Goal: Information Seeking & Learning: Check status

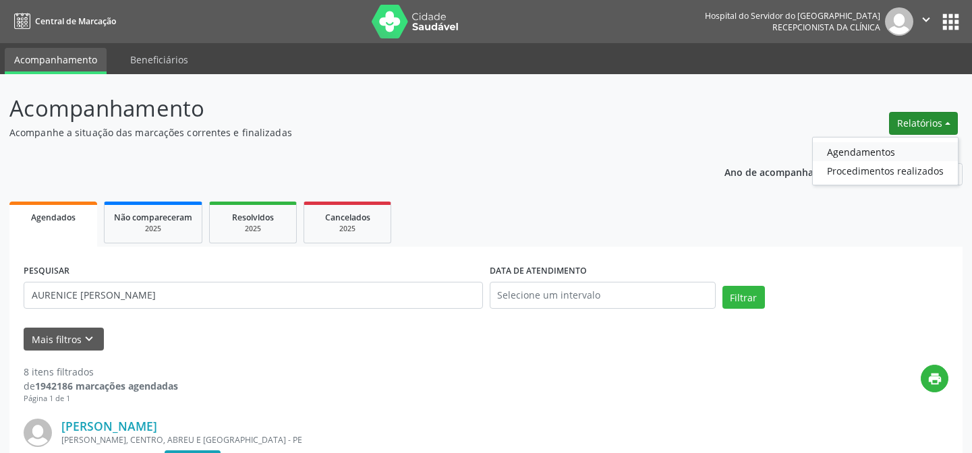
click at [857, 148] on link "Agendamentos" at bounding box center [885, 151] width 145 height 19
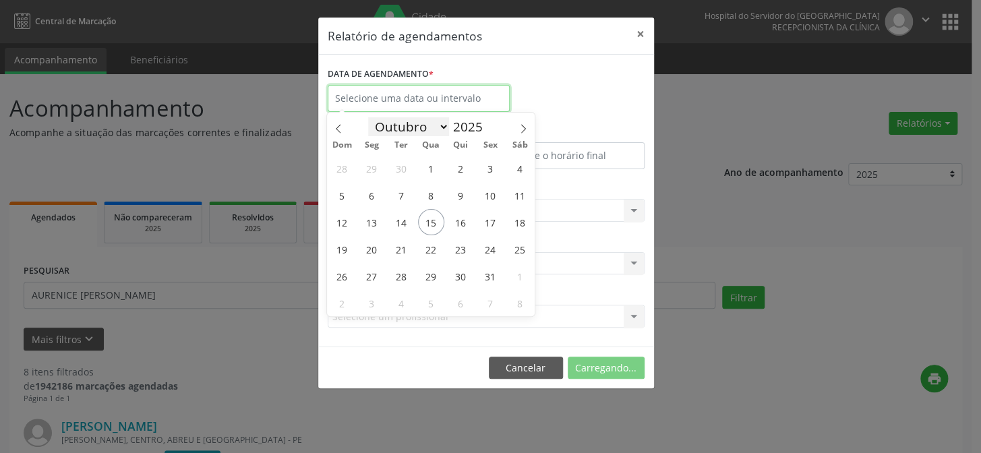
click at [379, 107] on input "text" at bounding box center [419, 98] width 182 height 27
click at [434, 221] on span "15" at bounding box center [431, 222] width 26 height 26
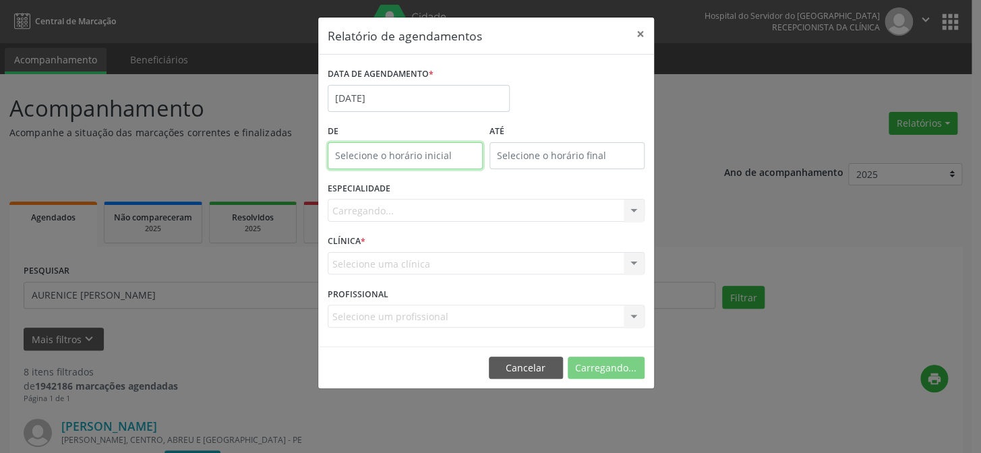
click at [406, 161] on body "Central de Marcação Hospital do Servidor do [GEOGRAPHIC_DATA] Recepcionista da …" at bounding box center [490, 226] width 981 height 453
click at [422, 192] on span at bounding box center [424, 190] width 9 height 13
type input "11:00"
type input "11"
click at [422, 192] on span at bounding box center [424, 190] width 9 height 13
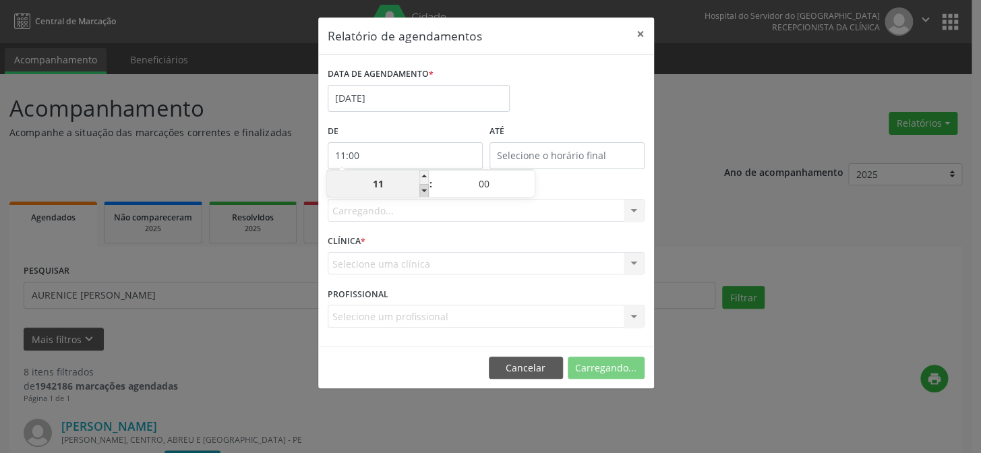
type input "10:00"
type input "10"
click at [422, 192] on span at bounding box center [424, 190] width 9 height 13
type input "09:00"
type input "09"
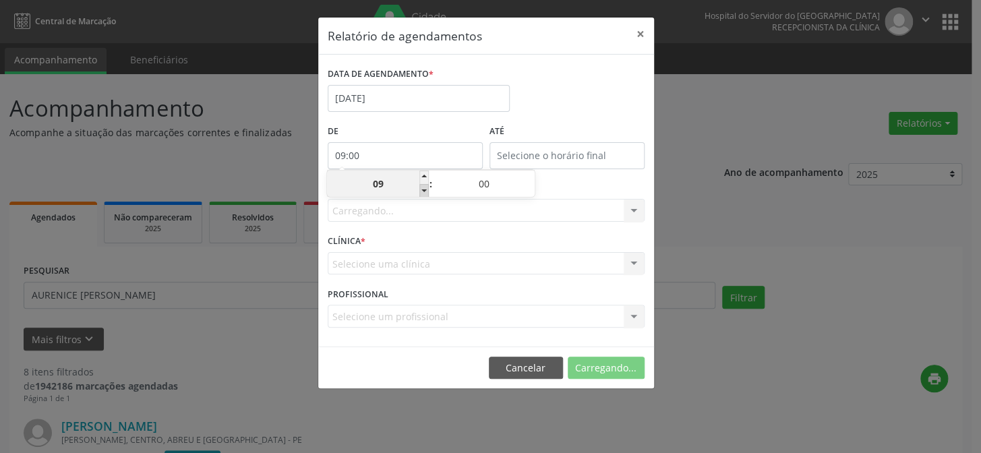
click at [422, 192] on span at bounding box center [424, 190] width 9 height 13
type input "08:00"
type input "08"
click at [398, 130] on label "De" at bounding box center [405, 131] width 155 height 21
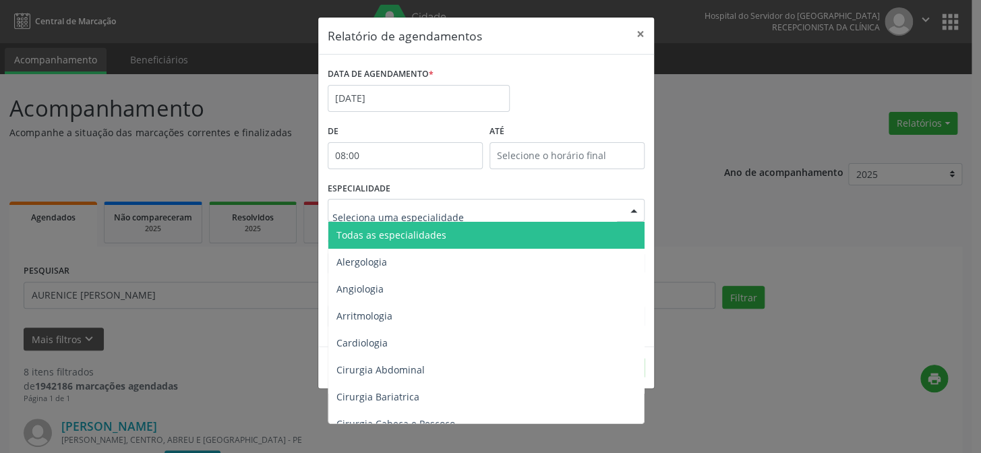
click at [409, 219] on div at bounding box center [486, 210] width 317 height 23
click at [415, 243] on span "Todas as especialidades" at bounding box center [487, 235] width 318 height 27
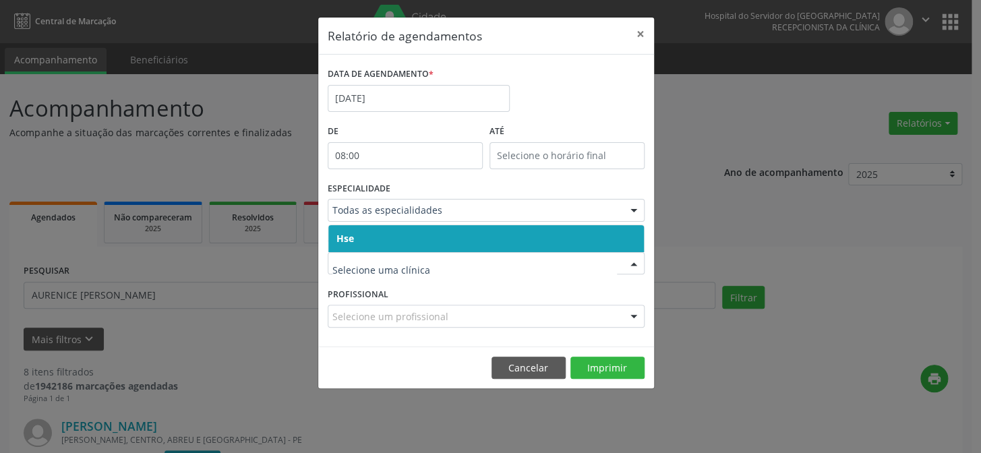
click at [373, 238] on span "Hse" at bounding box center [486, 238] width 316 height 27
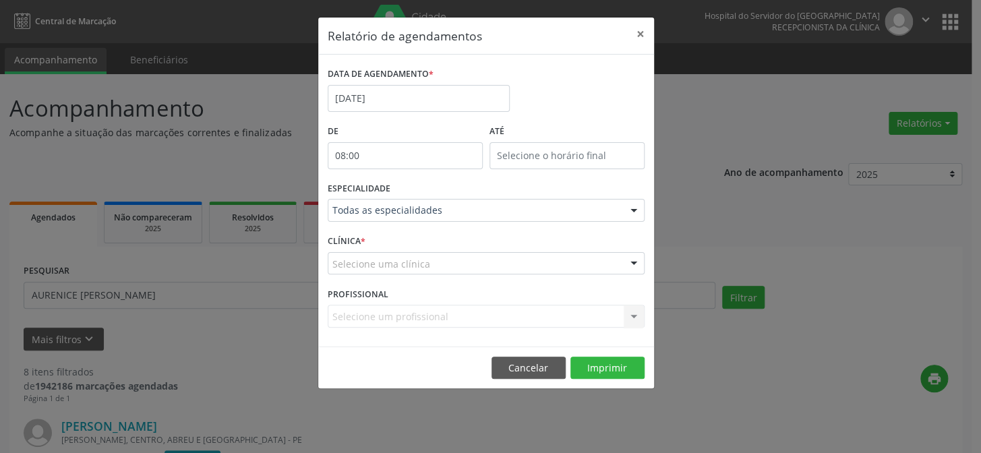
click at [374, 237] on span "Hse" at bounding box center [486, 238] width 316 height 27
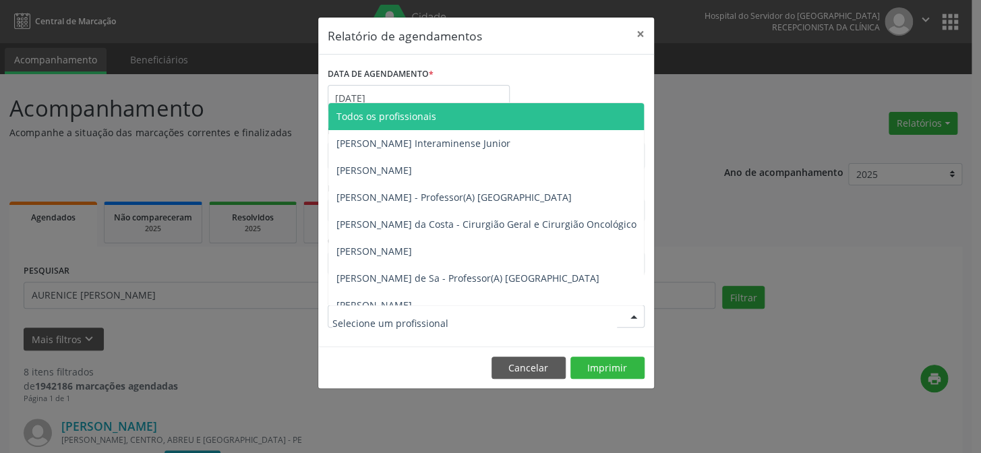
click at [396, 308] on div at bounding box center [486, 316] width 317 height 23
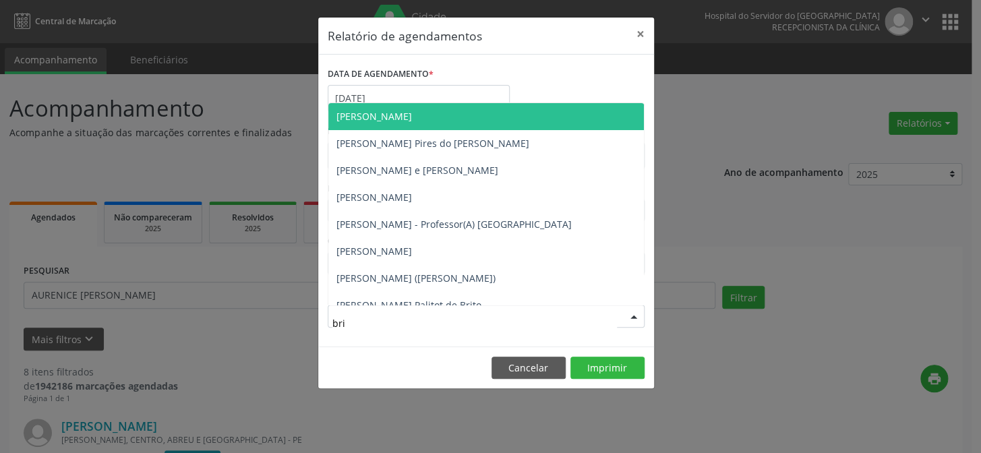
type input "bria"
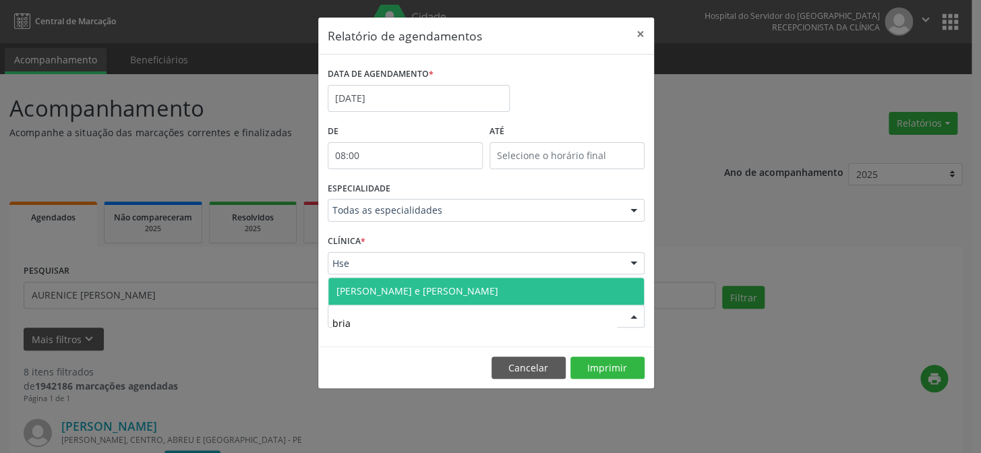
click at [422, 289] on span "[PERSON_NAME] e [PERSON_NAME]" at bounding box center [418, 291] width 162 height 13
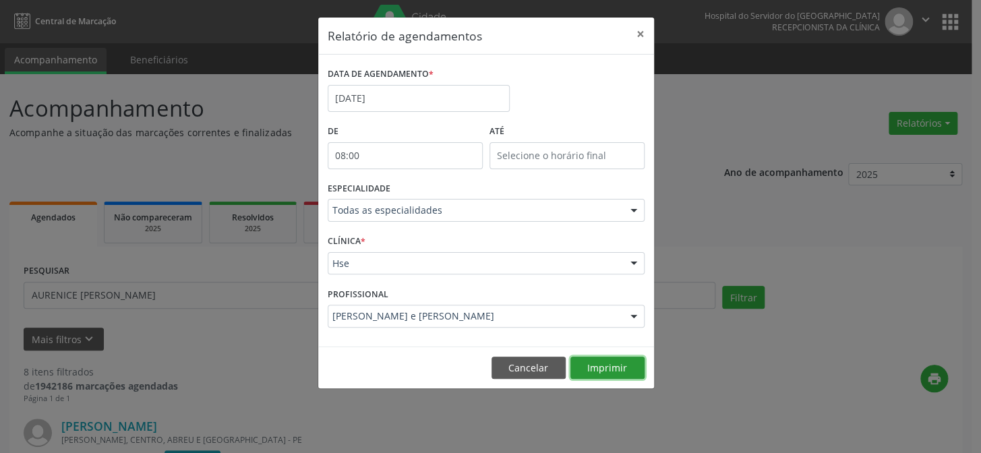
click at [594, 361] on button "Imprimir" at bounding box center [608, 368] width 74 height 23
click at [643, 30] on button "×" at bounding box center [640, 34] width 27 height 33
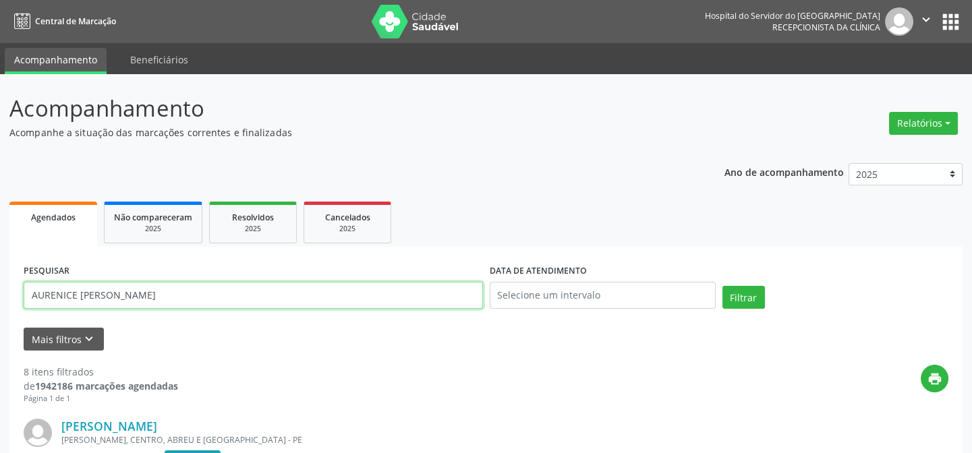
click at [146, 299] on input "AURENICE [PERSON_NAME]" at bounding box center [253, 295] width 459 height 27
paste input "[PERSON_NAME]"
click at [722, 286] on button "Filtrar" at bounding box center [743, 297] width 42 height 23
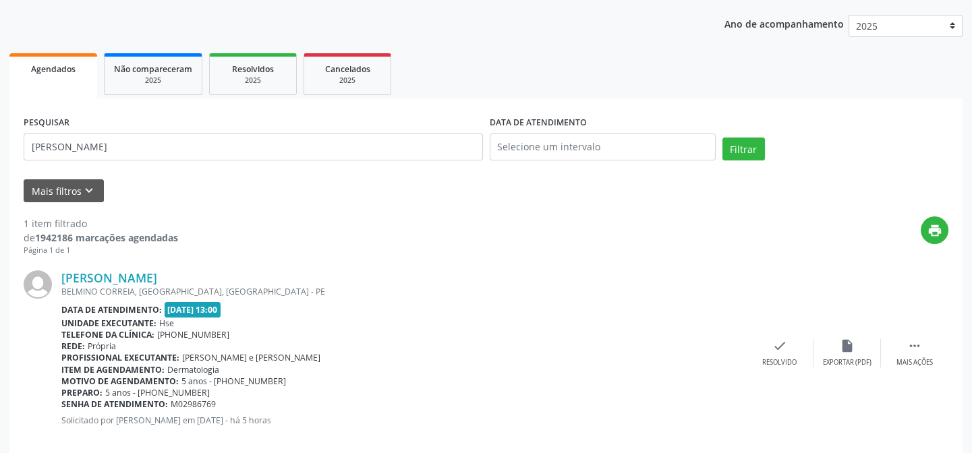
scroll to position [169, 0]
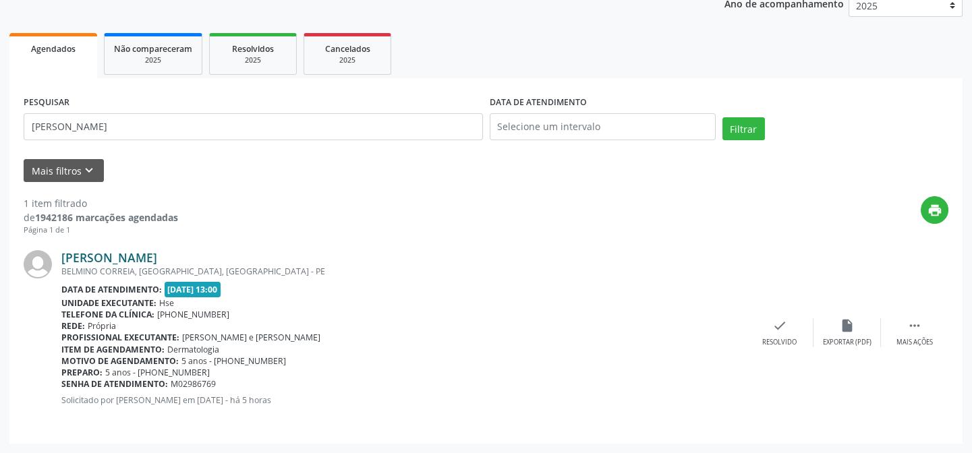
click at [157, 257] on link "[PERSON_NAME]" at bounding box center [109, 257] width 96 height 15
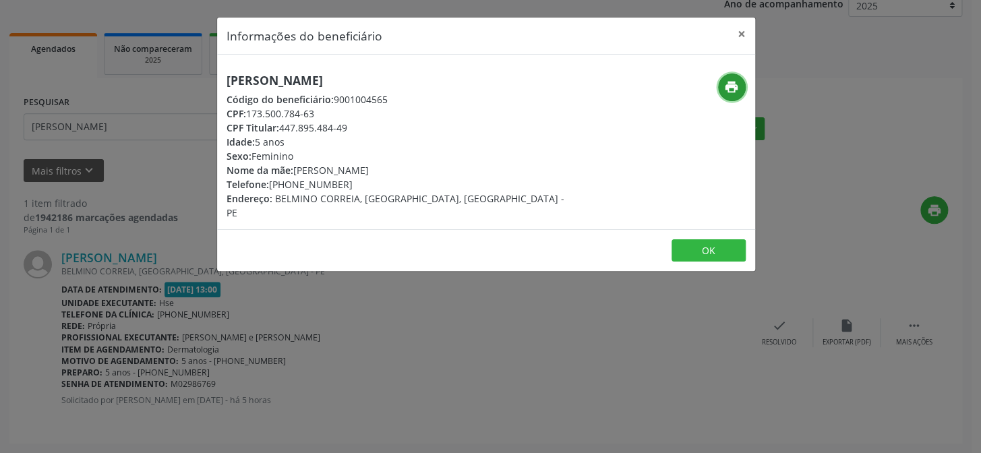
click at [736, 78] on button "print" at bounding box center [732, 88] width 28 height 28
click at [750, 29] on button "×" at bounding box center [741, 34] width 27 height 33
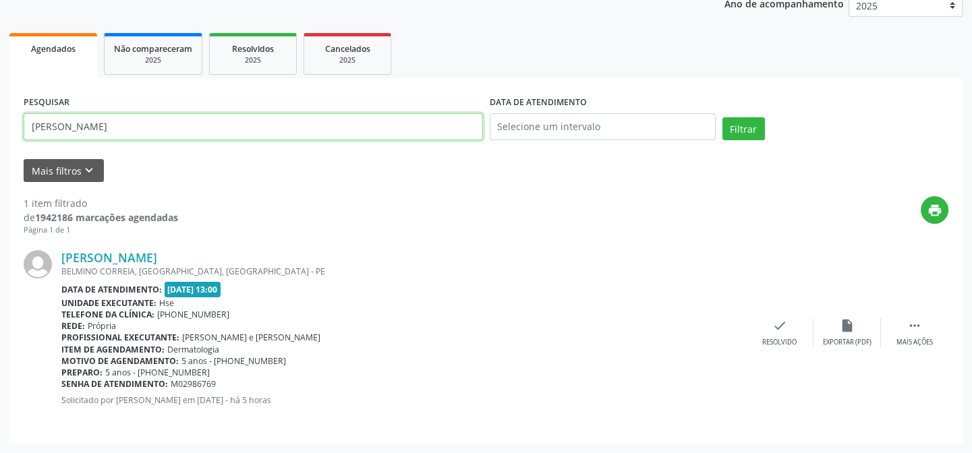
click at [165, 115] on input "[PERSON_NAME]" at bounding box center [253, 126] width 459 height 27
paste input "AURENICE [PERSON_NAME]"
click at [722, 117] on button "Filtrar" at bounding box center [743, 128] width 42 height 23
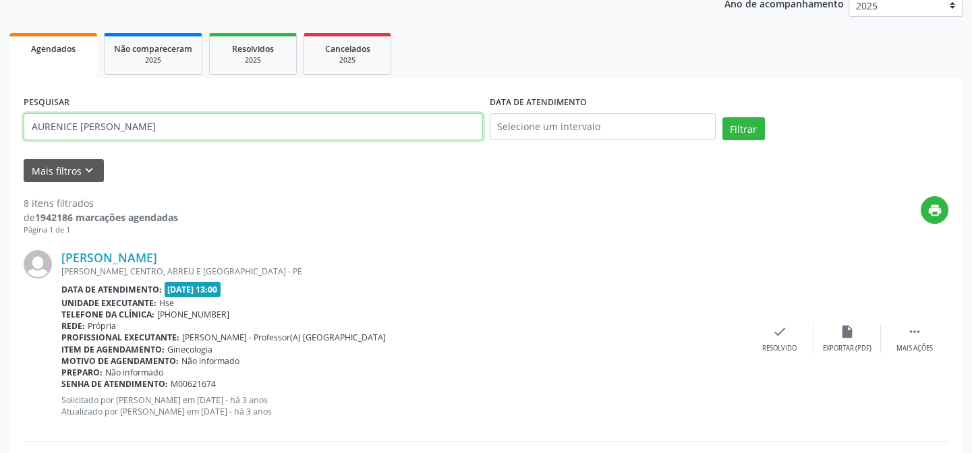
click at [217, 122] on input "AURENICE [PERSON_NAME]" at bounding box center [253, 126] width 459 height 27
paste input "40221601449"
click at [722, 117] on button "Filtrar" at bounding box center [743, 128] width 42 height 23
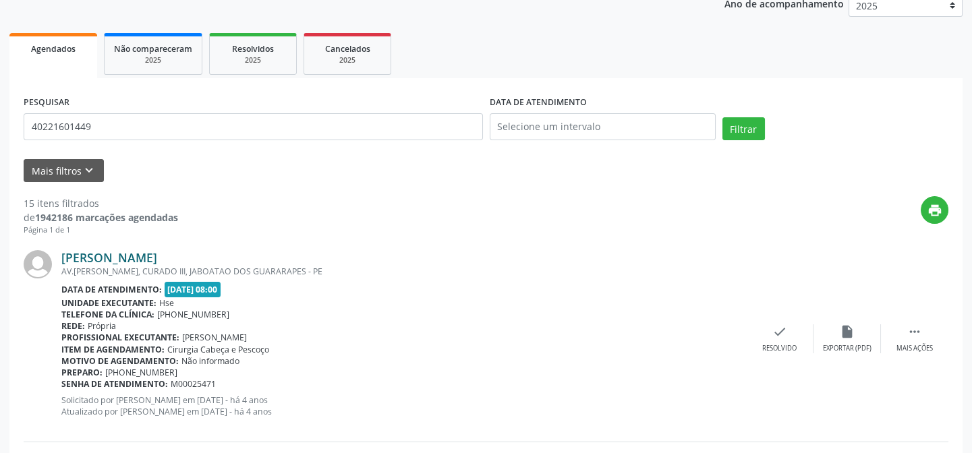
click at [98, 252] on link "[PERSON_NAME]" at bounding box center [109, 257] width 96 height 15
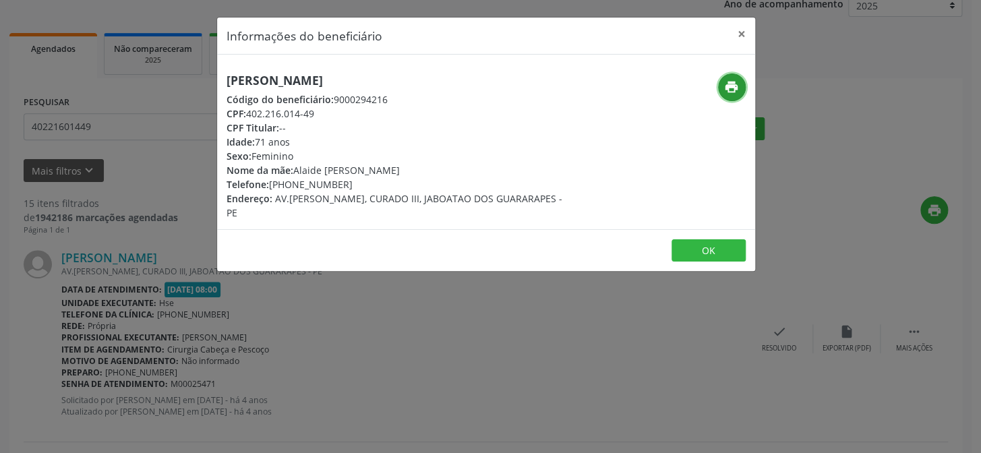
click at [732, 88] on icon "print" at bounding box center [731, 87] width 15 height 15
drag, startPoint x: 209, startPoint y: 202, endPoint x: 174, endPoint y: 163, distance: 53.0
click at [204, 198] on div "Informações do beneficiário × [PERSON_NAME] Código do beneficiário: 9000294216 …" at bounding box center [490, 226] width 981 height 453
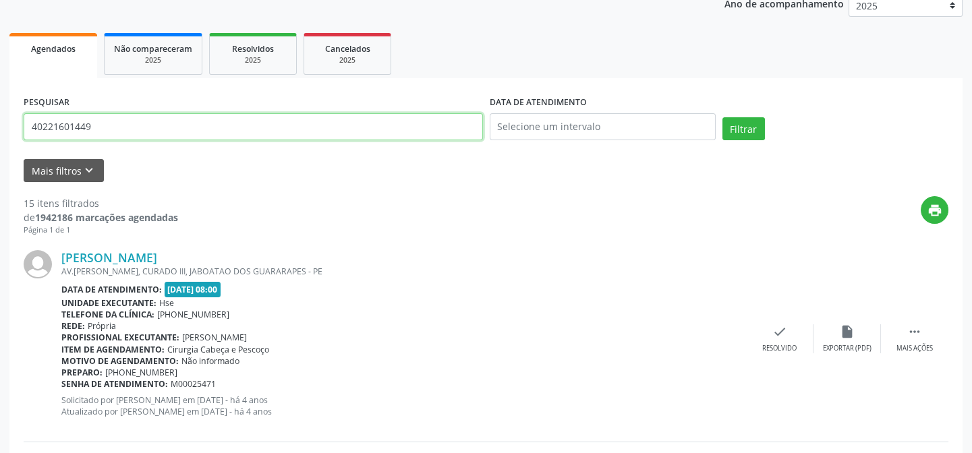
click at [134, 135] on input "40221601449" at bounding box center [253, 126] width 459 height 27
click at [722, 117] on button "Filtrar" at bounding box center [743, 128] width 42 height 23
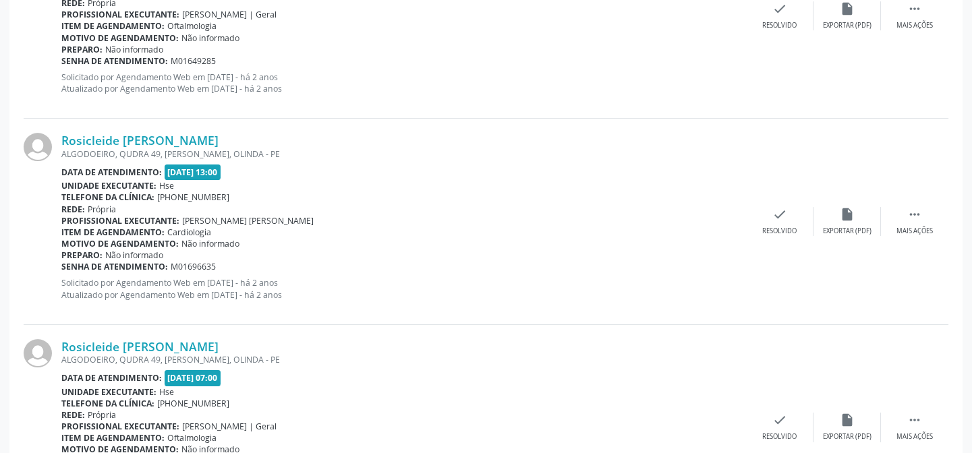
scroll to position [1209, 0]
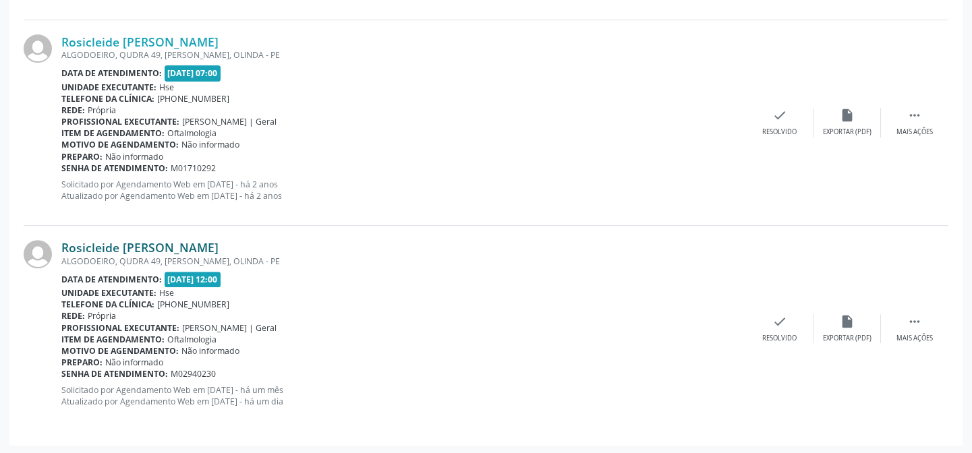
click at [153, 242] on link "Rosicleide [PERSON_NAME]" at bounding box center [139, 247] width 157 height 15
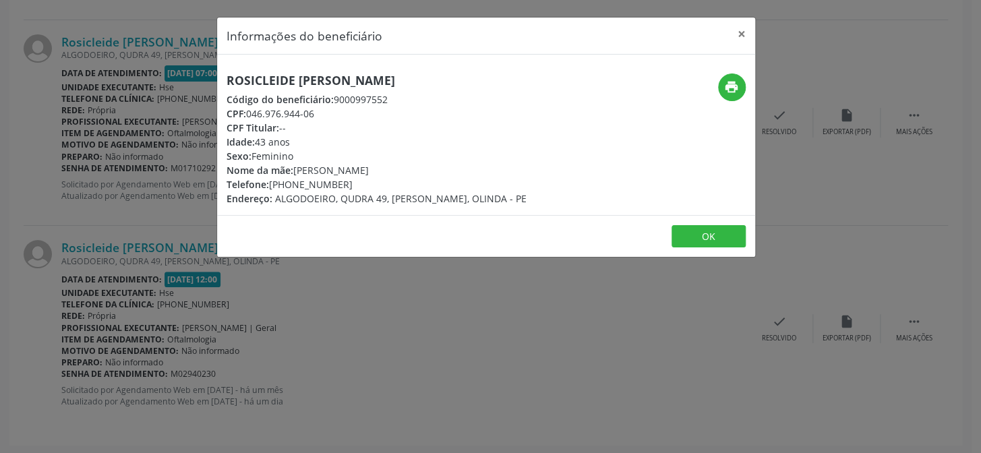
click at [268, 76] on h5 "Rosicleide [PERSON_NAME]" at bounding box center [377, 81] width 300 height 14
copy div "Rosicleide [PERSON_NAME]"
click at [148, 206] on div "Informações do beneficiário × Rosicleide [PERSON_NAME] Código do beneficiário: …" at bounding box center [490, 226] width 981 height 453
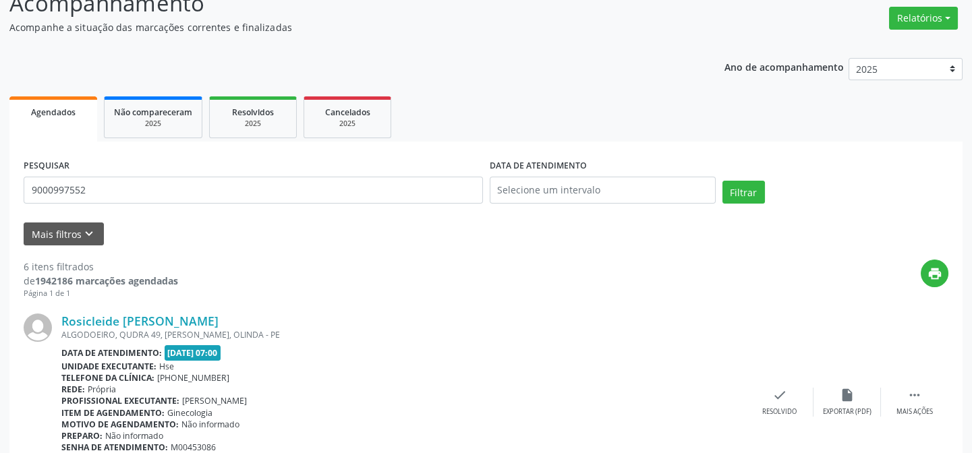
scroll to position [0, 0]
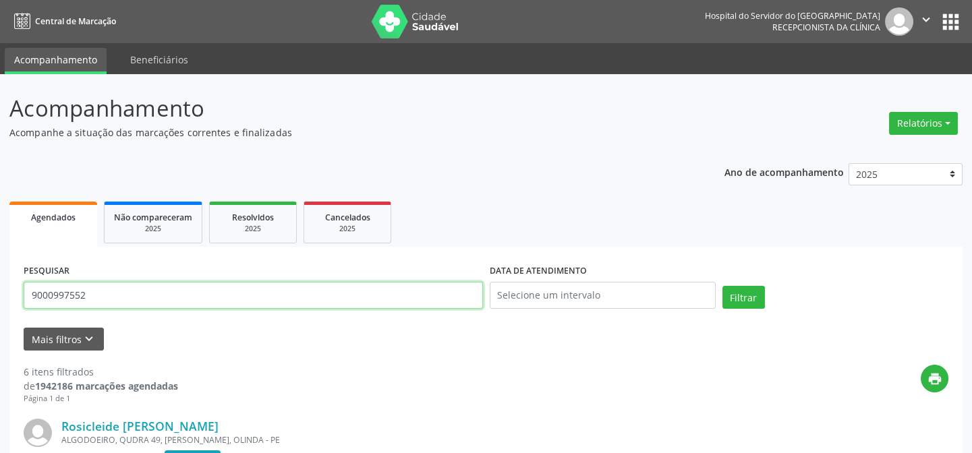
click at [136, 299] on input "9000997552" at bounding box center [253, 295] width 459 height 27
click at [722, 286] on button "Filtrar" at bounding box center [743, 297] width 42 height 23
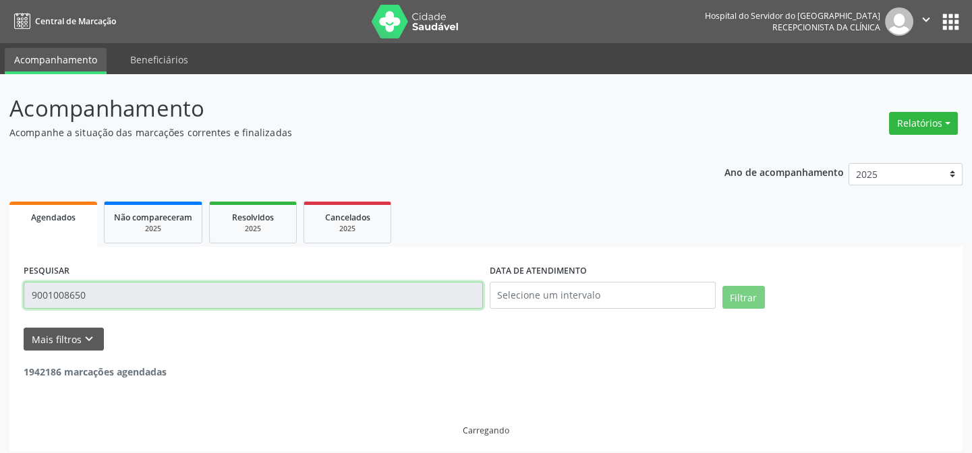
click at [150, 298] on input "9001008650" at bounding box center [253, 295] width 459 height 27
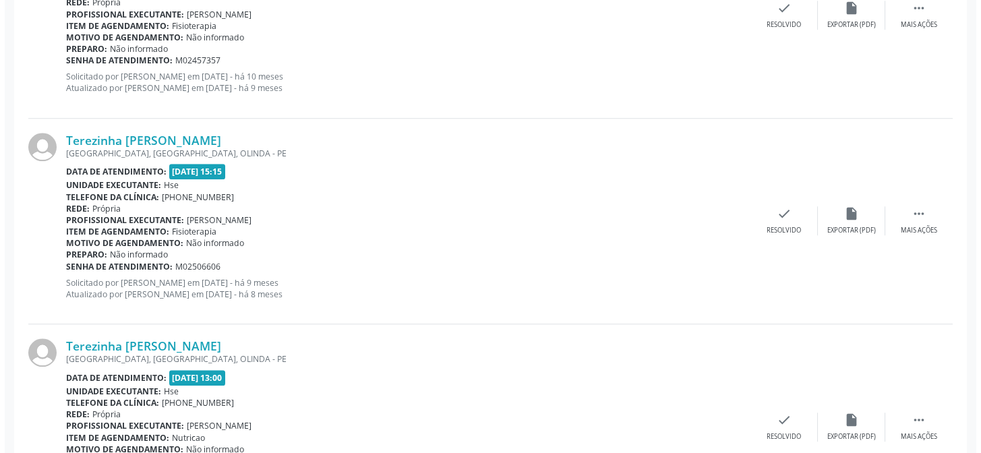
scroll to position [2649, 0]
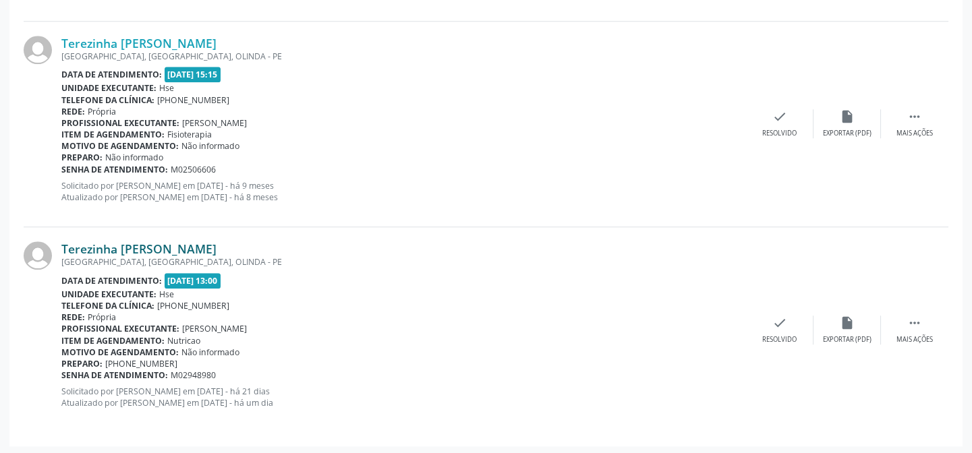
click at [197, 251] on link "Terezinha [PERSON_NAME]" at bounding box center [138, 248] width 155 height 15
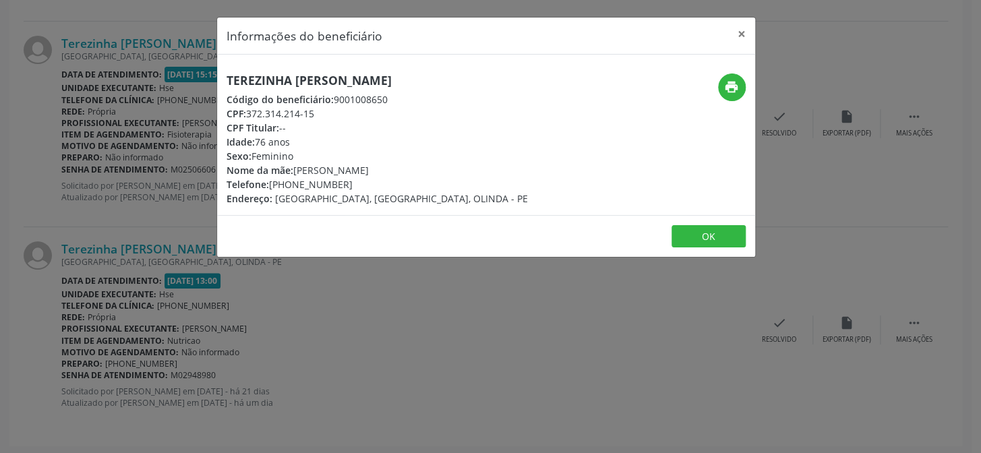
click at [326, 62] on div "Terezinha [PERSON_NAME] Código do beneficiário: 9001008650 CPF: 372.314.214-15 …" at bounding box center [486, 135] width 538 height 161
click at [332, 74] on h5 "Terezinha [PERSON_NAME]" at bounding box center [377, 81] width 301 height 14
copy div "Terezinha [PERSON_NAME]"
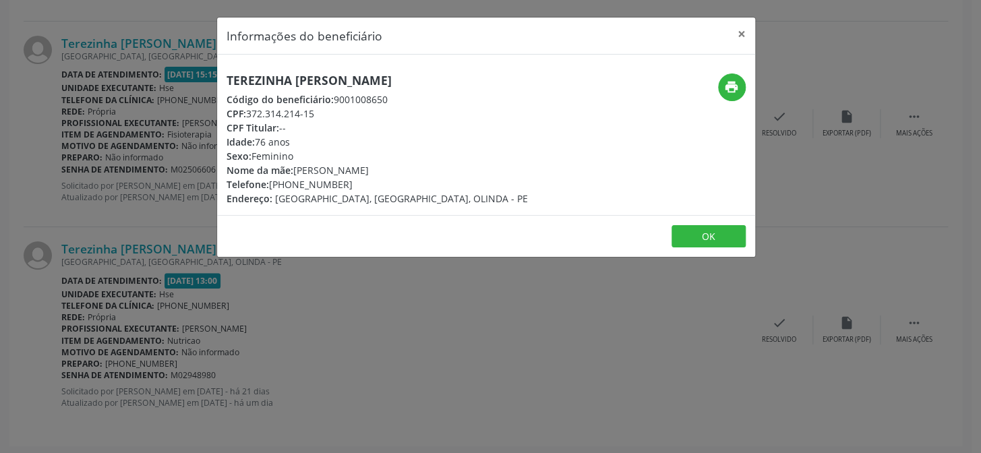
click at [70, 217] on div "Informações do beneficiário × Terezinha [PERSON_NAME] Código do beneficiário: 9…" at bounding box center [490, 226] width 981 height 453
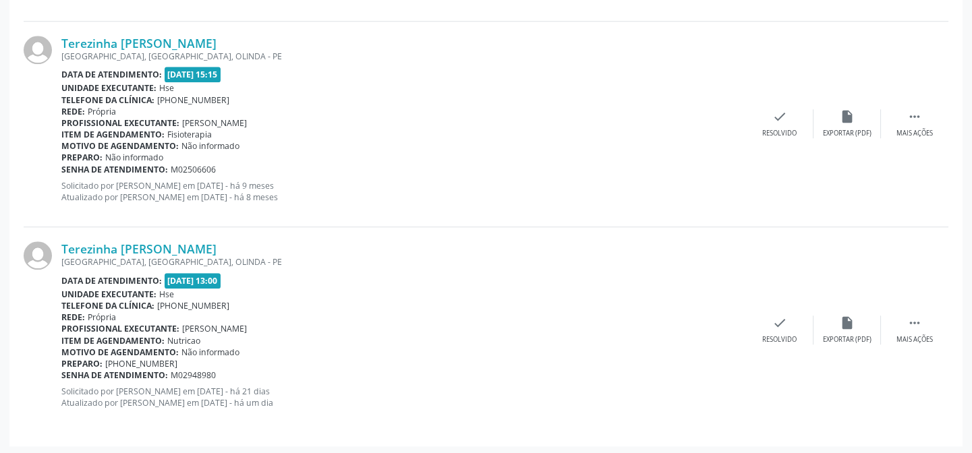
click at [82, 234] on div "Terezinha [PERSON_NAME] [GEOGRAPHIC_DATA], [GEOGRAPHIC_DATA], [GEOGRAPHIC_DATA]…" at bounding box center [486, 329] width 925 height 205
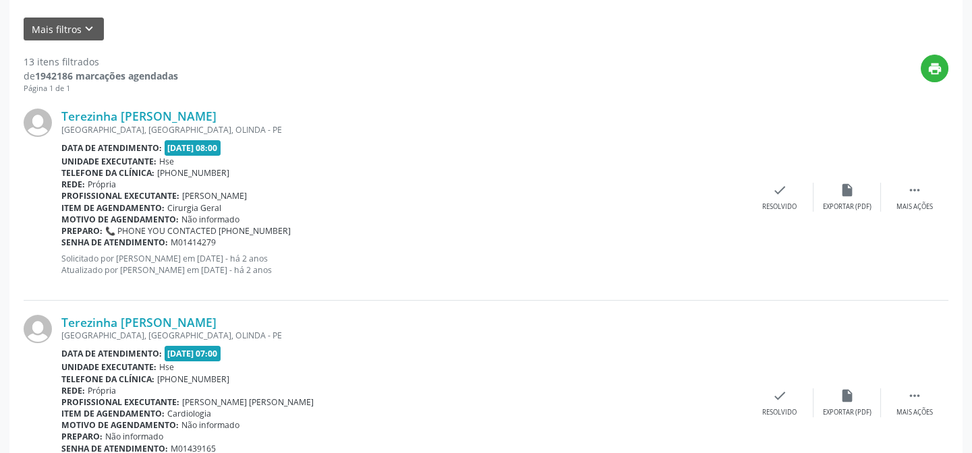
scroll to position [0, 0]
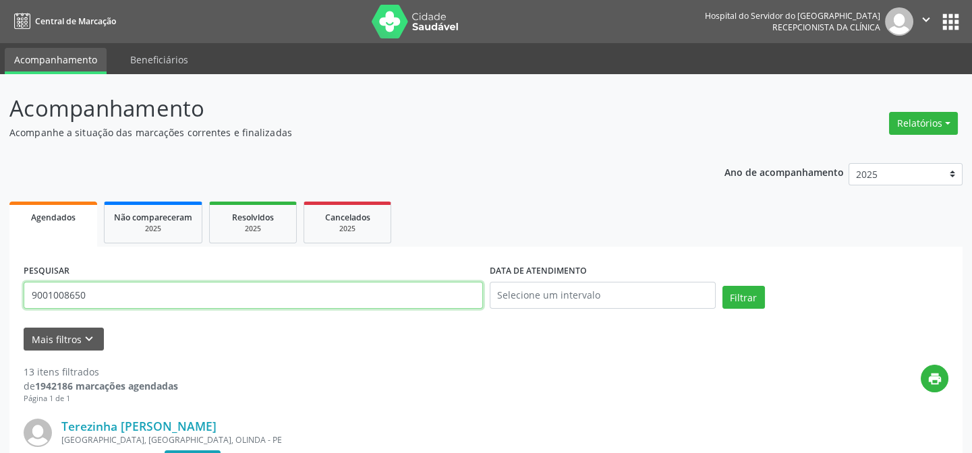
click at [158, 287] on input "9001008650" at bounding box center [253, 295] width 459 height 27
click at [722, 286] on button "Filtrar" at bounding box center [743, 297] width 42 height 23
click at [159, 293] on input "hildemarcos" at bounding box center [253, 295] width 459 height 27
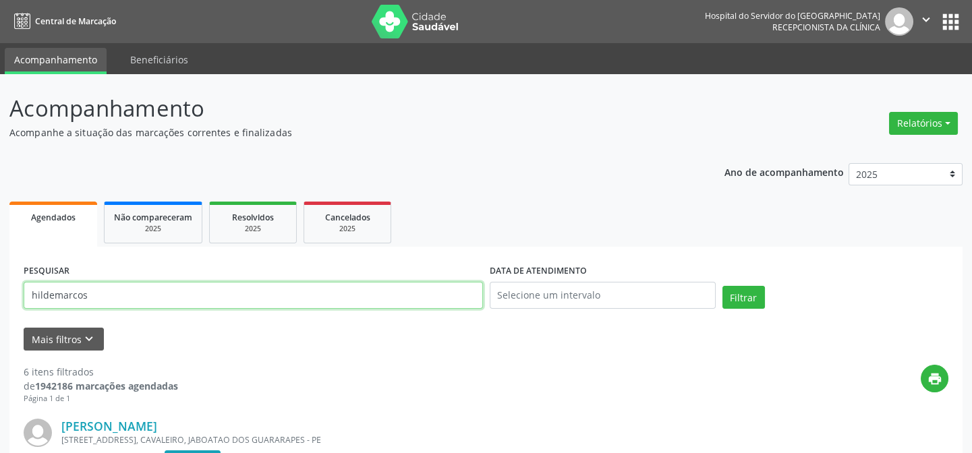
click at [159, 293] on input "hildemarcos" at bounding box center [253, 295] width 459 height 27
paste input "ELIESER [PERSON_NAME]"
click at [722, 286] on button "Filtrar" at bounding box center [743, 297] width 42 height 23
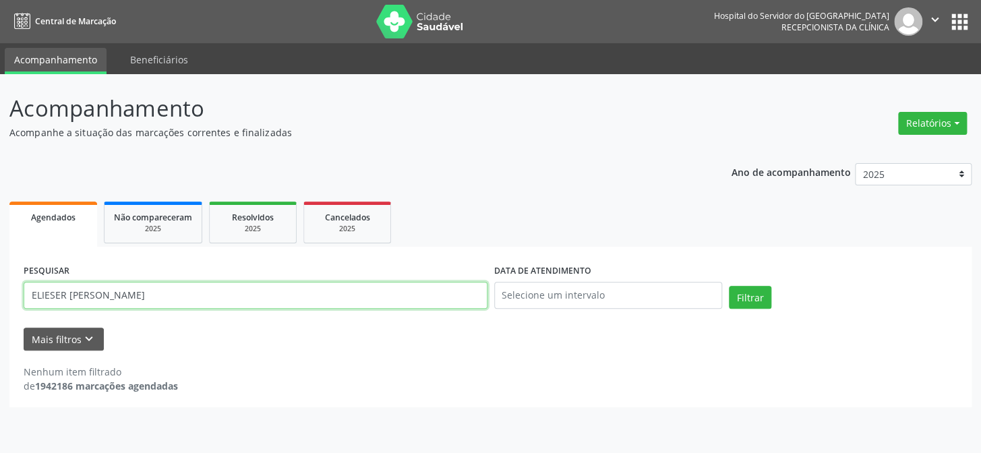
click at [174, 308] on input "ELIESER [PERSON_NAME]" at bounding box center [256, 295] width 464 height 27
click at [149, 289] on input "ELIESER [PERSON_NAME]" at bounding box center [256, 295] width 464 height 27
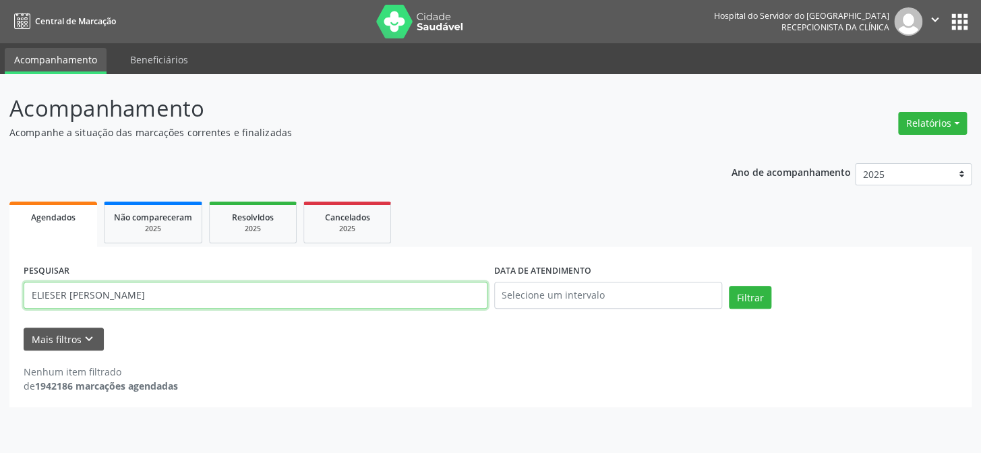
click at [149, 289] on input "ELIESER [PERSON_NAME]" at bounding box center [256, 295] width 464 height 27
paste input "Z"
click at [729, 286] on button "Filtrar" at bounding box center [750, 297] width 42 height 23
click at [198, 295] on input "[PERSON_NAME]" at bounding box center [256, 295] width 464 height 27
click at [729, 286] on button "Filtrar" at bounding box center [750, 297] width 42 height 23
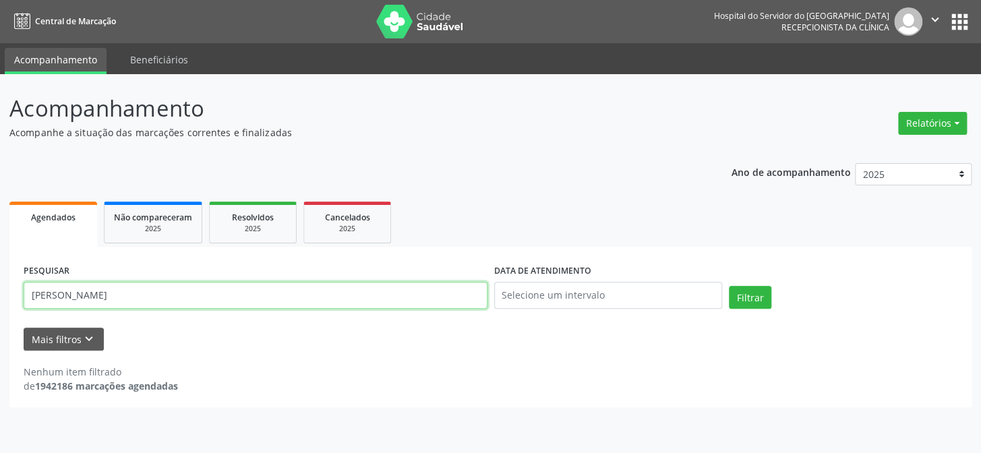
click at [148, 297] on input "[PERSON_NAME]" at bounding box center [256, 295] width 464 height 27
paste input "03211223487"
type input "03211223487"
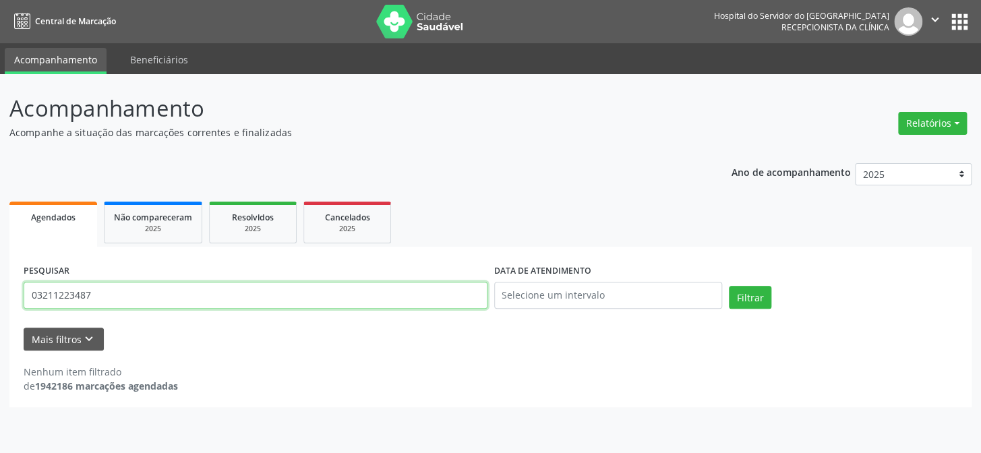
click at [729, 286] on button "Filtrar" at bounding box center [750, 297] width 42 height 23
click at [153, 223] on div "Não compareceram" at bounding box center [153, 217] width 78 height 14
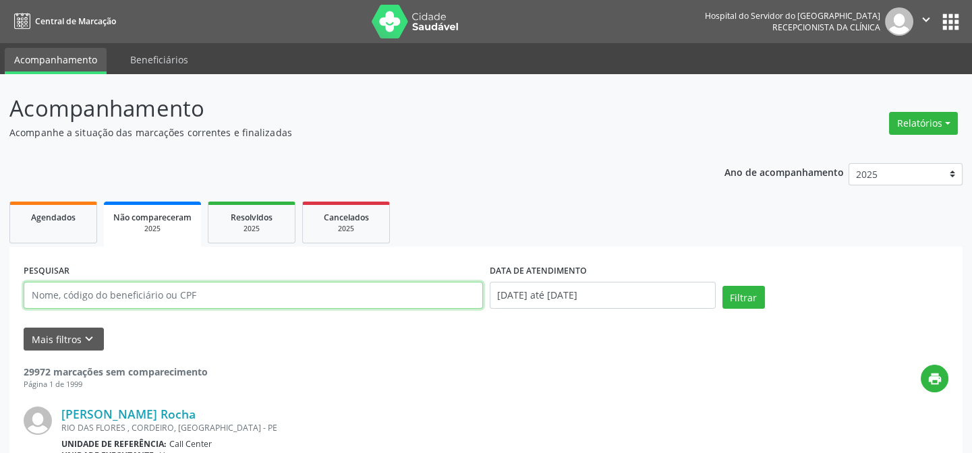
click at [171, 297] on input "text" at bounding box center [253, 295] width 459 height 27
paste input "03211223487"
type input "03211223487"
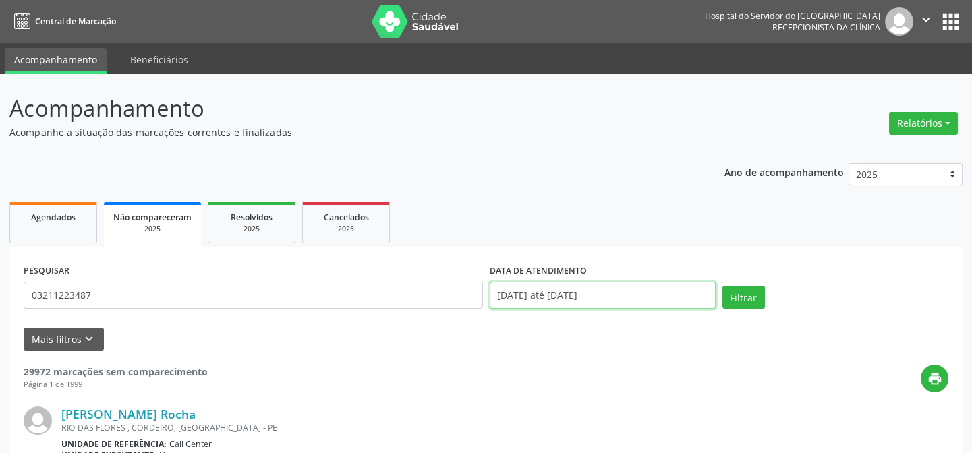
click at [576, 289] on input "[DATE] até [DATE]" at bounding box center [603, 295] width 226 height 27
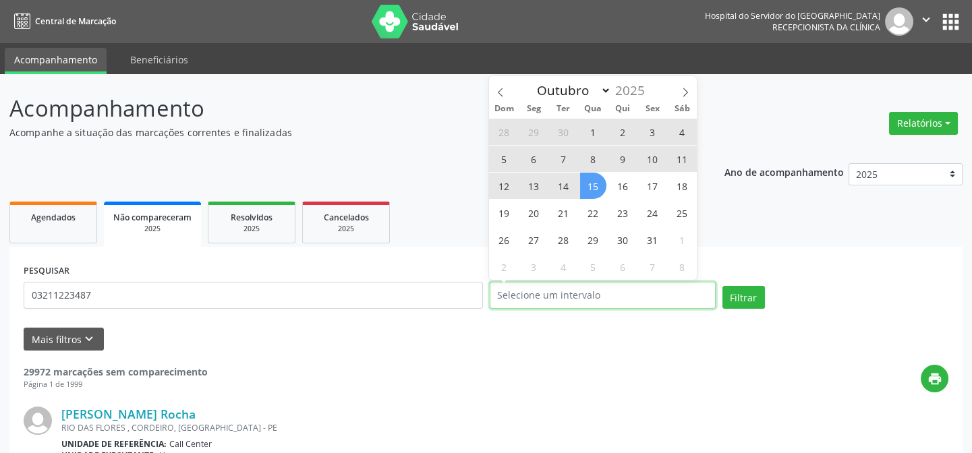
select select "0"
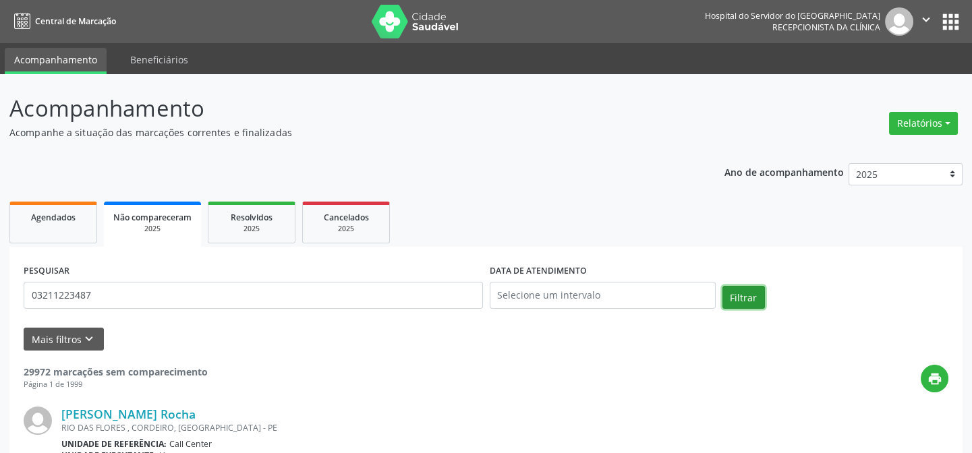
click at [761, 297] on button "Filtrar" at bounding box center [743, 297] width 42 height 23
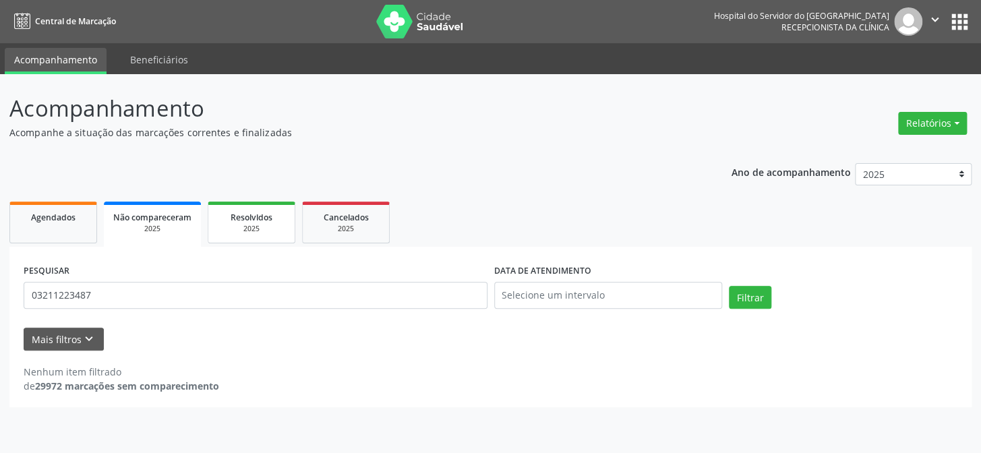
click at [260, 219] on span "Resolvidos" at bounding box center [252, 217] width 42 height 11
select select "9"
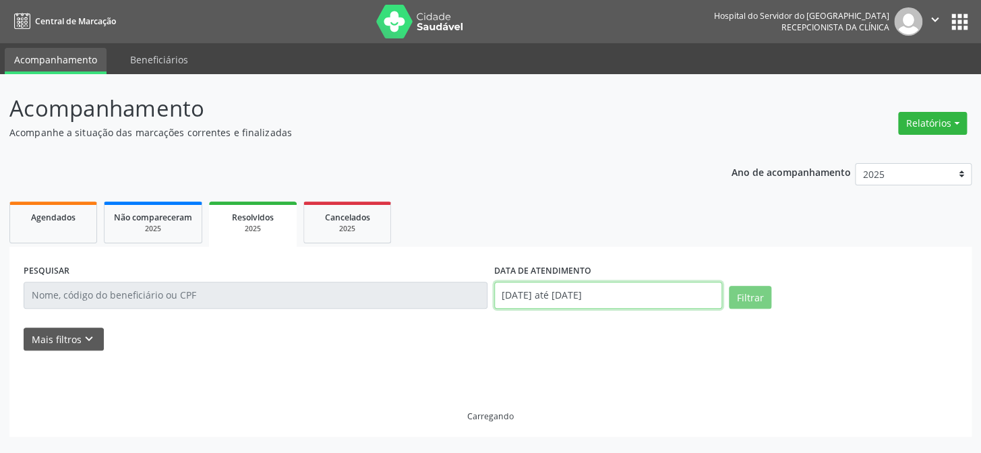
click at [614, 287] on input "[DATE] até [DATE]" at bounding box center [608, 295] width 229 height 27
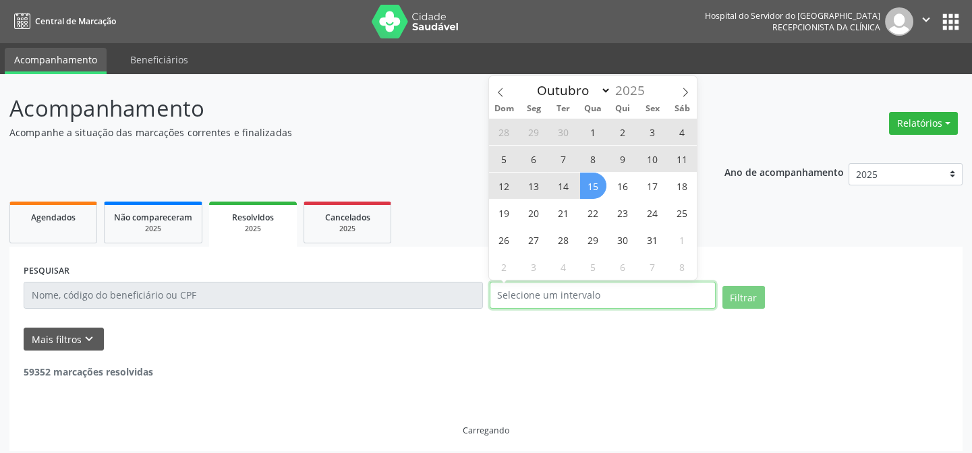
select select "0"
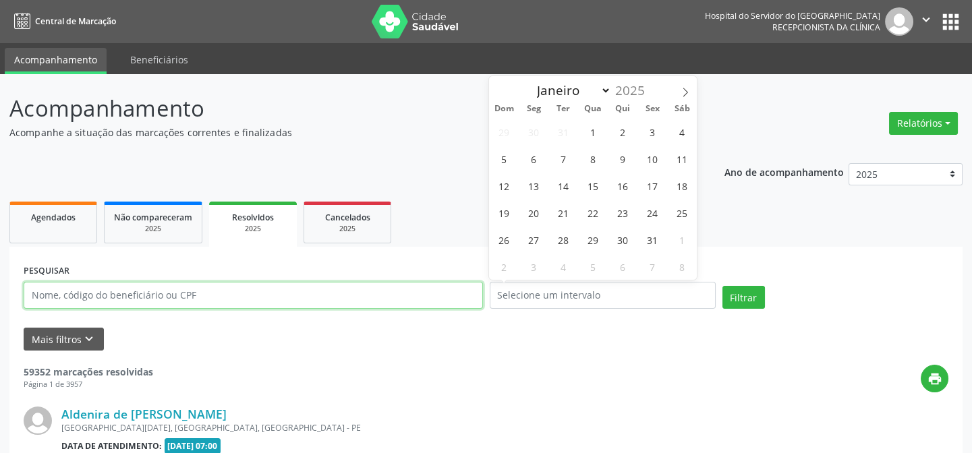
click at [181, 296] on input "text" at bounding box center [253, 295] width 459 height 27
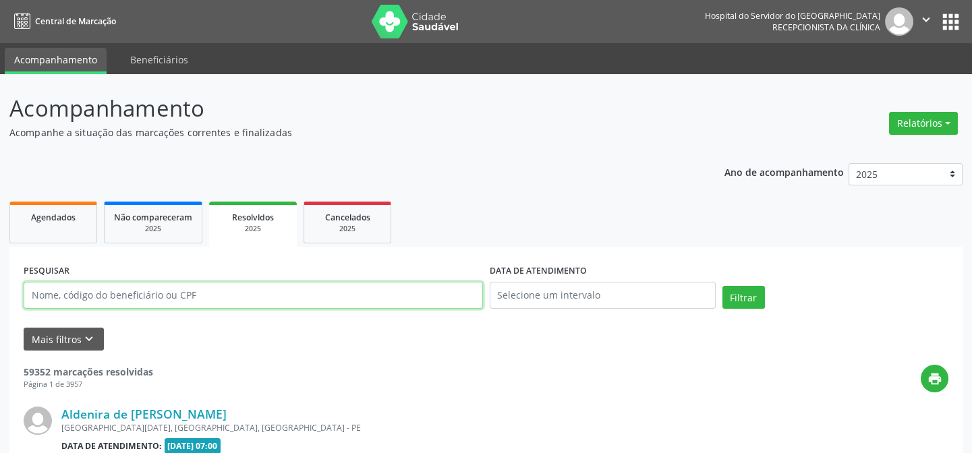
paste input "03211223487"
type input "03211223487"
click at [722, 286] on button "Filtrar" at bounding box center [743, 297] width 42 height 23
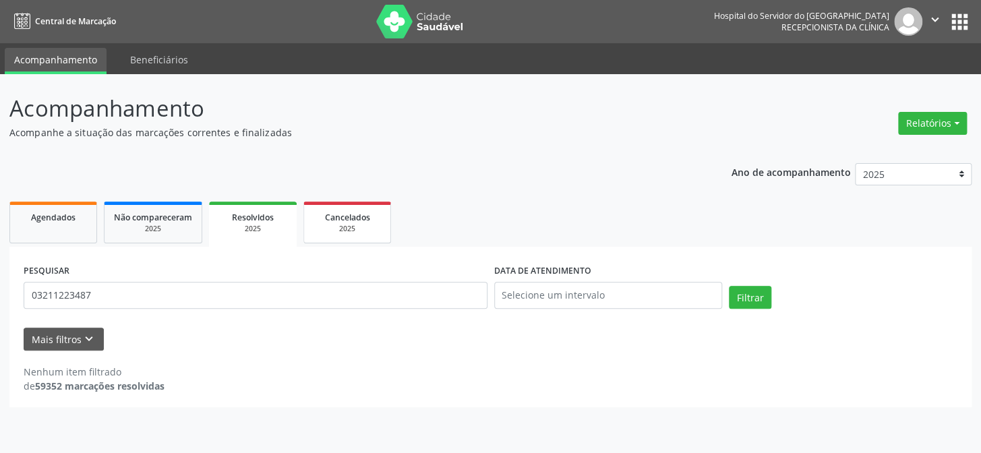
click at [340, 229] on div "2025" at bounding box center [347, 229] width 67 height 10
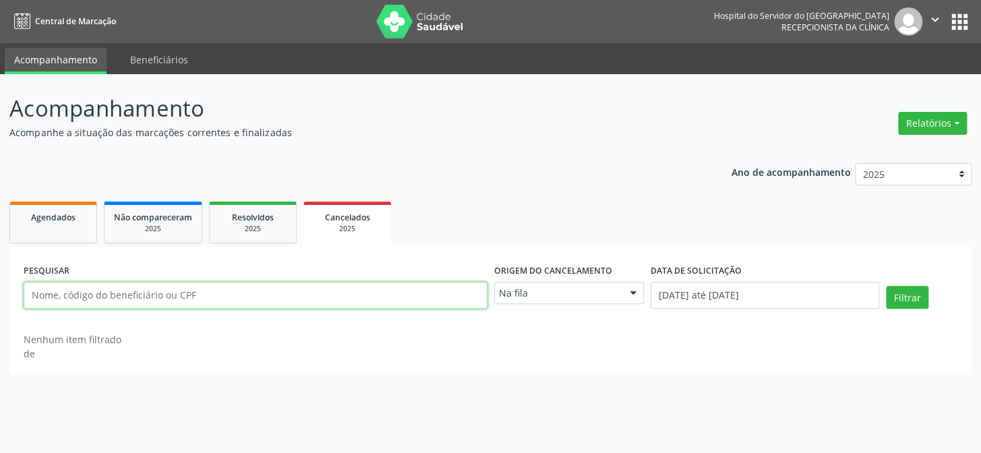
click at [282, 300] on input "text" at bounding box center [256, 295] width 464 height 27
paste input "03211223487"
click at [886, 286] on button "Filtrar" at bounding box center [907, 297] width 42 height 23
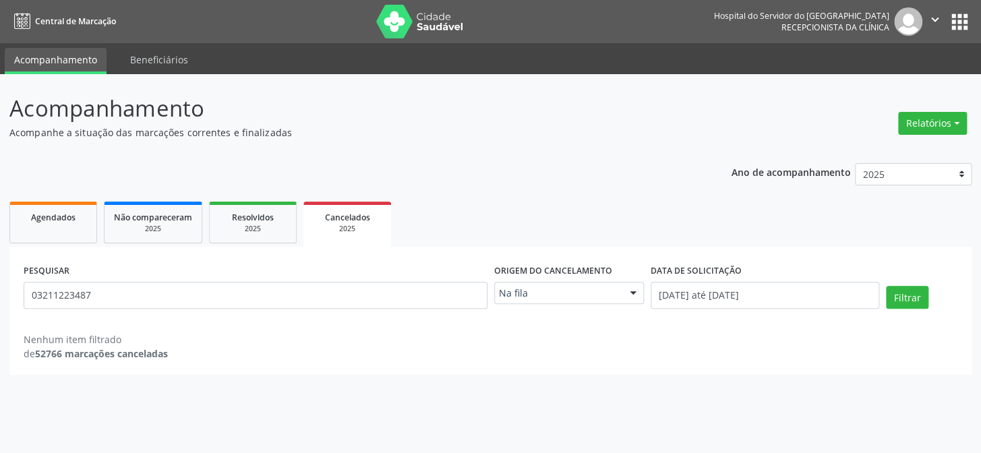
click at [104, 279] on div "PESQUISAR 03211223487" at bounding box center [255, 289] width 471 height 57
click at [112, 291] on input "03211223487" at bounding box center [256, 295] width 464 height 27
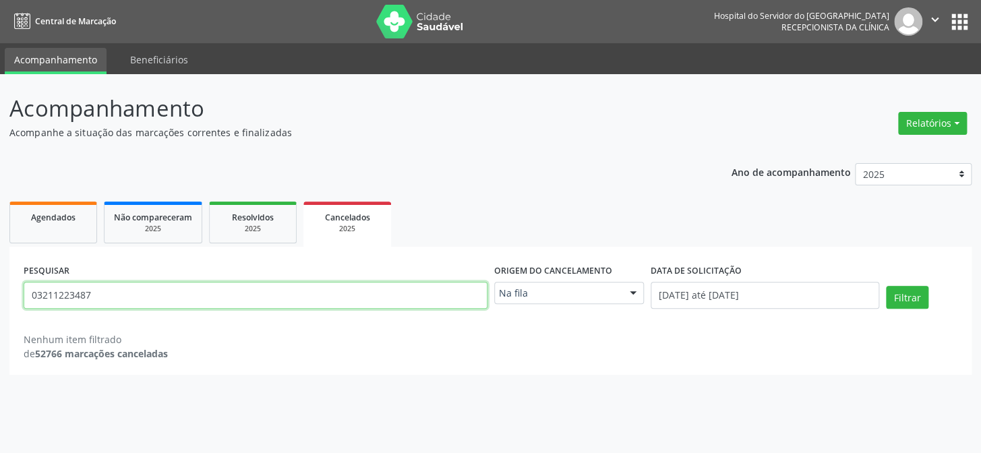
paste input "76788156468"
click at [886, 286] on button "Filtrar" at bounding box center [907, 297] width 42 height 23
click at [146, 296] on input "76788156468" at bounding box center [256, 295] width 464 height 27
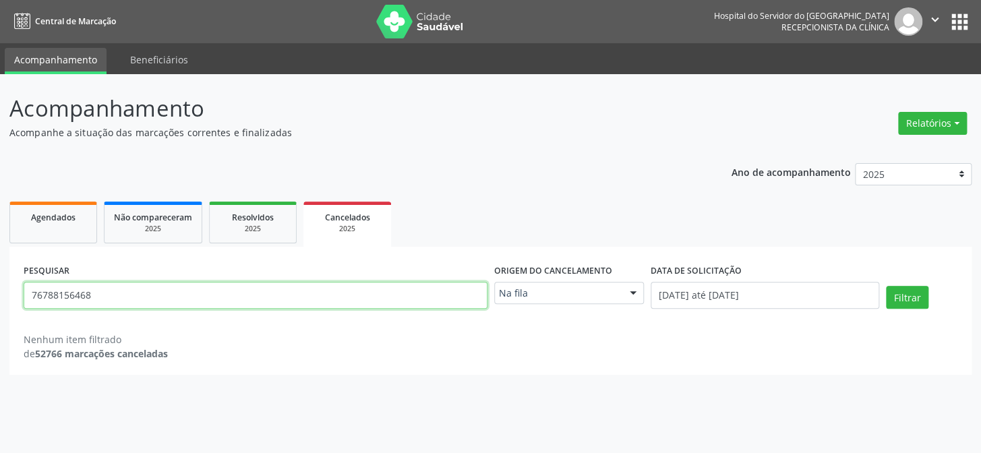
paste input "ELIEsER [PERSON_NAME]"
type input "ELIEsER [PERSON_NAME]"
click at [886, 286] on button "Filtrar" at bounding box center [907, 297] width 42 height 23
click at [57, 202] on link "Agendados" at bounding box center [53, 223] width 88 height 42
select select "9"
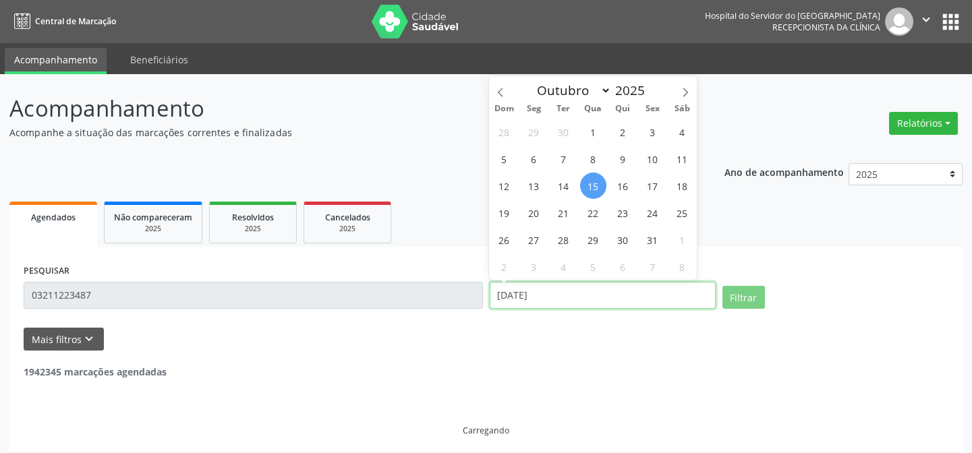
click at [562, 283] on input "[DATE]" at bounding box center [603, 295] width 226 height 27
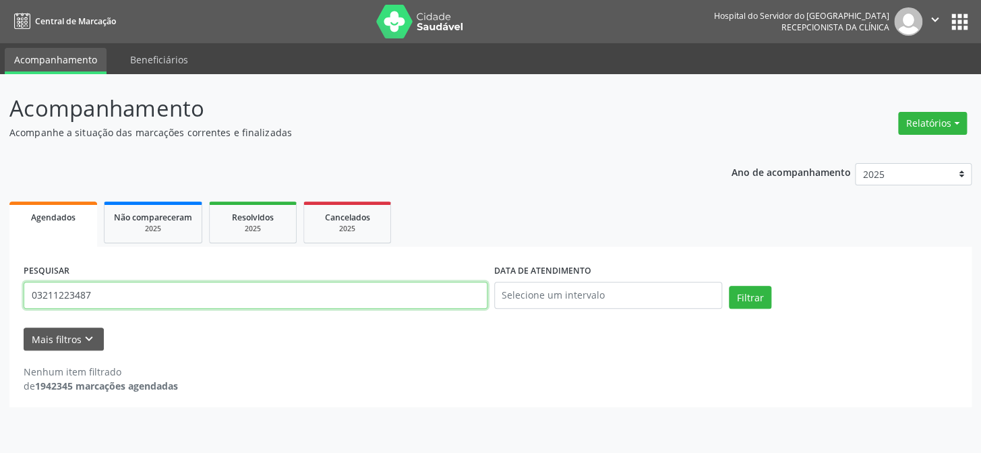
click at [126, 288] on input "03211223487" at bounding box center [256, 295] width 464 height 27
paste input "ELIEsER [PERSON_NAME]"
type input "ELIEsER [PERSON_NAME]"
click at [729, 286] on button "Filtrar" at bounding box center [750, 297] width 42 height 23
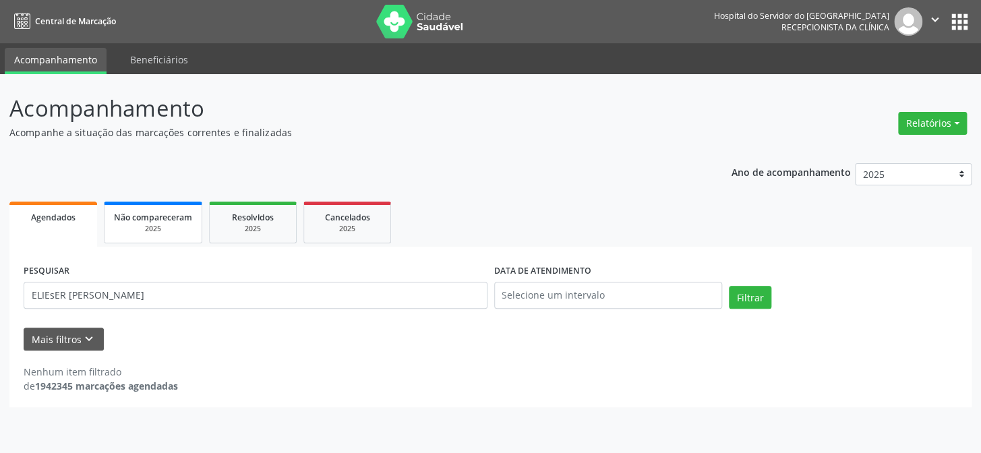
click at [147, 225] on div "2025" at bounding box center [153, 229] width 78 height 10
click at [223, 293] on input "03211223487" at bounding box center [256, 295] width 464 height 27
paste input "ELIEsER [PERSON_NAME]"
type input "ELIEsER [PERSON_NAME]"
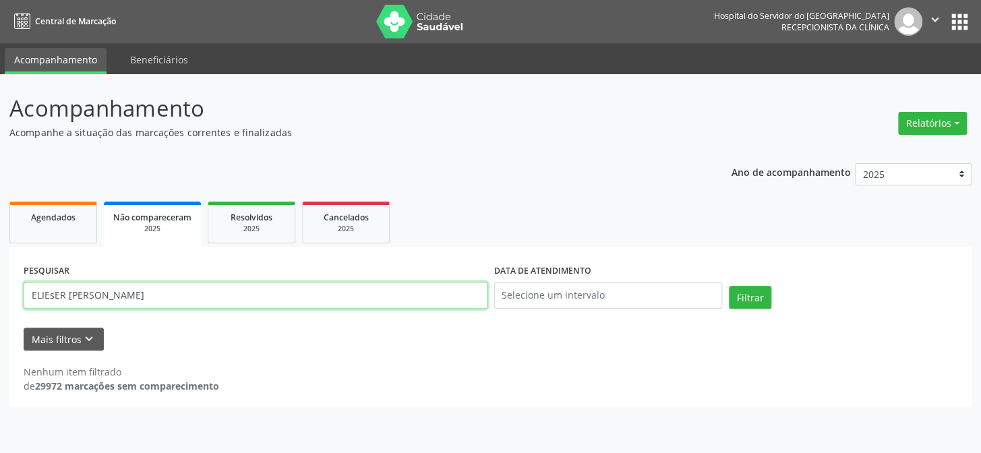
click at [729, 286] on button "Filtrar" at bounding box center [750, 297] width 42 height 23
click at [263, 231] on div "2025" at bounding box center [251, 229] width 67 height 10
click at [219, 296] on input "03211223487" at bounding box center [256, 295] width 464 height 27
paste input "ELIEsER [PERSON_NAME]"
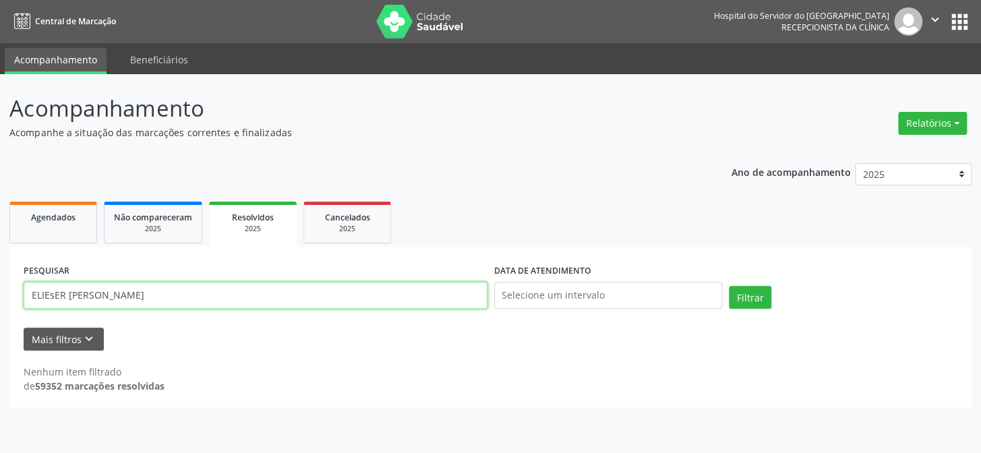
type input "ELIEsER [PERSON_NAME]"
click at [729, 286] on button "Filtrar" at bounding box center [750, 297] width 42 height 23
click at [347, 225] on div "2025" at bounding box center [347, 229] width 67 height 10
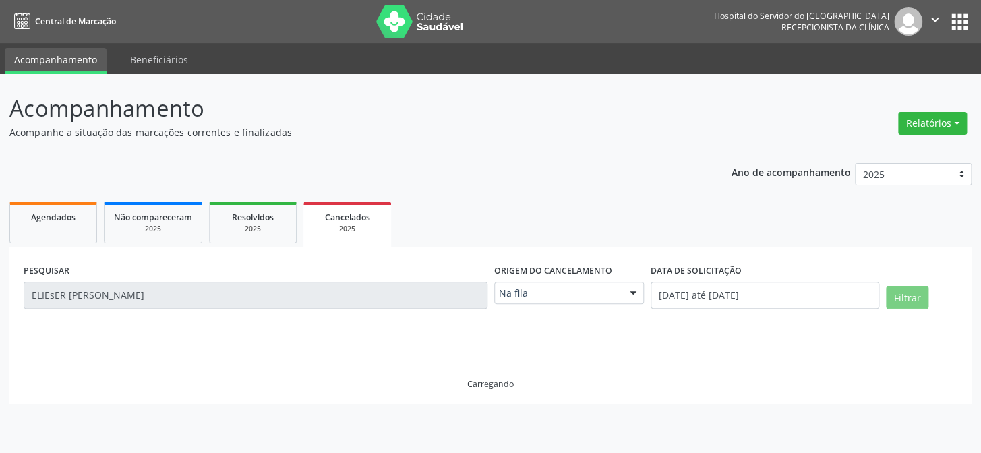
click at [316, 310] on div "PESQUISAR ELIEsER [PERSON_NAME]" at bounding box center [255, 289] width 471 height 57
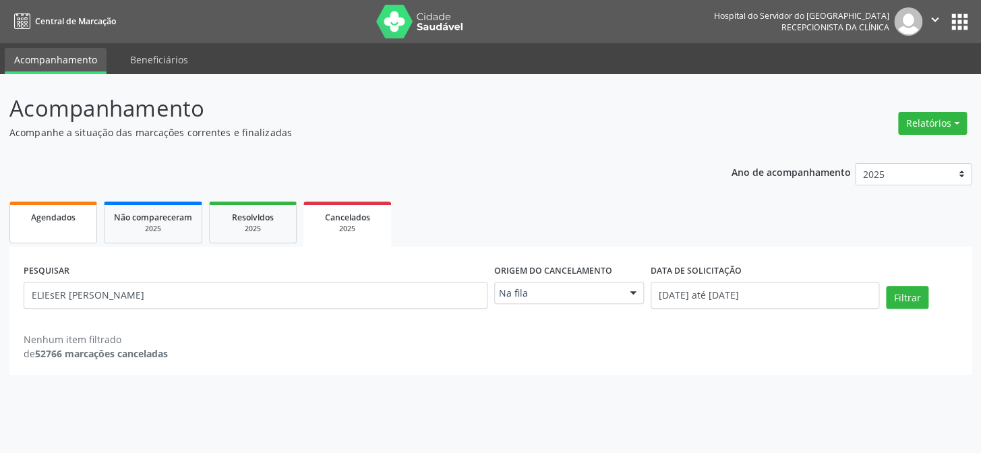
click at [53, 214] on span "Agendados" at bounding box center [53, 217] width 45 height 11
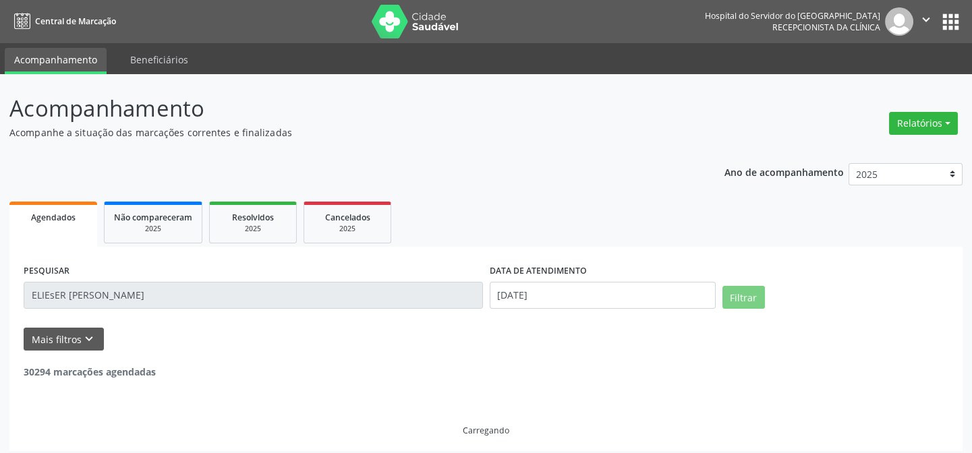
click at [654, 316] on div "DATA DE ATENDIMENTO [DATE]" at bounding box center [602, 289] width 233 height 57
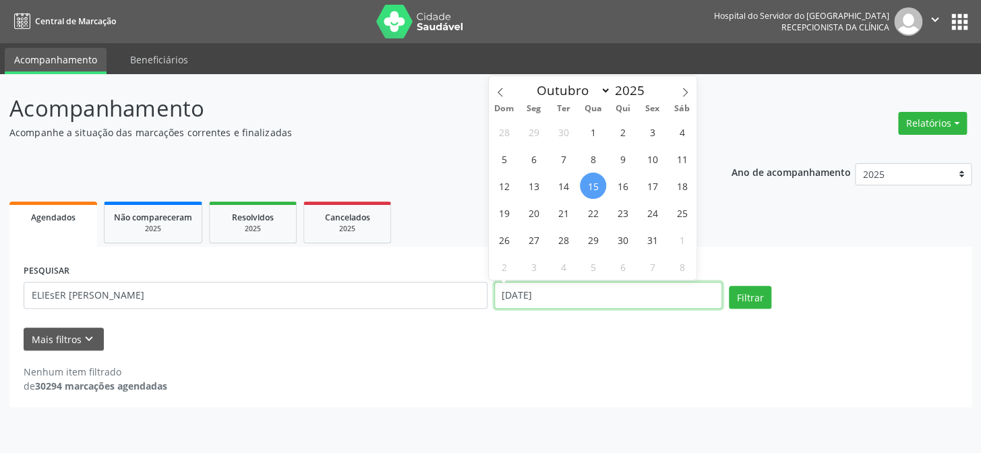
click at [641, 306] on input "[DATE]" at bounding box center [608, 295] width 229 height 27
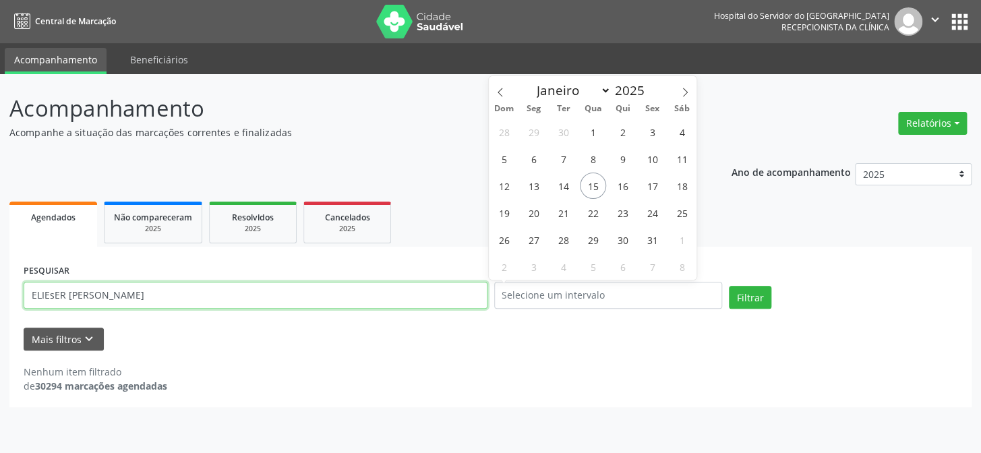
click at [295, 293] on input "ELIEsER [PERSON_NAME]" at bounding box center [256, 295] width 464 height 27
click at [729, 286] on button "Filtrar" at bounding box center [750, 297] width 42 height 23
click at [79, 302] on input "ELIEsER [PERSON_NAME]" at bounding box center [256, 295] width 464 height 27
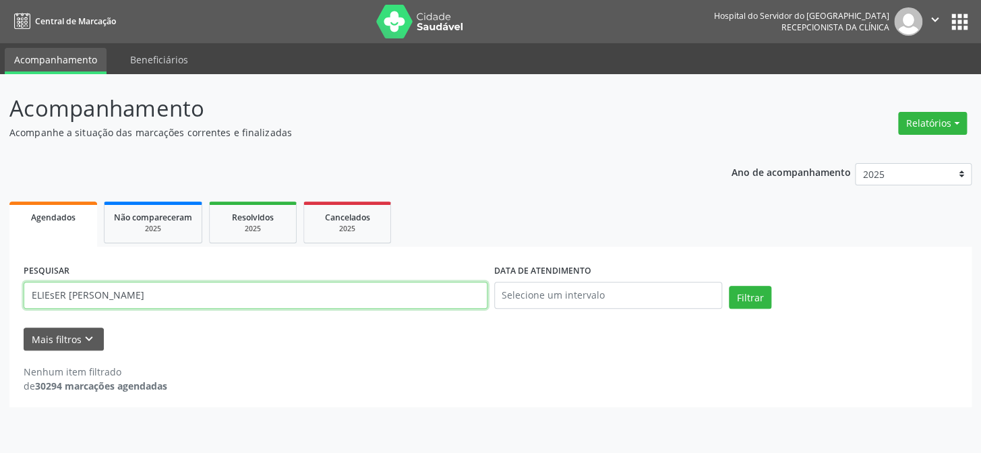
click at [79, 302] on input "ELIEsER [PERSON_NAME]" at bounding box center [256, 295] width 464 height 27
paste input "DILSON [PERSON_NAME]"
click at [729, 286] on button "Filtrar" at bounding box center [750, 297] width 42 height 23
click at [159, 297] on input "EDILSON [PERSON_NAME]" at bounding box center [256, 295] width 464 height 27
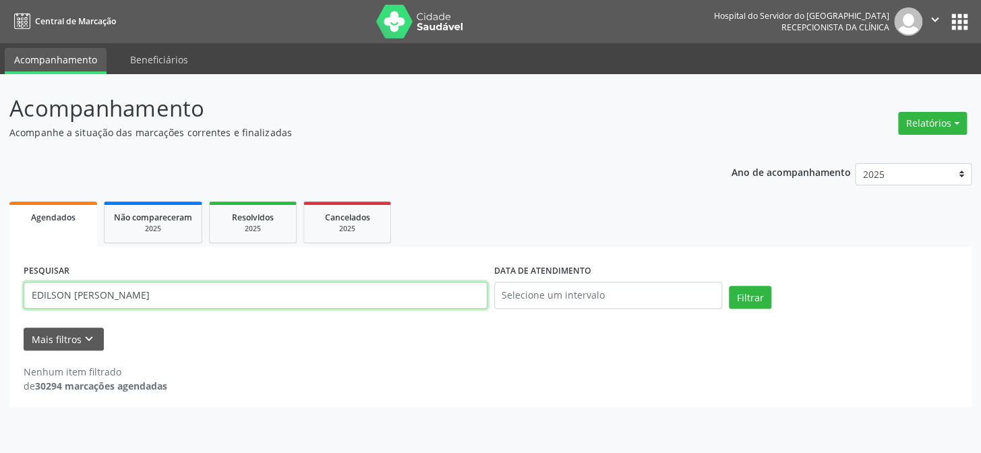
click at [159, 297] on input "EDILSON [PERSON_NAME]" at bounding box center [256, 295] width 464 height 27
paste input "76788156468"
click at [729, 286] on button "Filtrar" at bounding box center [750, 297] width 42 height 23
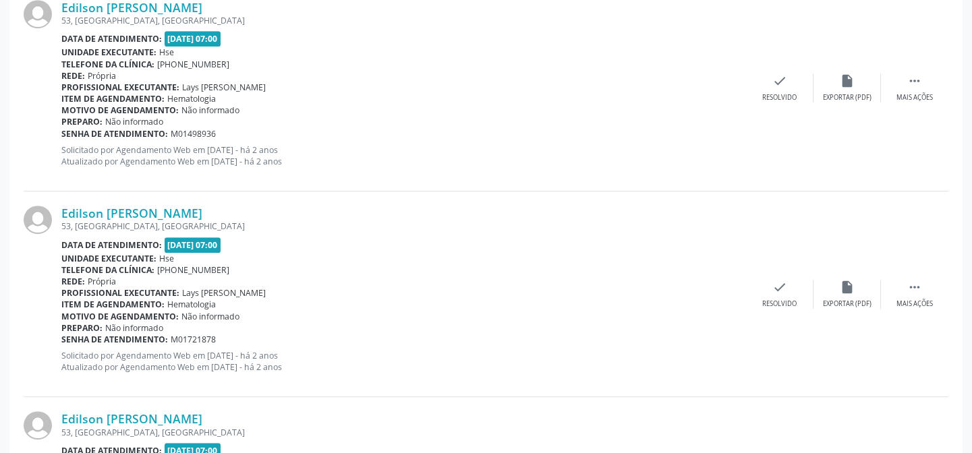
scroll to position [1814, 0]
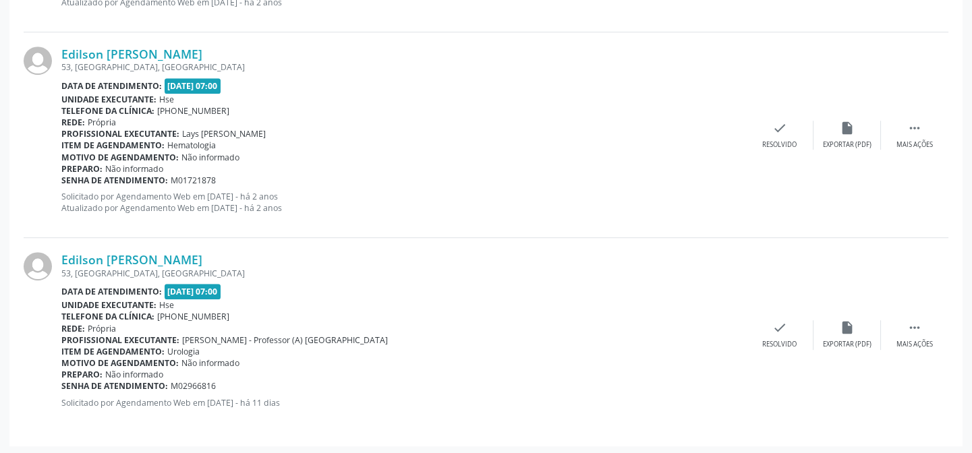
click at [130, 270] on div "53, [GEOGRAPHIC_DATA], [GEOGRAPHIC_DATA]" at bounding box center [403, 273] width 685 height 11
click at [128, 254] on link "Edilson [PERSON_NAME]" at bounding box center [131, 259] width 141 height 15
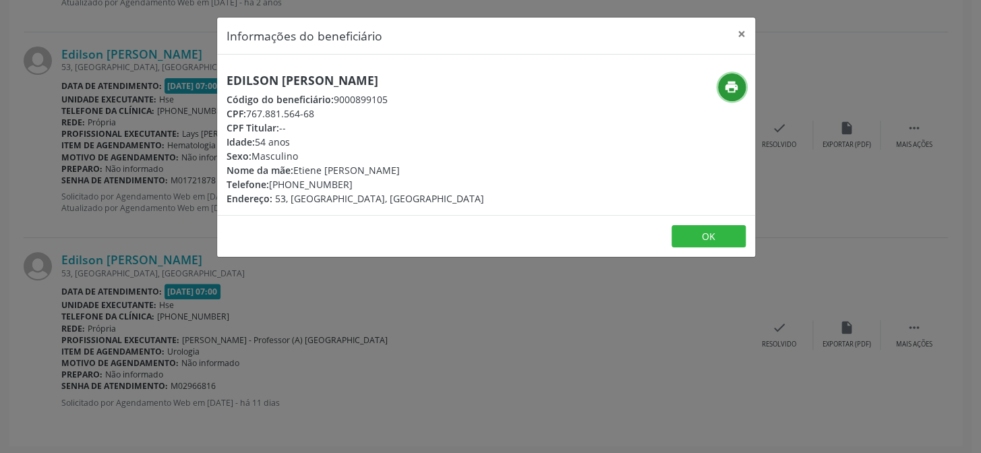
click at [728, 82] on icon "print" at bounding box center [731, 87] width 15 height 15
click at [738, 34] on button "×" at bounding box center [741, 34] width 27 height 33
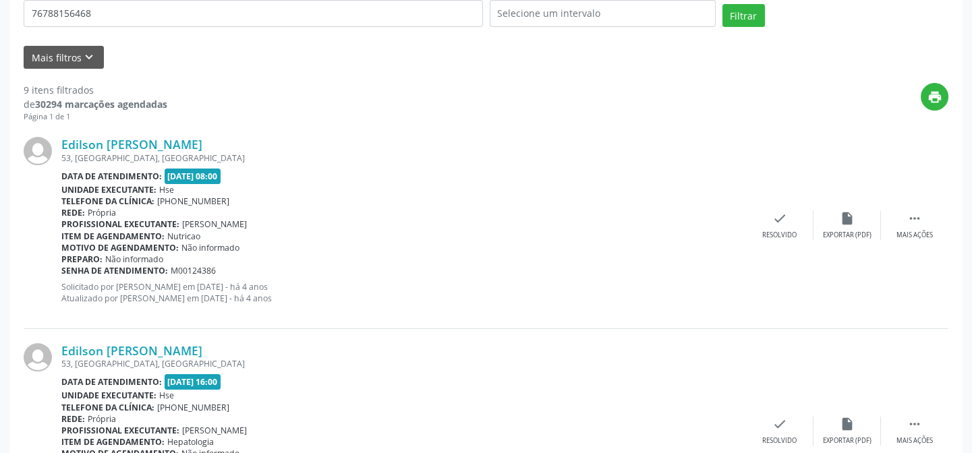
scroll to position [0, 0]
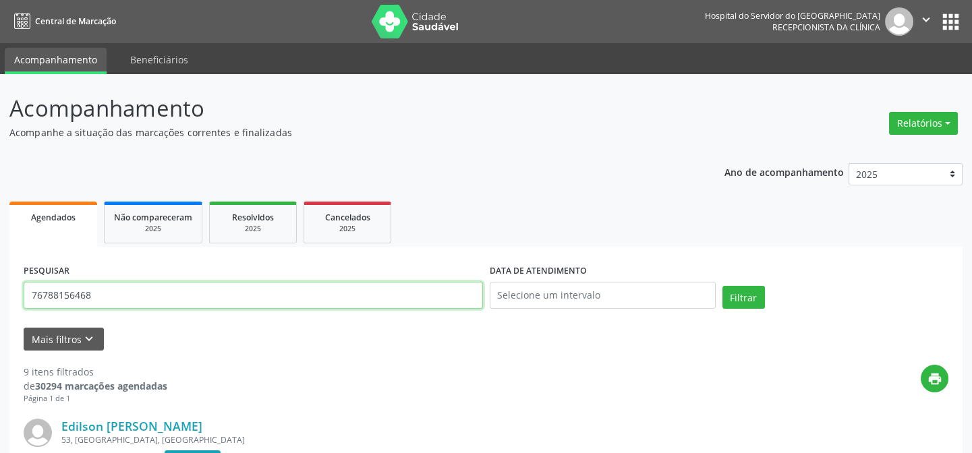
click at [239, 291] on input "76788156468" at bounding box center [253, 295] width 459 height 27
paste input "[PERSON_NAME]"
click at [722, 286] on button "Filtrar" at bounding box center [743, 297] width 42 height 23
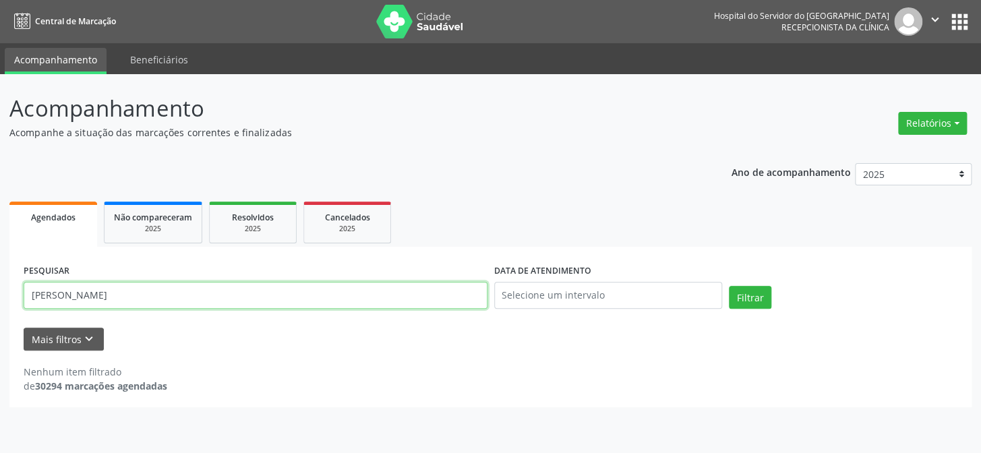
click at [105, 292] on input "[PERSON_NAME]" at bounding box center [256, 295] width 464 height 27
paste input "30714133434"
type input "30714133434"
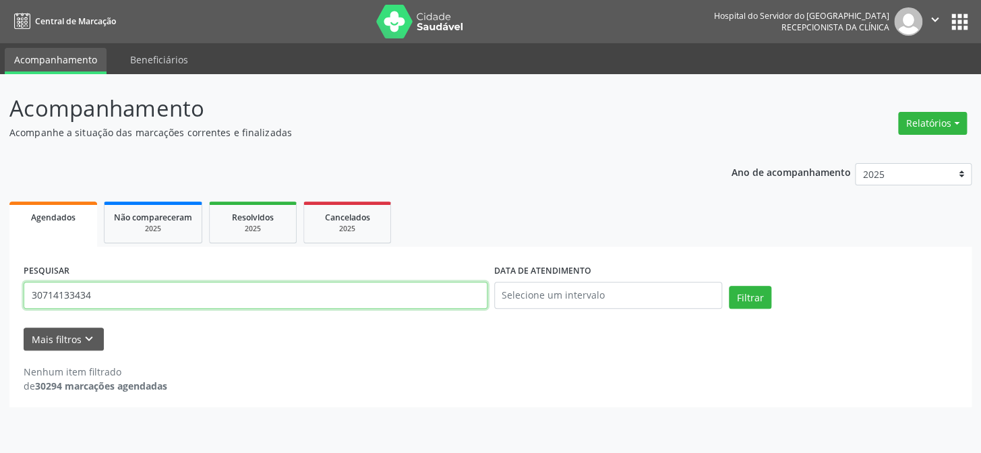
click at [729, 286] on button "Filtrar" at bounding box center [750, 297] width 42 height 23
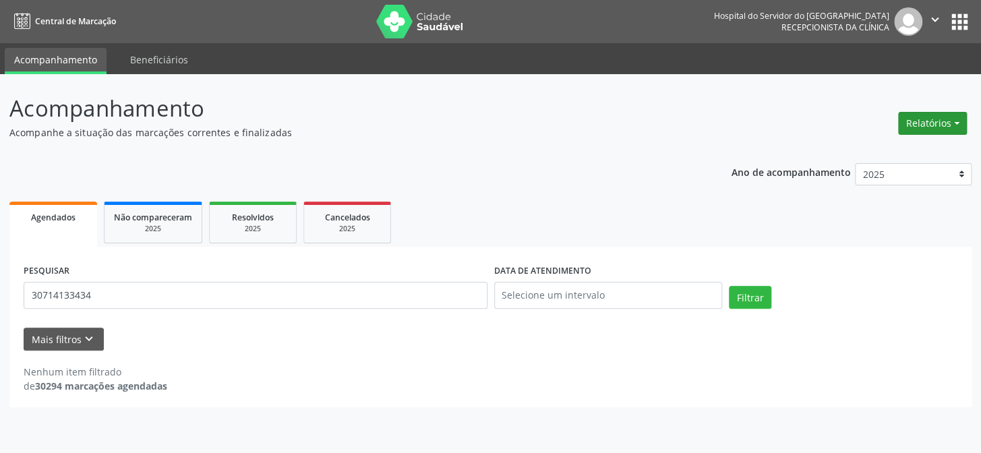
click at [929, 121] on button "Relatórios" at bounding box center [932, 123] width 69 height 23
click at [892, 146] on link "Agendamentos" at bounding box center [894, 151] width 145 height 19
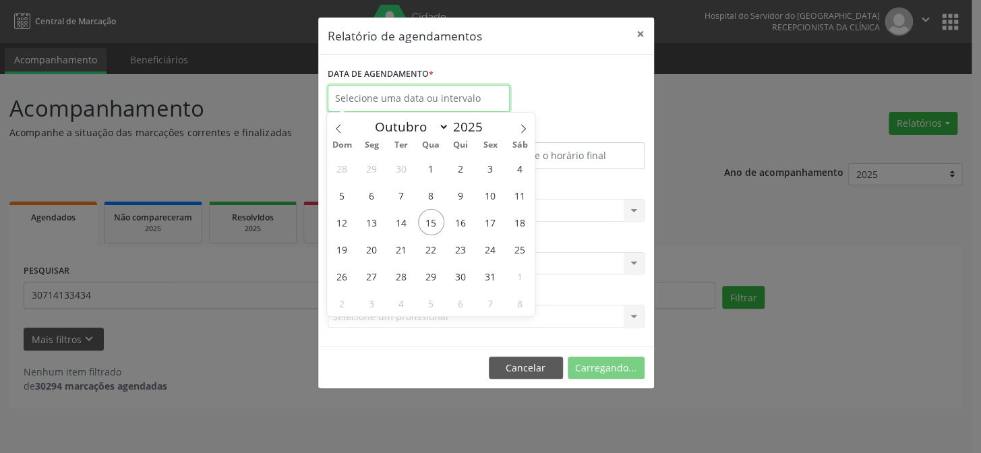
click at [405, 104] on input "text" at bounding box center [419, 98] width 182 height 27
click at [430, 217] on span "15" at bounding box center [431, 222] width 26 height 26
type input "[DATE]"
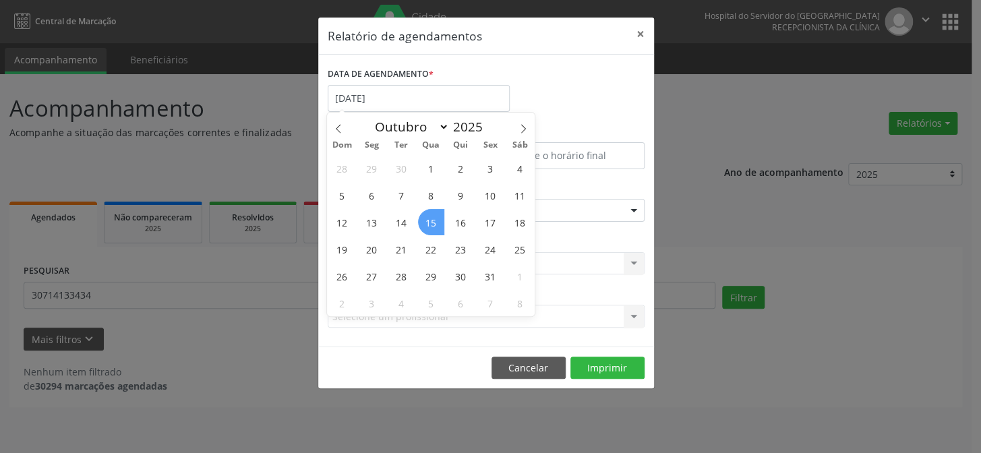
click at [430, 217] on span "15" at bounding box center [431, 222] width 26 height 26
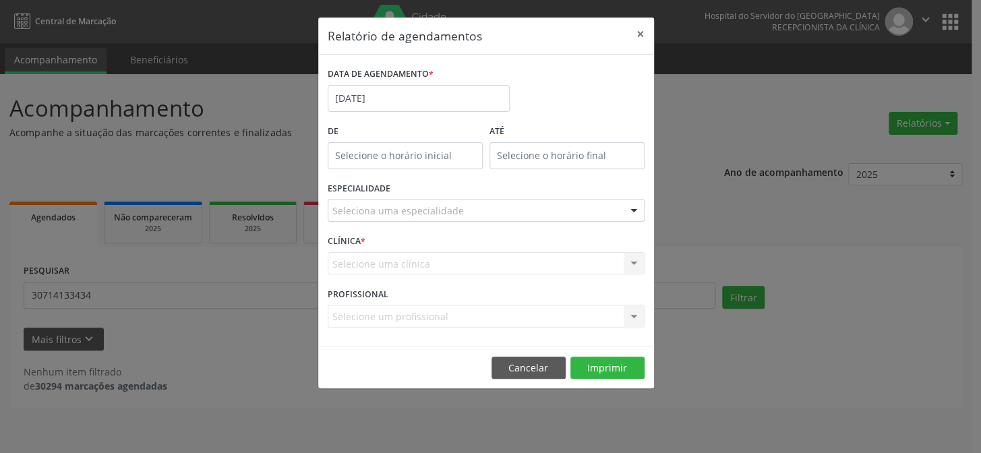
click at [405, 159] on input "text" at bounding box center [405, 155] width 155 height 27
click at [425, 194] on span at bounding box center [424, 190] width 9 height 13
type input "11:00"
type input "11"
click at [425, 194] on span at bounding box center [424, 190] width 9 height 13
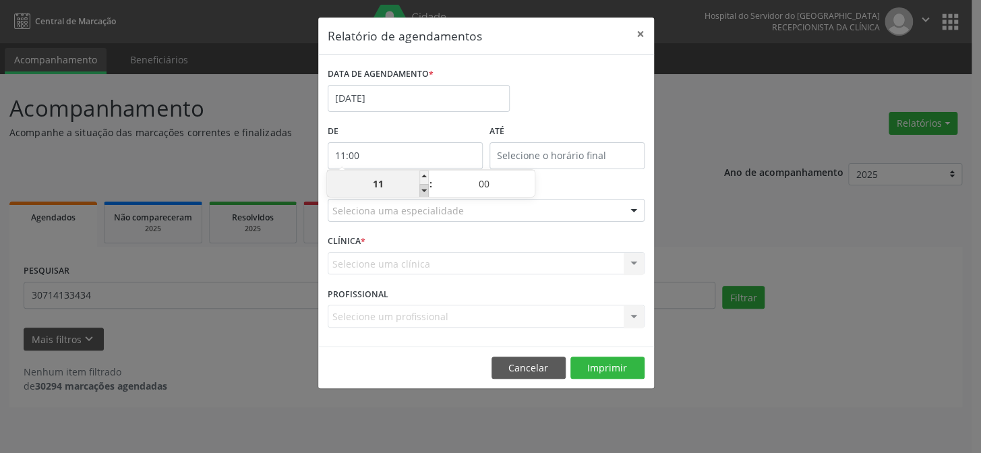
type input "10:00"
type input "10"
click at [421, 123] on label "De" at bounding box center [405, 131] width 155 height 21
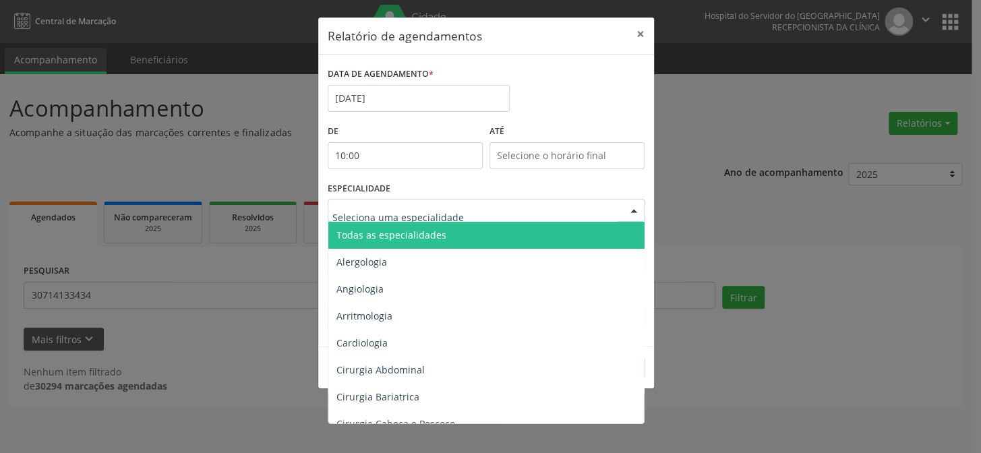
click at [386, 236] on span "Todas as especialidades" at bounding box center [392, 235] width 110 height 13
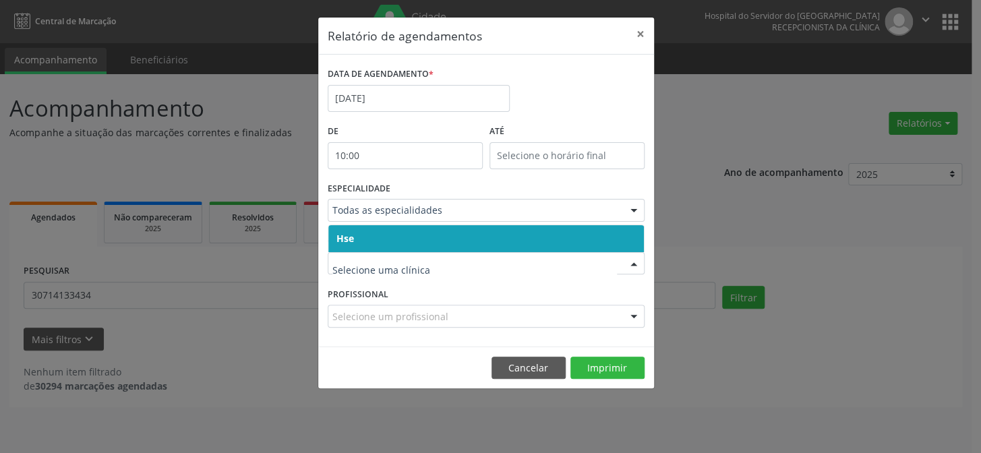
click at [357, 239] on span "Hse" at bounding box center [486, 238] width 316 height 27
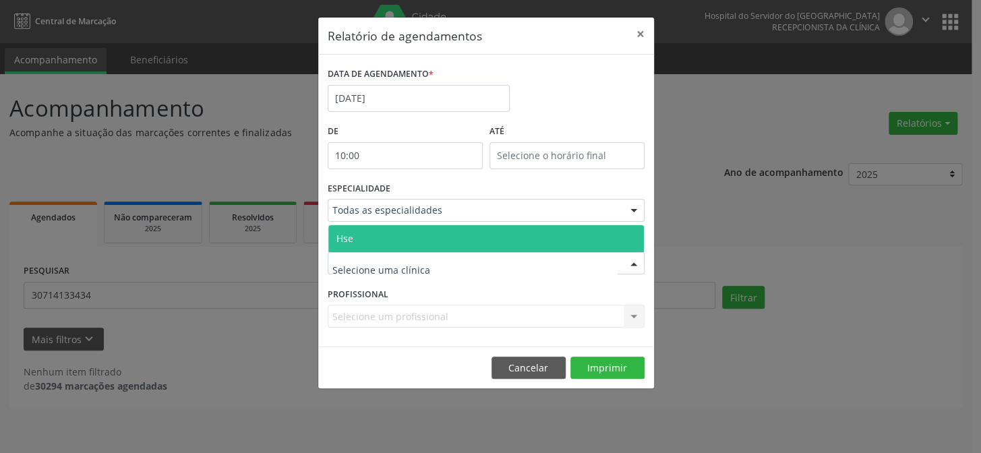
click at [357, 243] on span "Hse" at bounding box center [486, 238] width 316 height 27
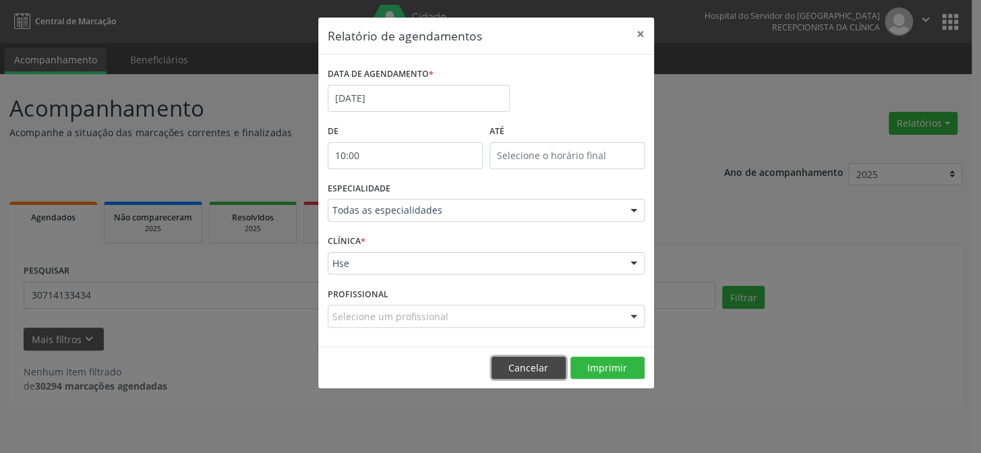
click at [529, 372] on button "Cancelar" at bounding box center [529, 368] width 74 height 23
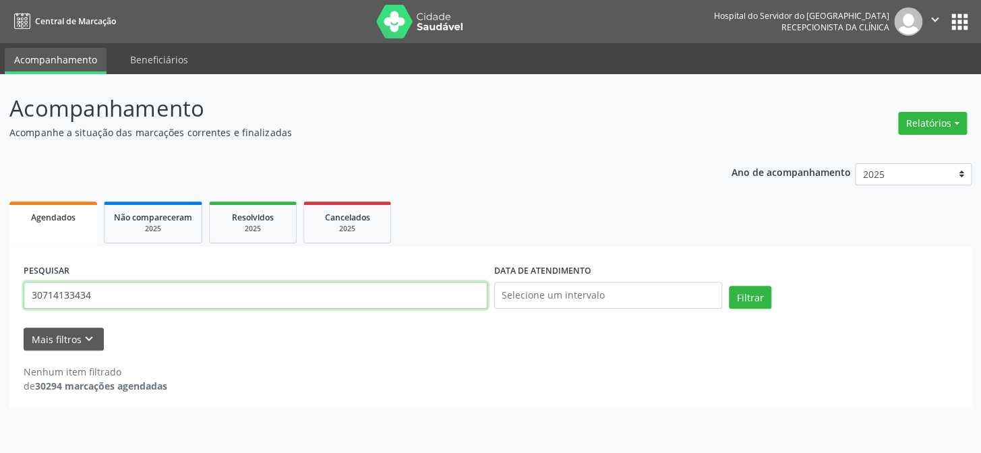
click at [341, 295] on input "30714133434" at bounding box center [256, 295] width 464 height 27
type input "[PERSON_NAME]"
click at [729, 286] on button "Filtrar" at bounding box center [750, 297] width 42 height 23
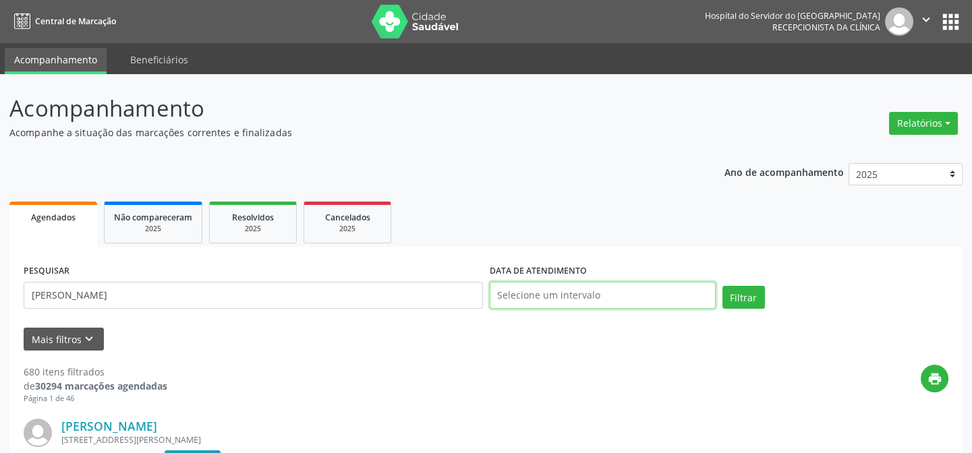
click at [590, 298] on input "text" at bounding box center [603, 295] width 226 height 27
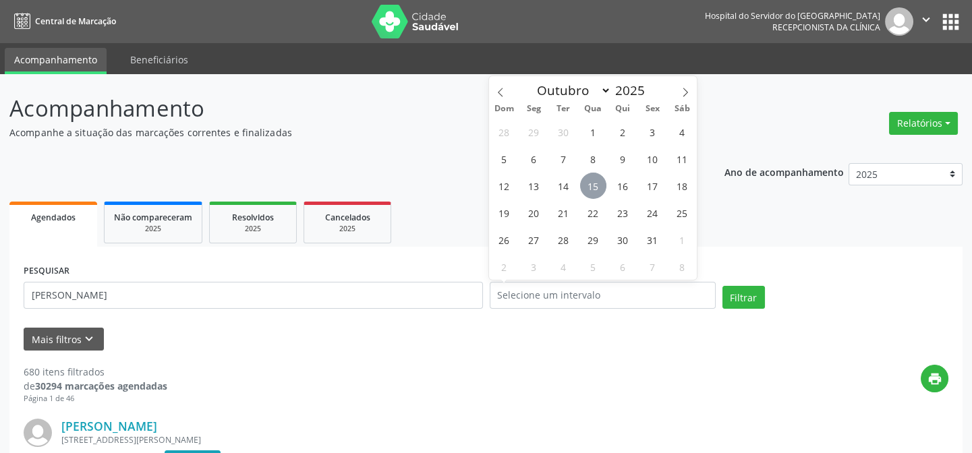
click at [594, 192] on span "15" at bounding box center [593, 186] width 26 height 26
type input "[DATE]"
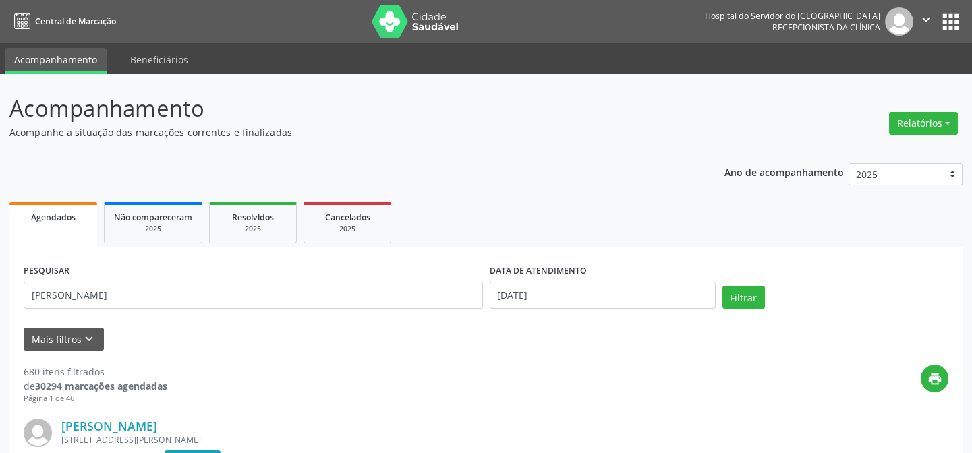
click at [743, 309] on div "Filtrar" at bounding box center [835, 302] width 233 height 32
click at [750, 297] on button "Filtrar" at bounding box center [743, 297] width 42 height 23
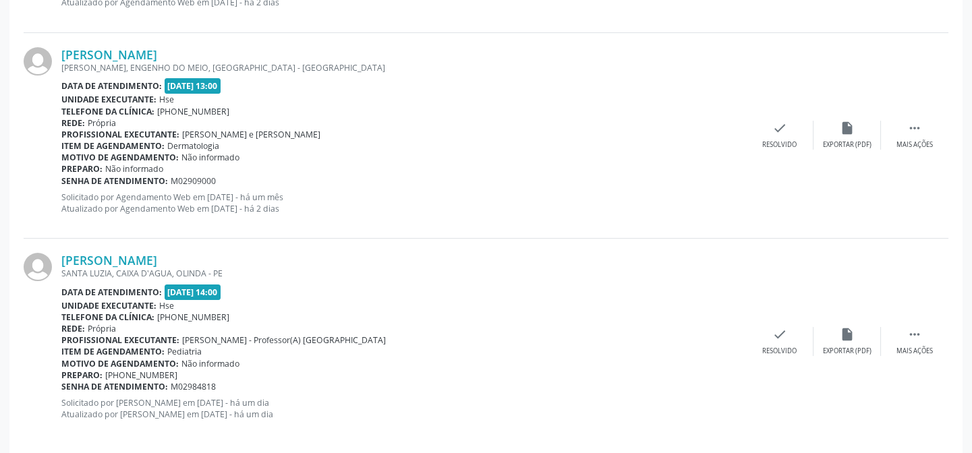
scroll to position [592, 0]
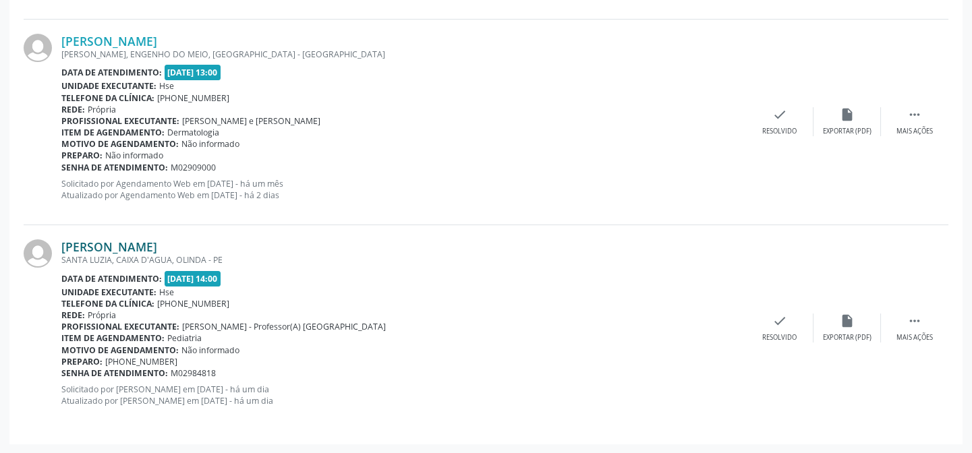
click at [157, 245] on link "[PERSON_NAME]" at bounding box center [109, 246] width 96 height 15
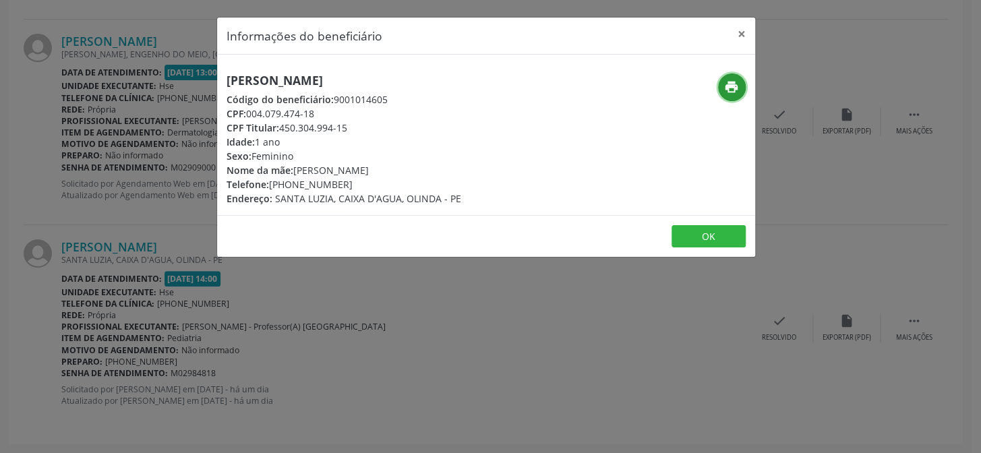
click at [736, 88] on icon "print" at bounding box center [731, 87] width 15 height 15
click at [152, 248] on div "Informações do beneficiário × [PERSON_NAME] Código do beneficiário: 9001014605 …" at bounding box center [490, 226] width 981 height 453
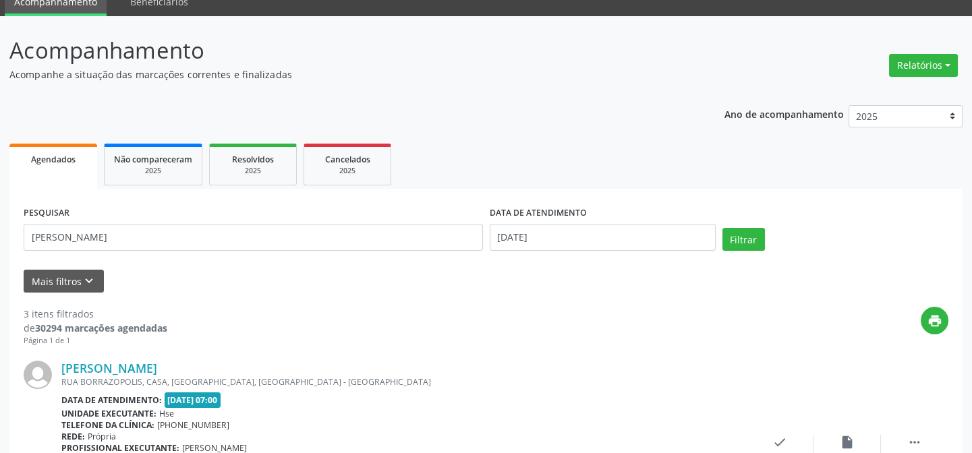
scroll to position [0, 0]
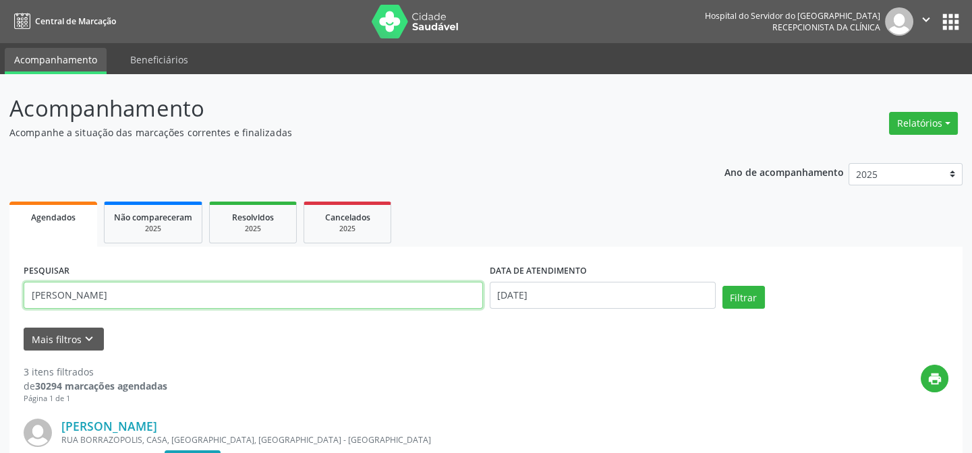
click at [170, 288] on input "[PERSON_NAME]" at bounding box center [253, 295] width 459 height 27
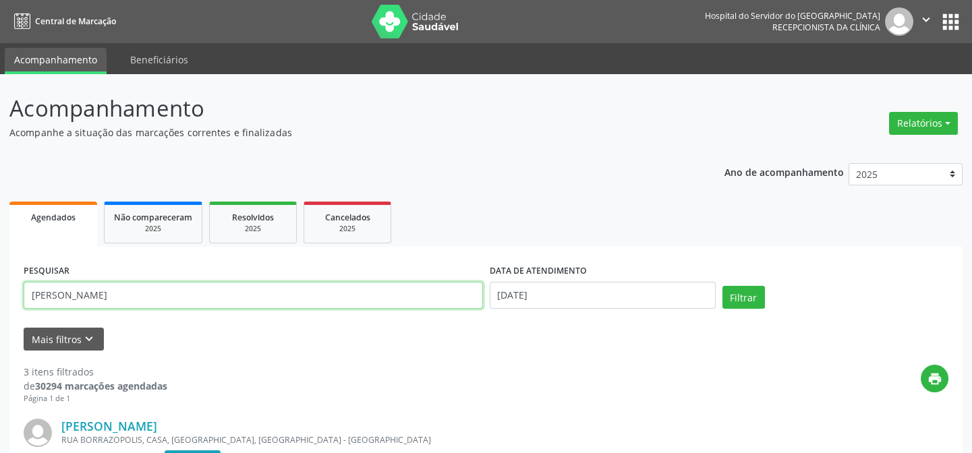
paste input "43177034400"
click at [722, 286] on button "Filtrar" at bounding box center [743, 297] width 42 height 23
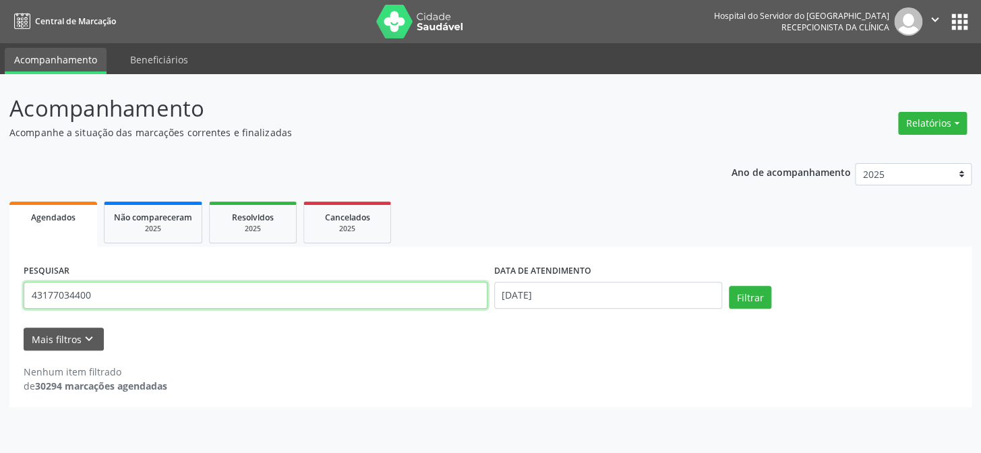
click at [108, 283] on input "43177034400" at bounding box center [256, 295] width 464 height 27
paste input "[PERSON_NAME]"
click at [729, 286] on button "Filtrar" at bounding box center [750, 297] width 42 height 23
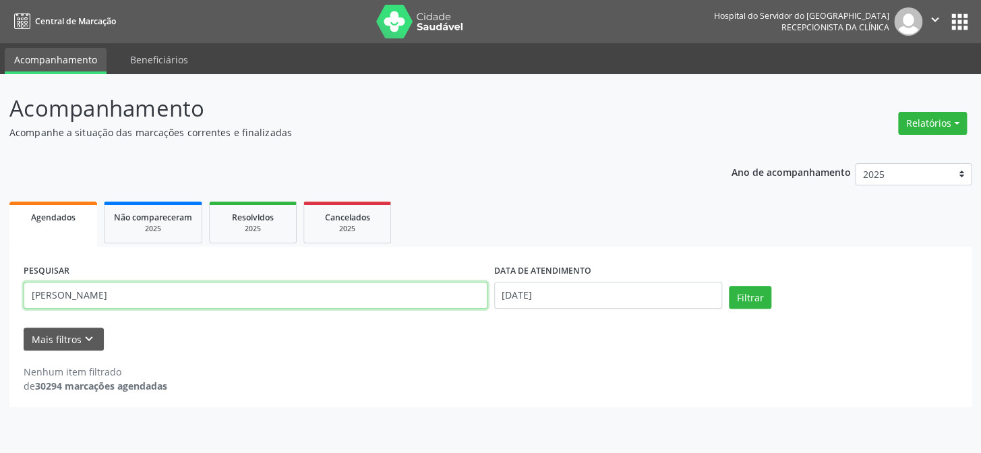
click at [127, 291] on input "[PERSON_NAME]" at bounding box center [256, 295] width 464 height 27
paste input "71603222405"
type input "71603222405"
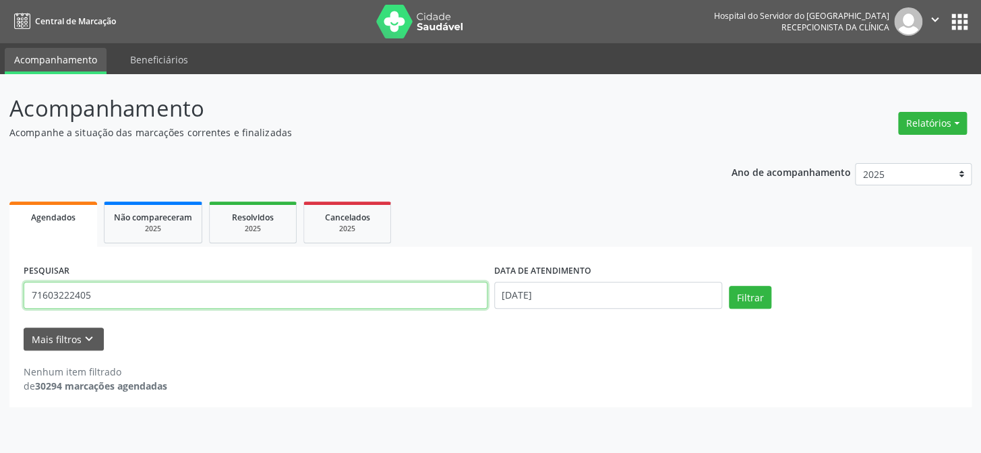
click at [729, 286] on button "Filtrar" at bounding box center [750, 297] width 42 height 23
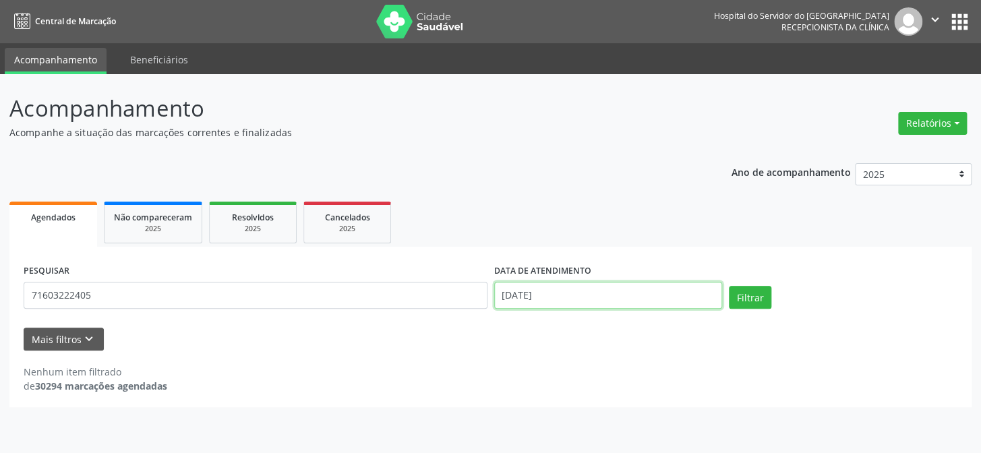
click at [577, 289] on input "[DATE]" at bounding box center [608, 295] width 229 height 27
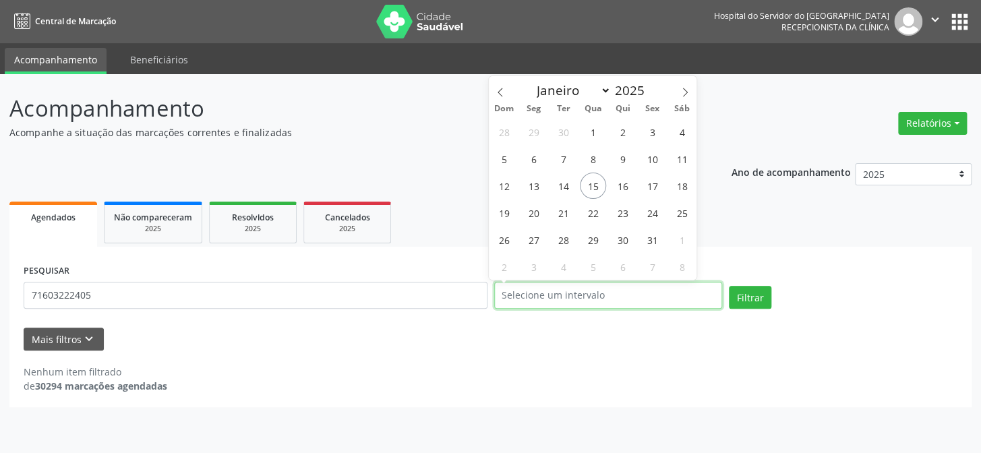
click at [729, 286] on button "Filtrar" at bounding box center [750, 297] width 42 height 23
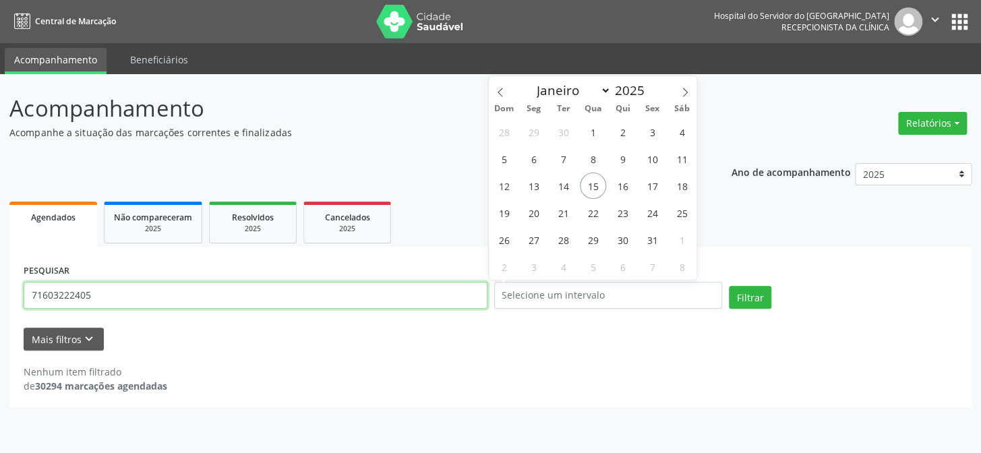
click at [115, 289] on input "71603222405" at bounding box center [256, 295] width 464 height 27
paste input "[PERSON_NAME]"
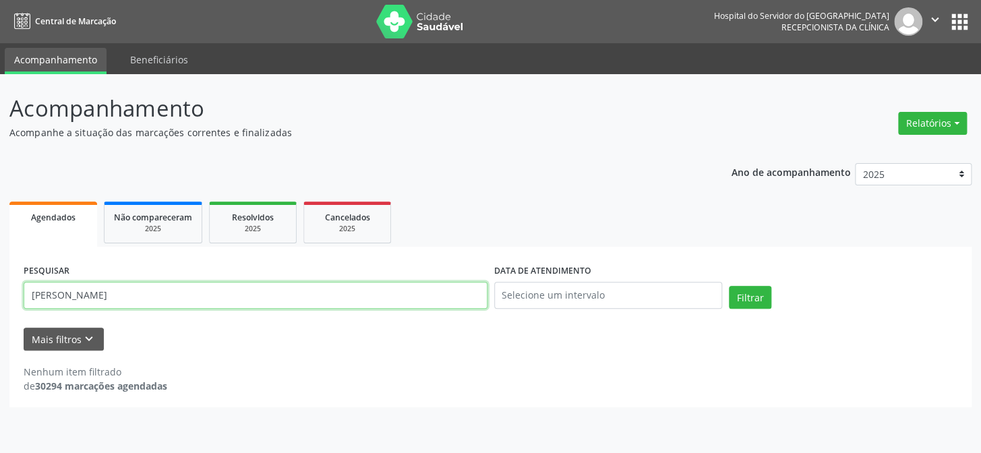
type input "[PERSON_NAME]"
click at [729, 286] on button "Filtrar" at bounding box center [750, 297] width 42 height 23
click at [156, 212] on span "Não compareceram" at bounding box center [153, 217] width 78 height 11
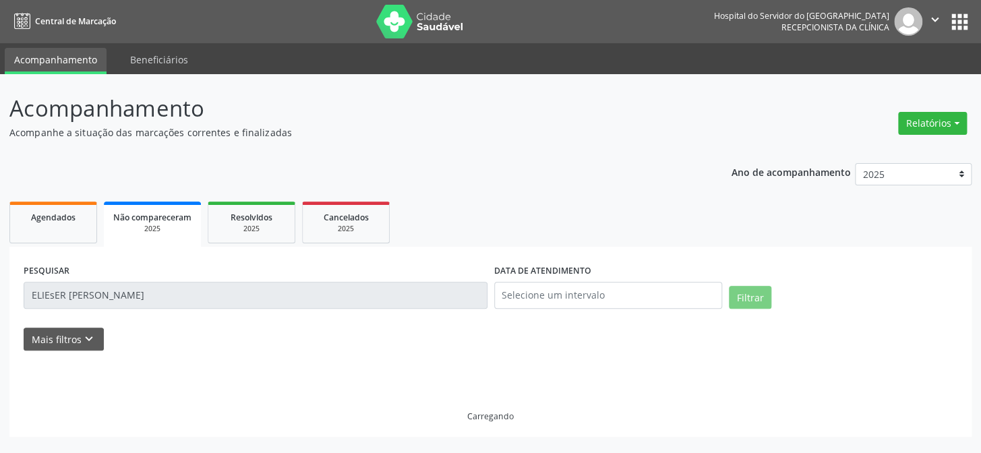
click at [216, 299] on input "ELIEsER [PERSON_NAME]" at bounding box center [256, 295] width 464 height 27
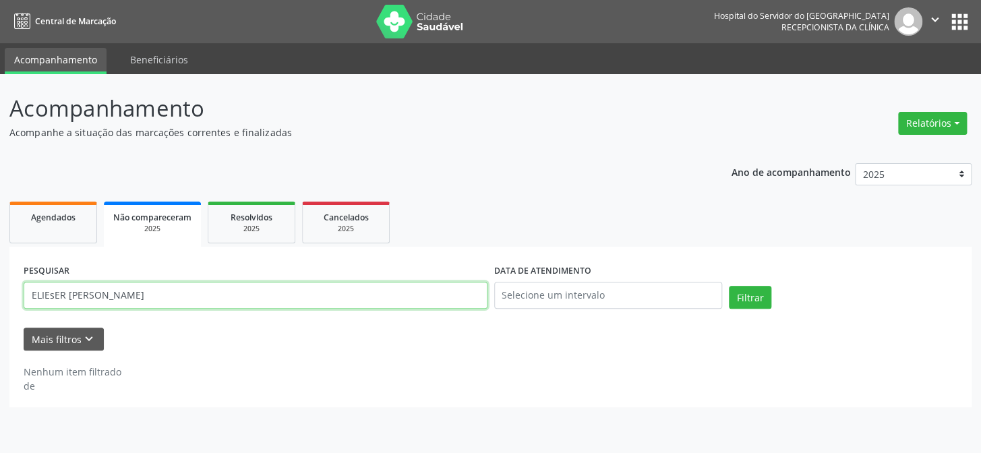
paste input "[PERSON_NAME]"
click at [729, 286] on button "Filtrar" at bounding box center [750, 297] width 42 height 23
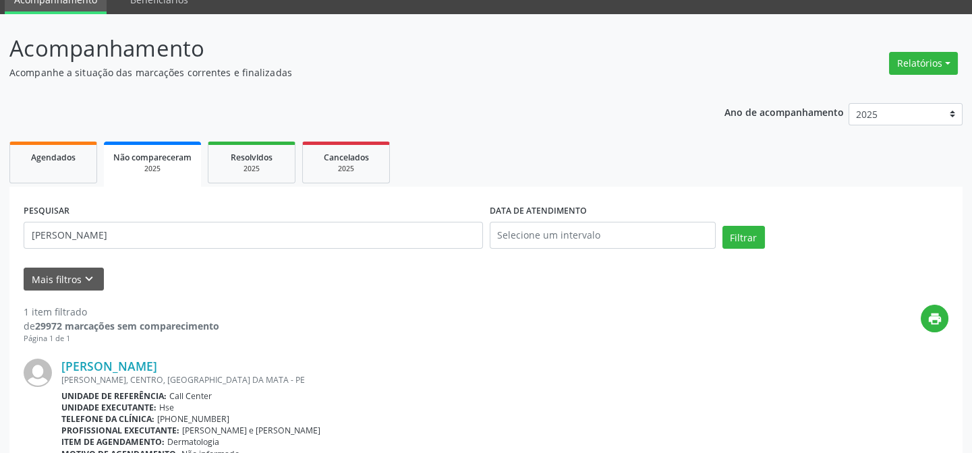
scroll to position [152, 0]
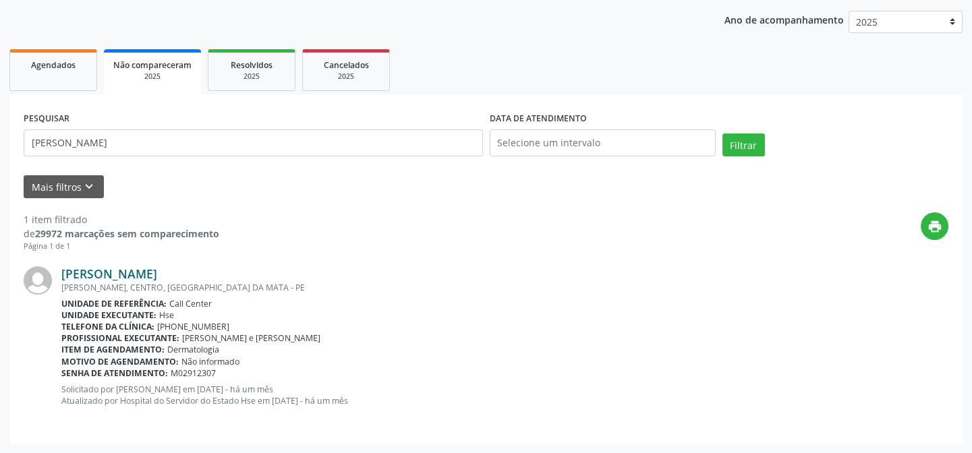
click at [136, 279] on link "[PERSON_NAME]" at bounding box center [109, 273] width 96 height 15
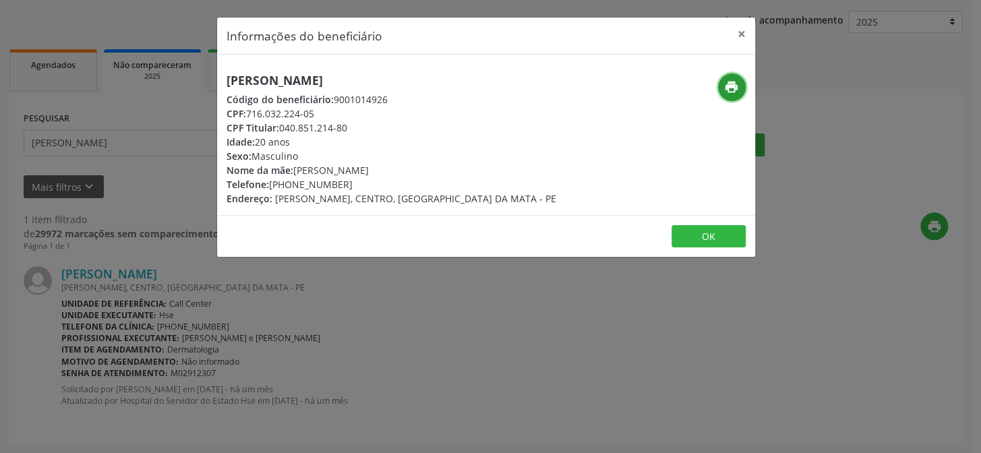
click at [726, 84] on icon "print" at bounding box center [731, 87] width 15 height 15
click at [159, 266] on div "Informações do beneficiário × [PERSON_NAME] Código do beneficiário: 9001014926 …" at bounding box center [490, 226] width 981 height 453
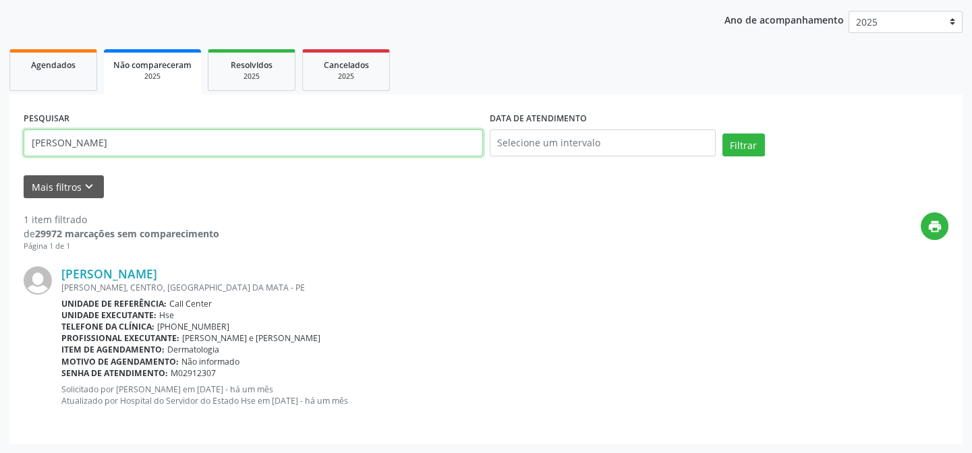
click at [188, 147] on input "[PERSON_NAME]" at bounding box center [253, 143] width 459 height 27
paste input "[PERSON_NAME]"
click at [722, 134] on button "Filtrar" at bounding box center [743, 145] width 42 height 23
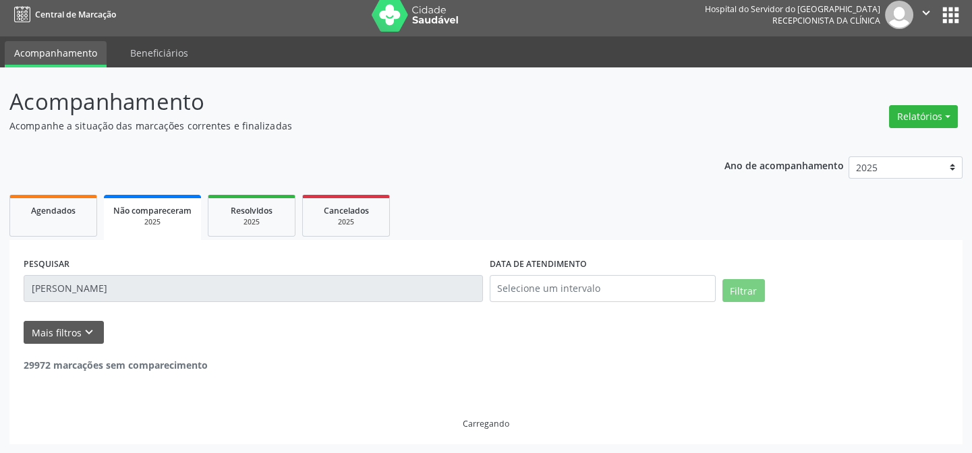
scroll to position [0, 0]
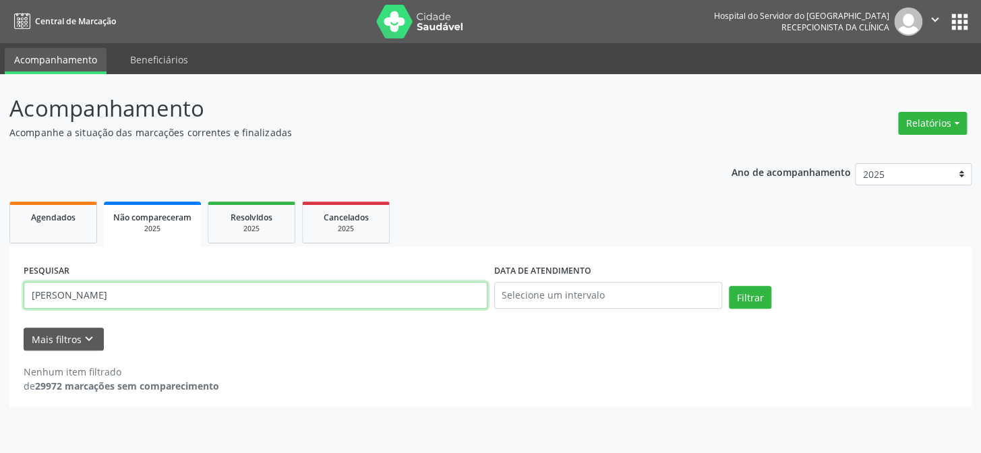
click at [157, 282] on input "[PERSON_NAME]" at bounding box center [256, 295] width 464 height 27
paste input "70352392436"
click at [729, 286] on button "Filtrar" at bounding box center [750, 297] width 42 height 23
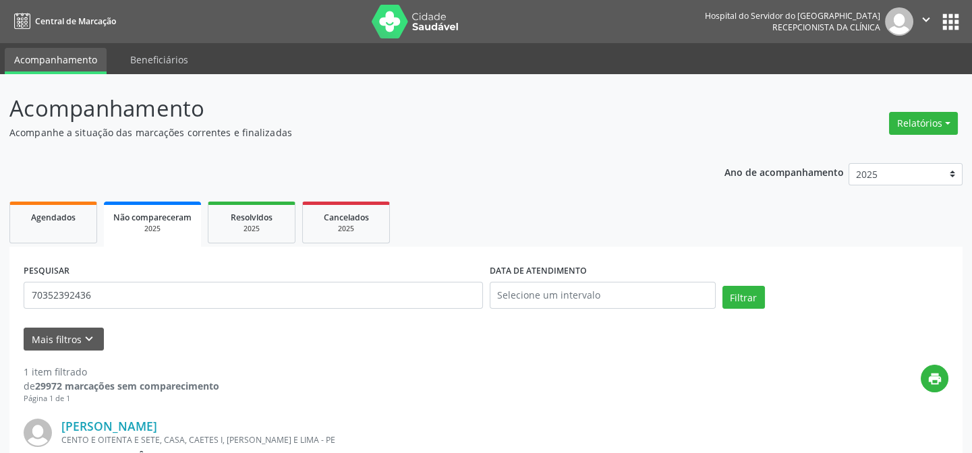
click at [146, 431] on link "[PERSON_NAME]" at bounding box center [109, 426] width 96 height 15
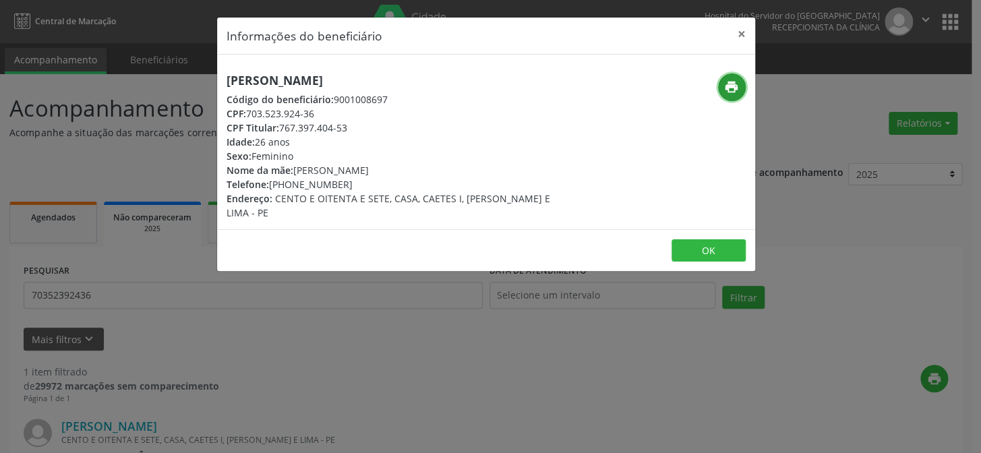
click at [724, 89] on icon "print" at bounding box center [731, 87] width 15 height 15
drag, startPoint x: 170, startPoint y: 272, endPoint x: 154, endPoint y: 292, distance: 25.5
click at [161, 287] on div "Informações do beneficiário × [PERSON_NAME] Código do beneficiário: 9001008697 …" at bounding box center [490, 226] width 981 height 453
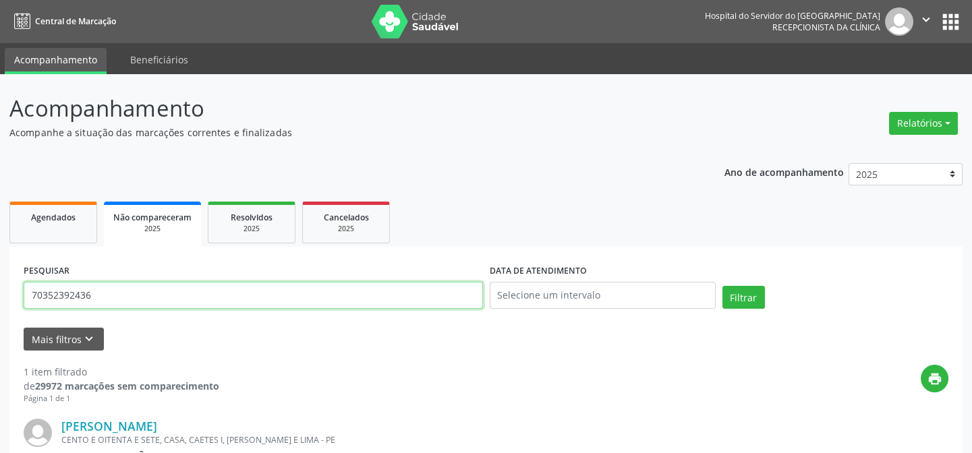
click at [148, 301] on input "70352392436" at bounding box center [253, 295] width 459 height 27
paste input "02984130430"
click at [722, 286] on button "Filtrar" at bounding box center [743, 297] width 42 height 23
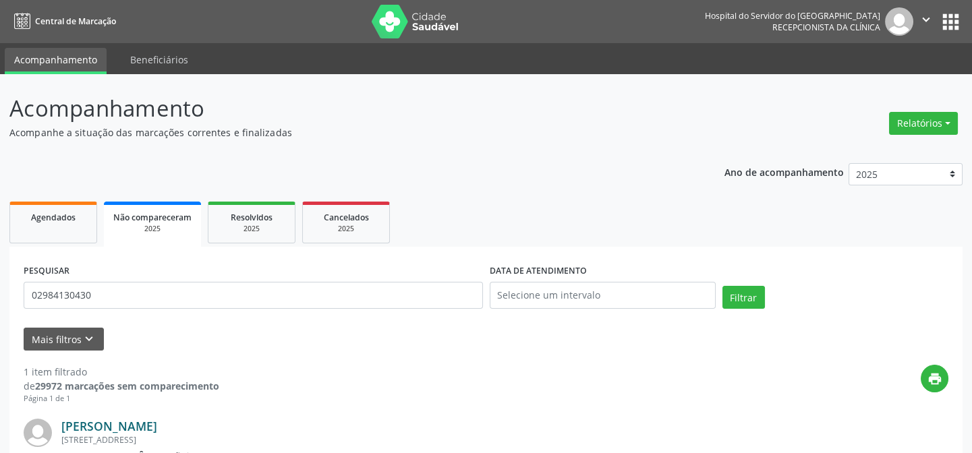
click at [95, 432] on link "[PERSON_NAME]" at bounding box center [109, 426] width 96 height 15
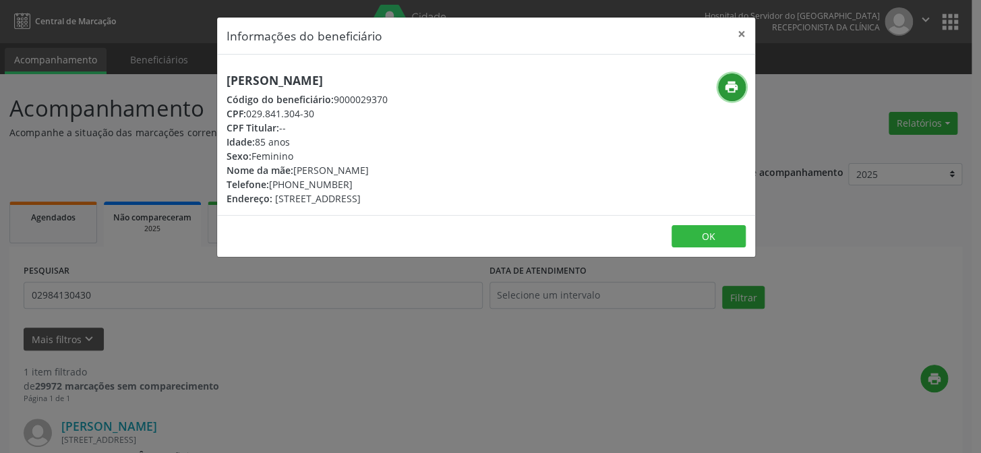
click at [731, 76] on button "print" at bounding box center [732, 88] width 28 height 28
click at [178, 289] on div "Informações do beneficiário × [PERSON_NAME] Código do beneficiário: 9000029370 …" at bounding box center [490, 226] width 981 height 453
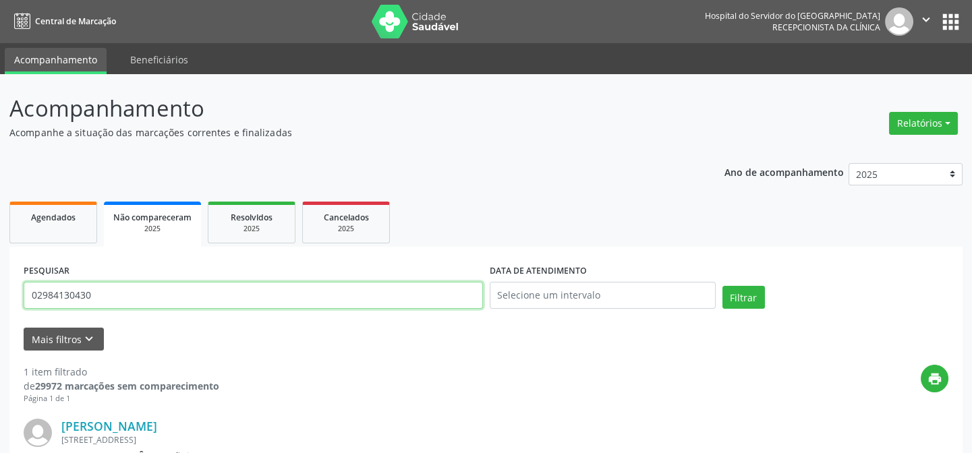
click at [188, 306] on input "02984130430" at bounding box center [253, 295] width 459 height 27
paste input "[PERSON_NAME] DAS GRACAS PONTES"
type input "[PERSON_NAME] DAS GRACAS PONTES"
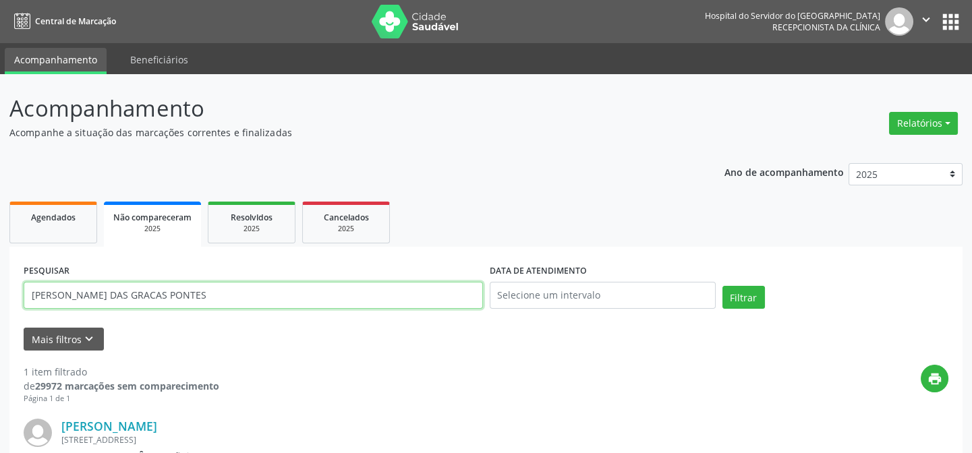
click at [722, 286] on button "Filtrar" at bounding box center [743, 297] width 42 height 23
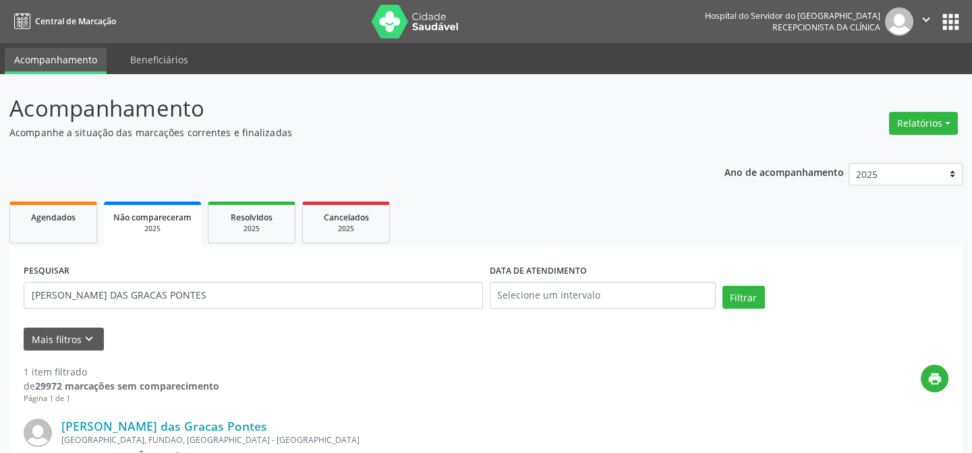
scroll to position [152, 0]
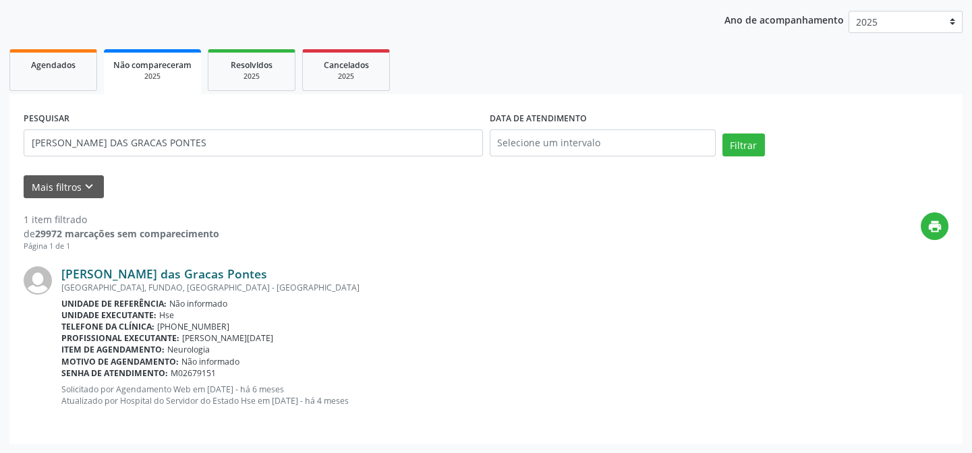
click at [165, 266] on link "[PERSON_NAME] das Gracas Pontes" at bounding box center [164, 273] width 206 height 15
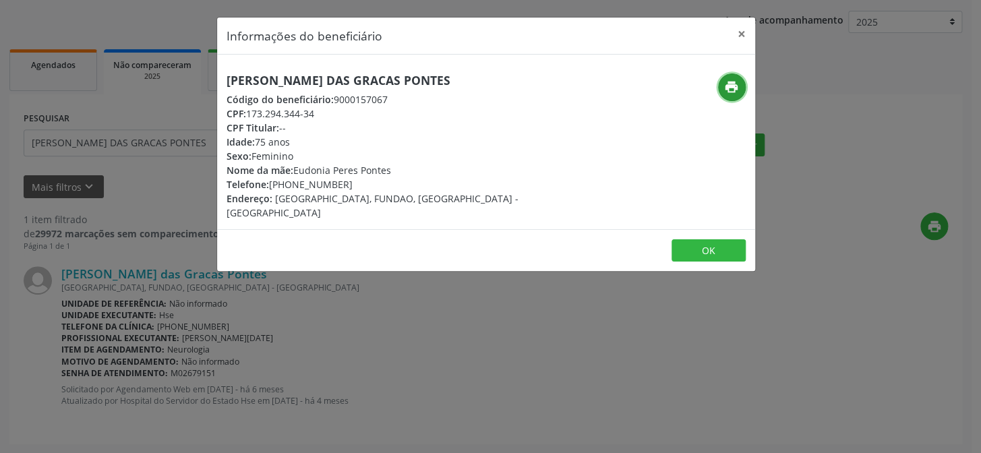
click at [724, 80] on icon "print" at bounding box center [731, 87] width 15 height 15
click at [80, 160] on div "Informações do beneficiário × [PERSON_NAME] das Gracas Pontes Código do benefic…" at bounding box center [490, 226] width 981 height 453
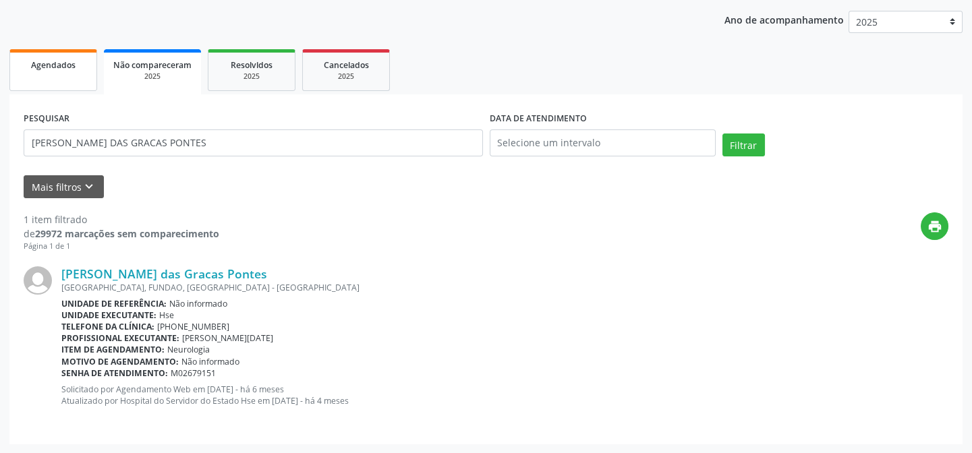
click at [68, 55] on link "Agendados" at bounding box center [53, 70] width 88 height 42
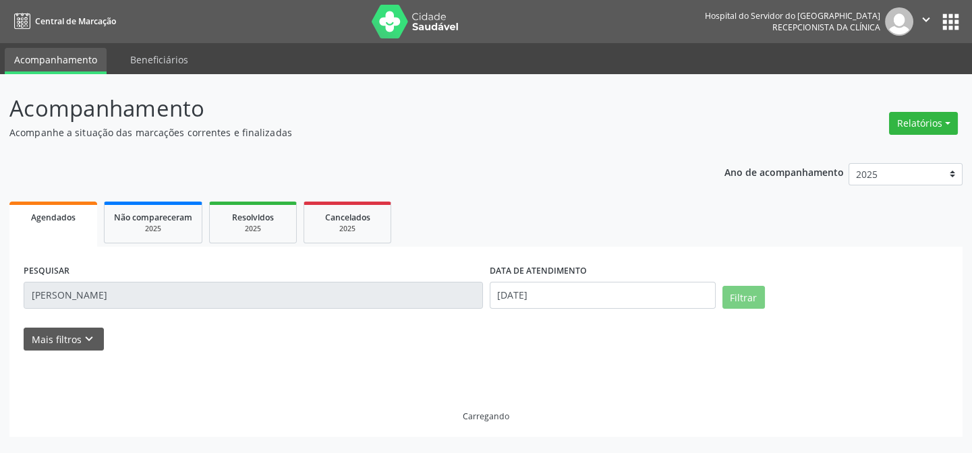
scroll to position [0, 0]
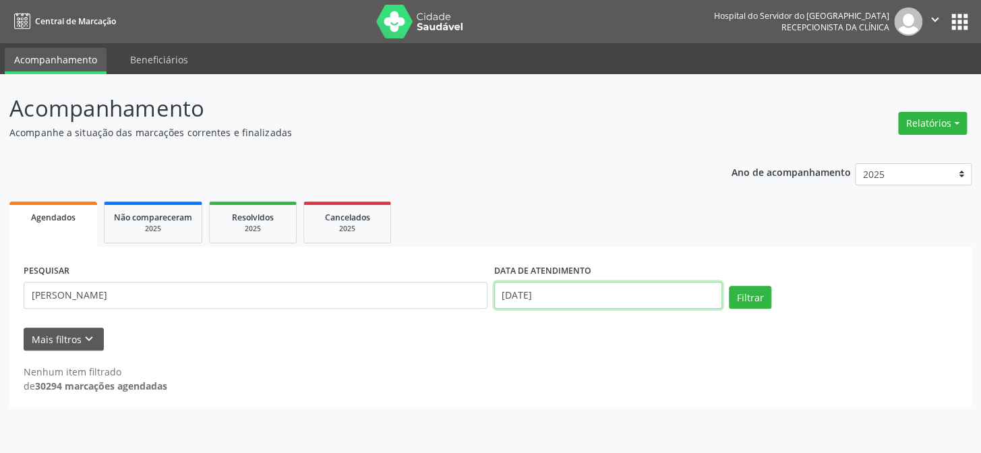
click at [540, 306] on input "[DATE]" at bounding box center [608, 295] width 229 height 27
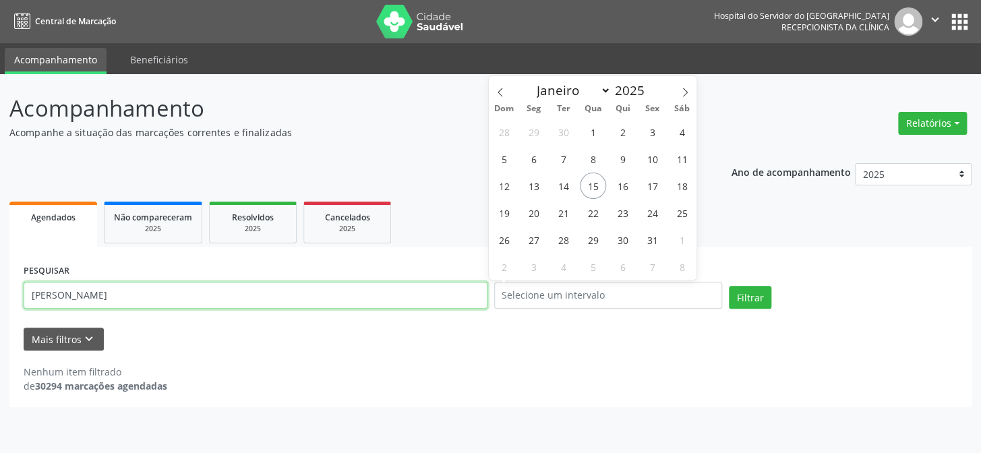
click at [248, 293] on input "[PERSON_NAME]" at bounding box center [256, 295] width 464 height 27
paste input "[PERSON_NAME]"
click at [729, 286] on button "Filtrar" at bounding box center [750, 297] width 42 height 23
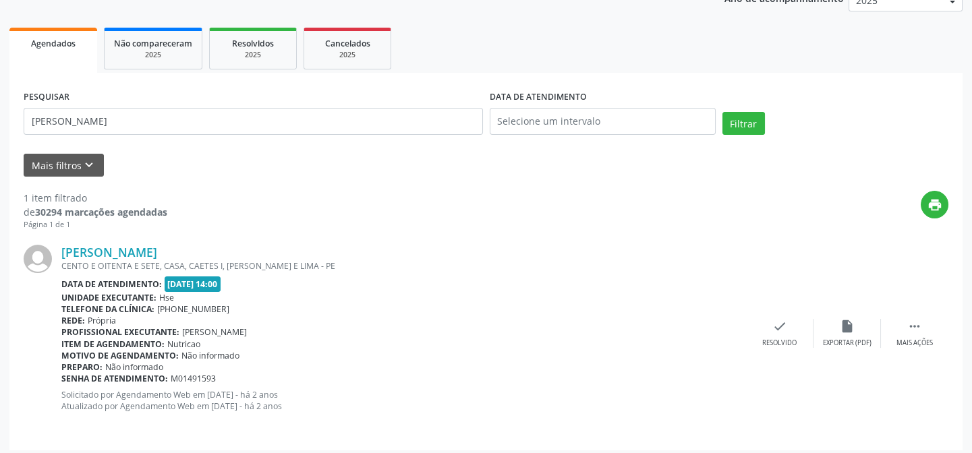
scroll to position [180, 0]
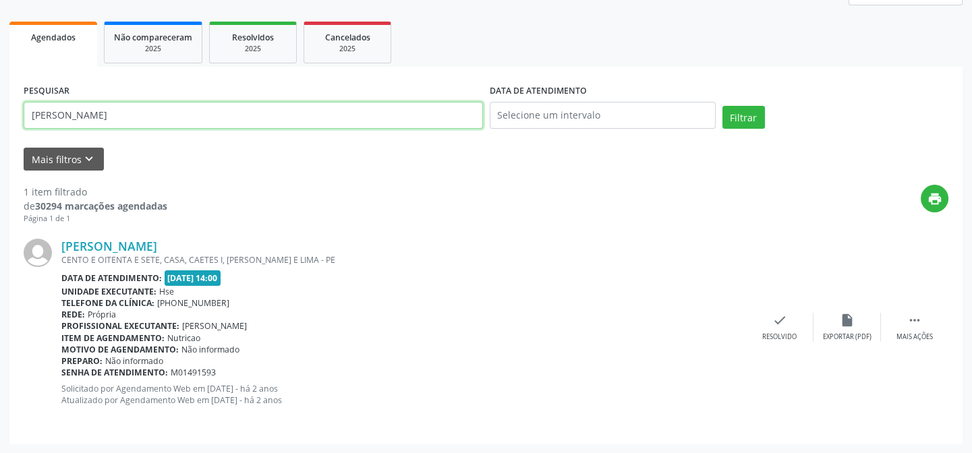
click at [171, 109] on input "[PERSON_NAME]" at bounding box center [253, 115] width 459 height 27
paste input "[PERSON_NAME] DE MENDONÇA"
click at [722, 106] on button "Filtrar" at bounding box center [743, 117] width 42 height 23
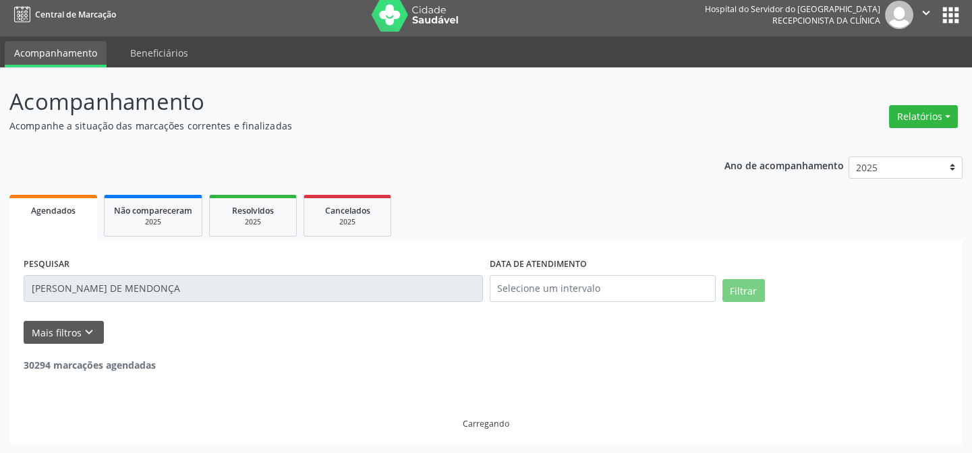
scroll to position [0, 0]
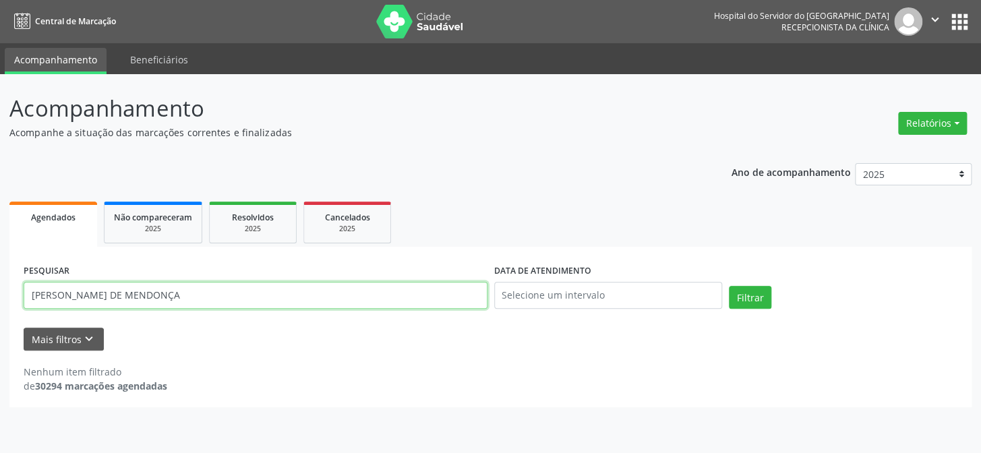
click at [105, 289] on input "[PERSON_NAME] DE MENDONÇA" at bounding box center [256, 295] width 464 height 27
paste input "305.880.144-00"
type input "305.880.144-00"
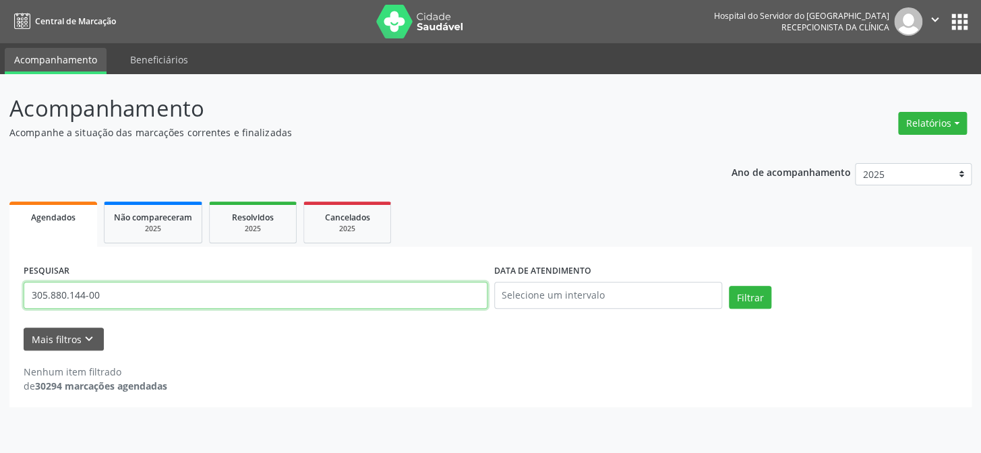
click at [729, 286] on button "Filtrar" at bounding box center [750, 297] width 42 height 23
click at [103, 319] on form "PESQUISAR 305.880.144-00 DATA DE ATENDIMENTO Filtrar UNIDADE EXECUTANTE Selecio…" at bounding box center [491, 306] width 934 height 90
click at [119, 277] on div "PESQUISAR 305.880.144-00" at bounding box center [255, 289] width 471 height 57
click at [125, 291] on input "305.880.144-00" at bounding box center [256, 295] width 464 height 27
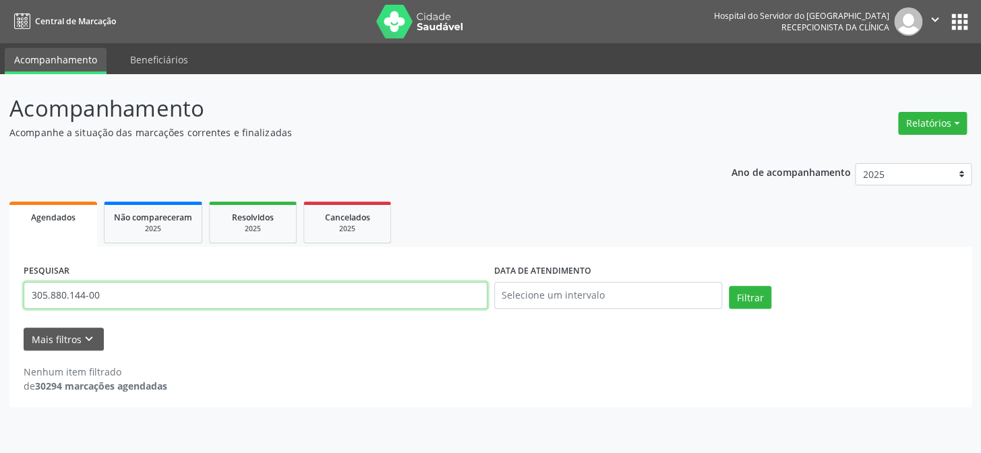
click at [125, 291] on input "305.880.144-00" at bounding box center [256, 295] width 464 height 27
click at [729, 286] on button "Filtrar" at bounding box center [750, 297] width 42 height 23
click at [163, 223] on div "Não compareceram" at bounding box center [153, 217] width 78 height 14
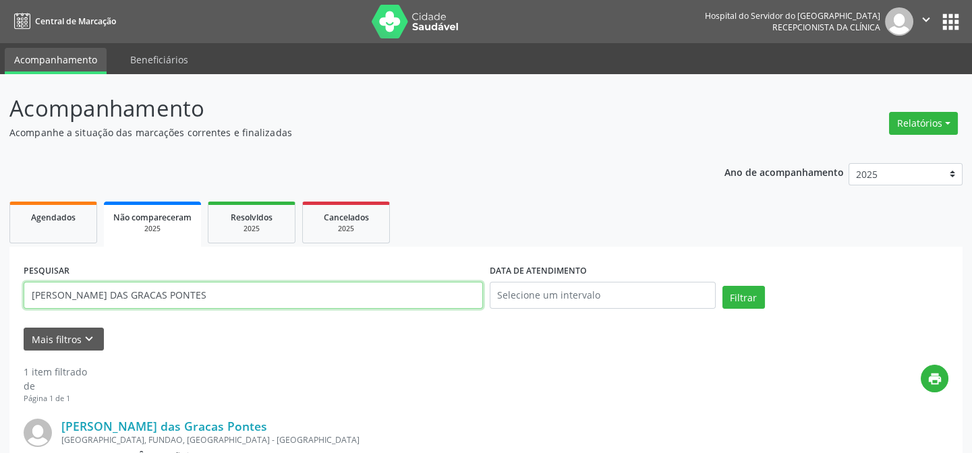
click at [212, 288] on input "[PERSON_NAME] DAS GRACAS PONTES" at bounding box center [253, 295] width 459 height 27
paste input "305.880.144-00"
type input "305.880.144-00"
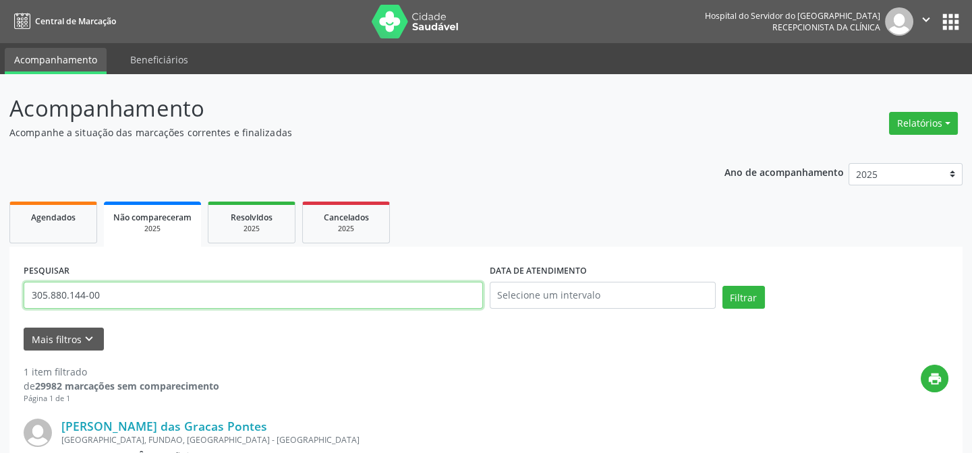
click at [722, 286] on button "Filtrar" at bounding box center [743, 297] width 42 height 23
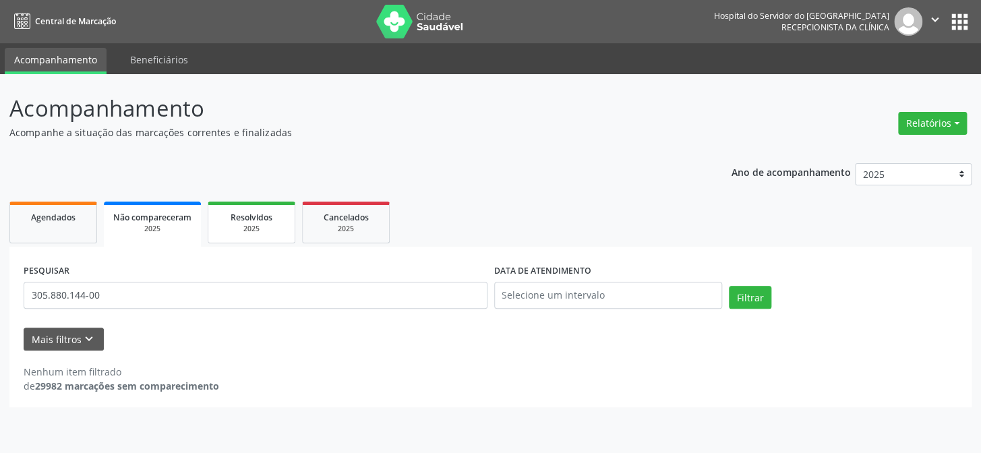
click at [251, 202] on link "Resolvidos 2025" at bounding box center [252, 223] width 88 height 42
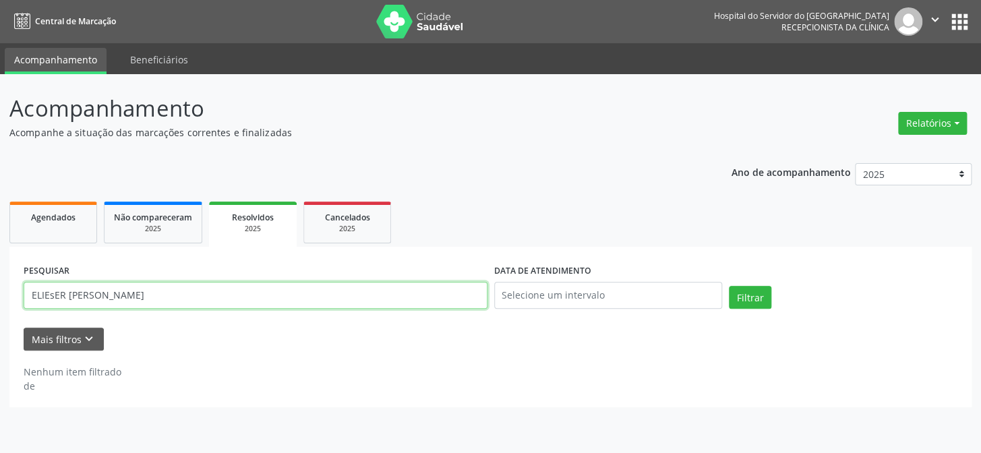
click at [240, 287] on input "ELIEsER [PERSON_NAME]" at bounding box center [256, 295] width 464 height 27
paste input "305.880.144-00"
type input "305.880.144-00"
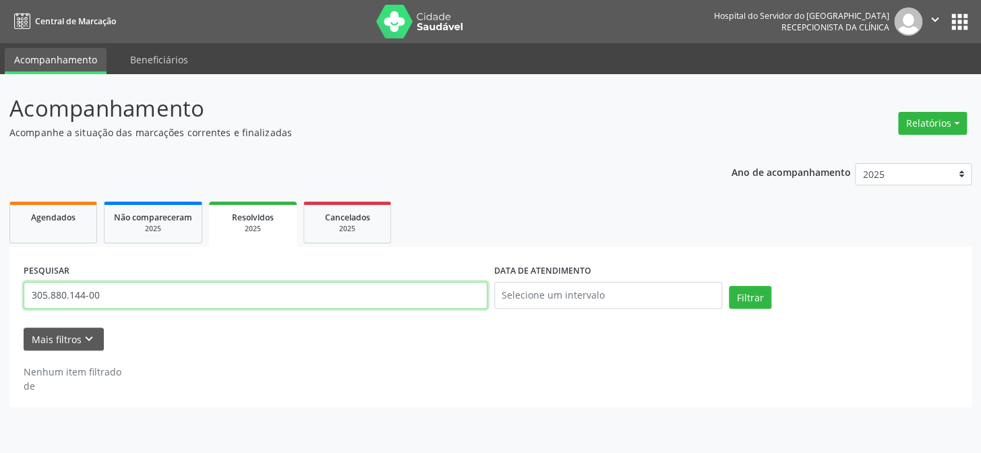
click at [729, 286] on button "Filtrar" at bounding box center [750, 297] width 42 height 23
click at [345, 219] on span "Cancelados" at bounding box center [347, 217] width 45 height 11
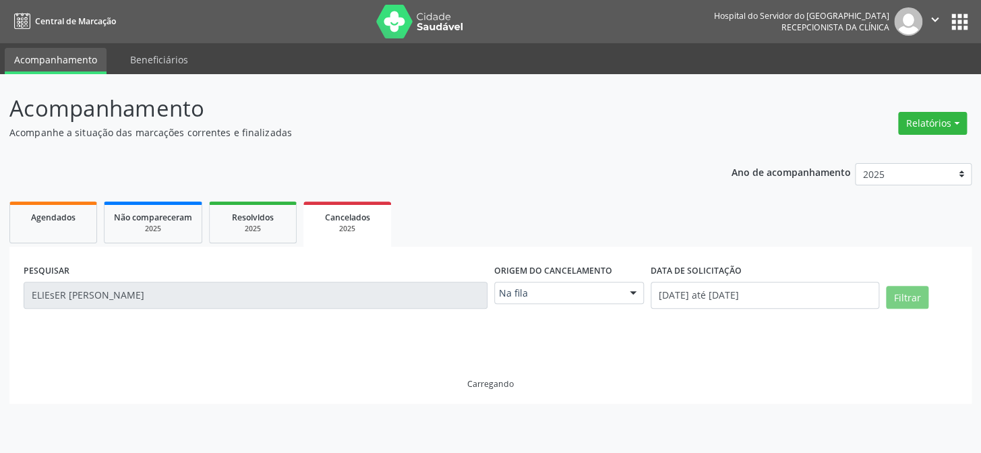
click at [620, 288] on div "Na fila" at bounding box center [569, 293] width 150 height 23
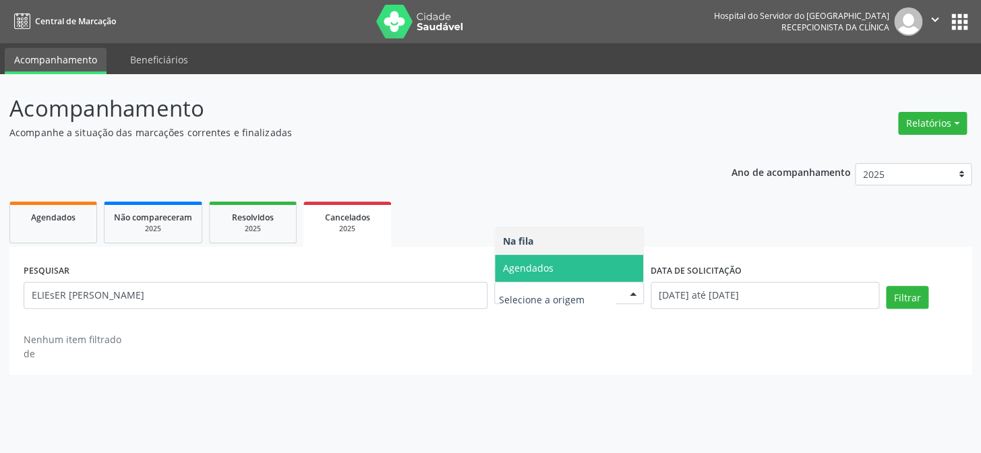
click at [594, 263] on span "Agendados" at bounding box center [569, 268] width 149 height 27
select select "9"
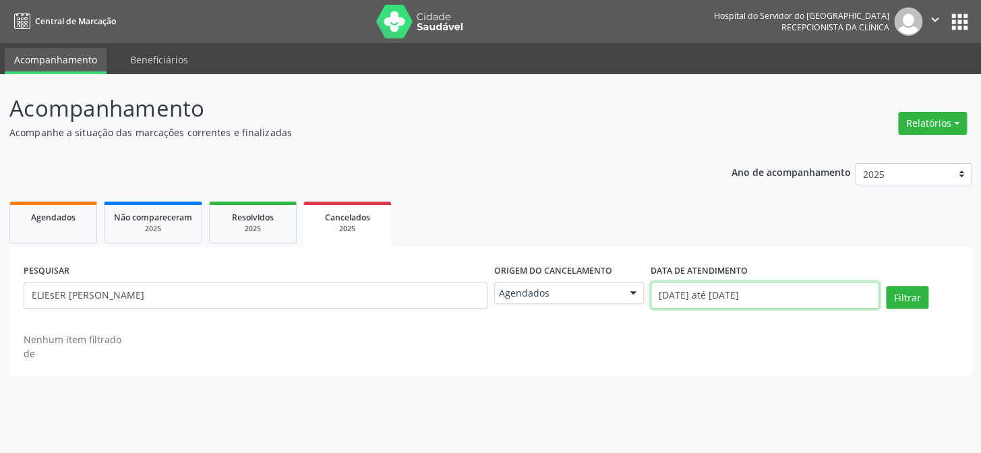
click at [755, 303] on input "[DATE] até [DATE]" at bounding box center [765, 295] width 229 height 27
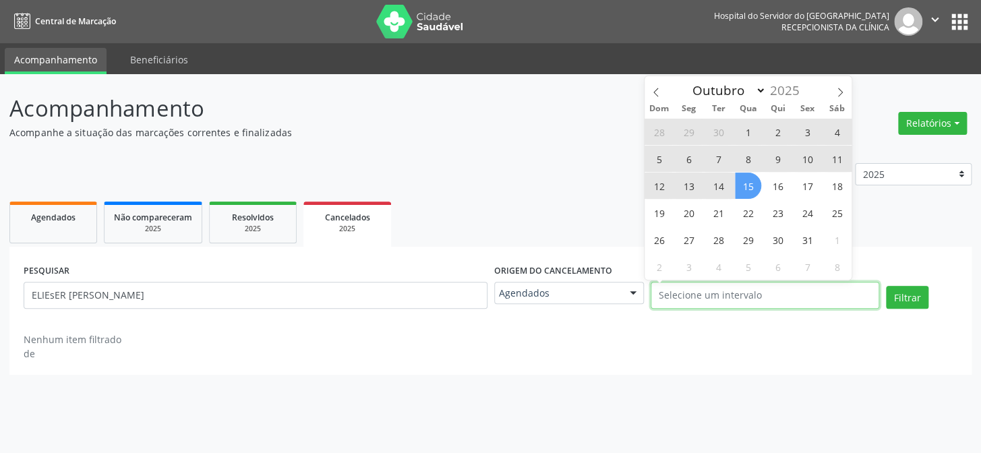
select select "0"
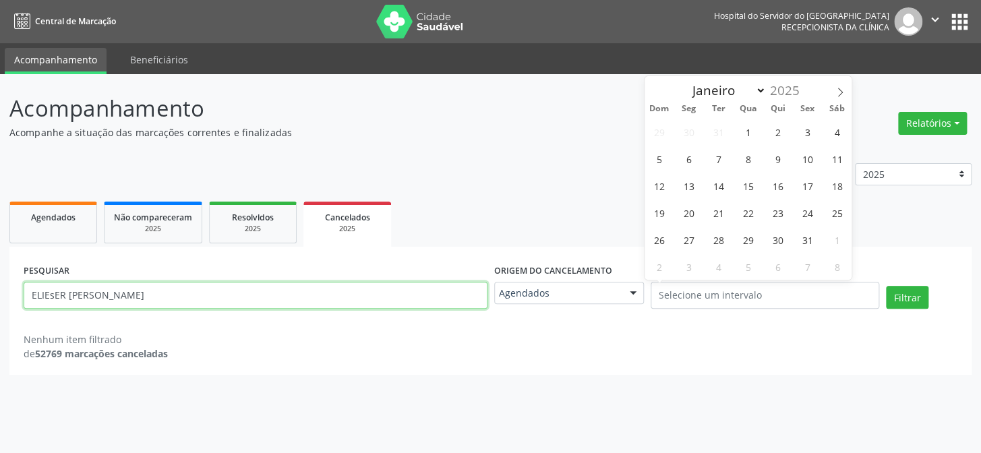
click at [317, 296] on input "ELIEsER [PERSON_NAME]" at bounding box center [256, 295] width 464 height 27
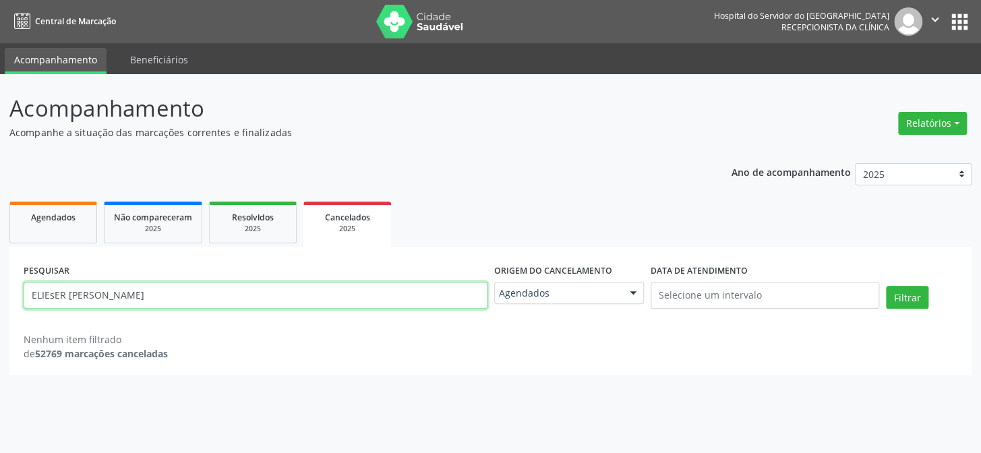
click at [317, 296] on input "ELIEsER [PERSON_NAME]" at bounding box center [256, 295] width 464 height 27
paste input "305.880.144-00"
click at [886, 286] on button "Filtrar" at bounding box center [907, 297] width 42 height 23
click at [138, 303] on input "305.880.144-00" at bounding box center [256, 295] width 464 height 27
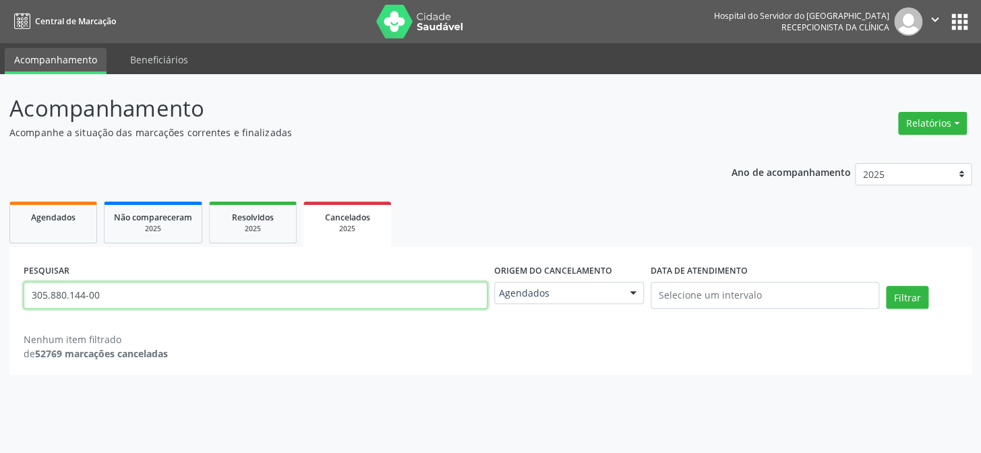
click at [138, 303] on input "305.880.144-00" at bounding box center [256, 295] width 464 height 27
paste input "MERCIA [PERSON_NAME]"
type input "MERCIA [PERSON_NAME]"
click at [886, 286] on button "Filtrar" at bounding box center [907, 297] width 42 height 23
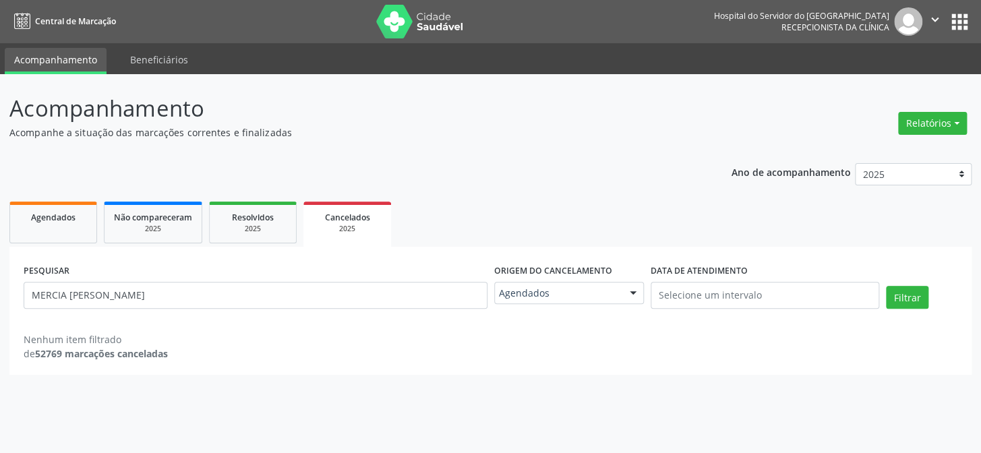
click at [31, 246] on ul "Agendados Não compareceram 2025 Resolvidos 2025 Cancelados 2025" at bounding box center [490, 222] width 962 height 49
click at [47, 223] on div "Agendados" at bounding box center [53, 217] width 67 height 14
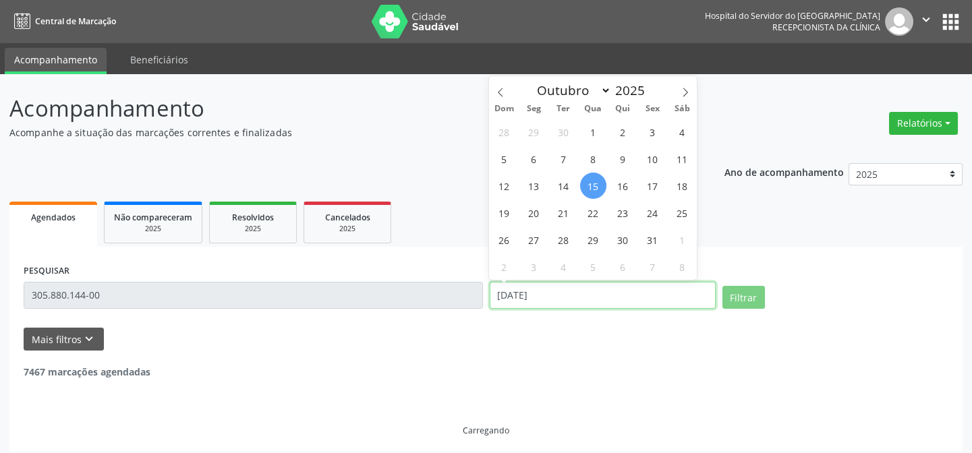
click at [535, 295] on input "[DATE]" at bounding box center [603, 295] width 226 height 27
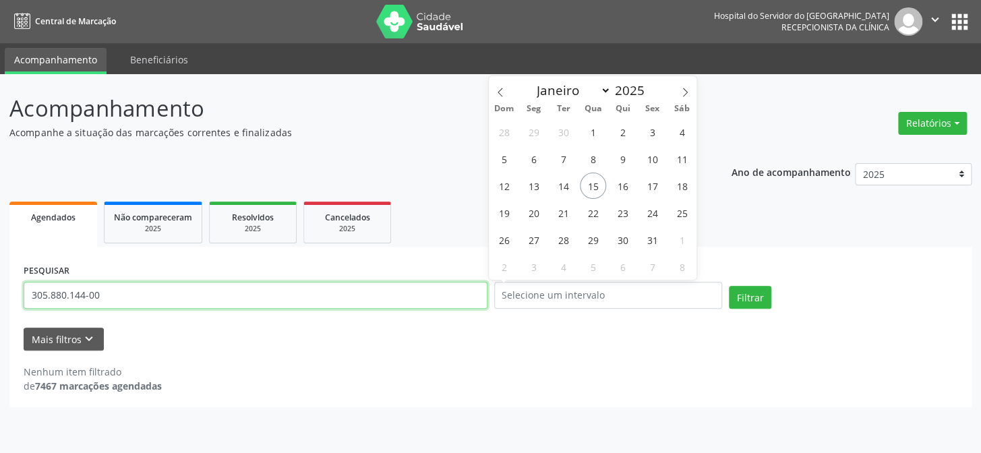
click at [209, 285] on input "305.880.144-00" at bounding box center [256, 295] width 464 height 27
paste input "MERCIA [PERSON_NAME]"
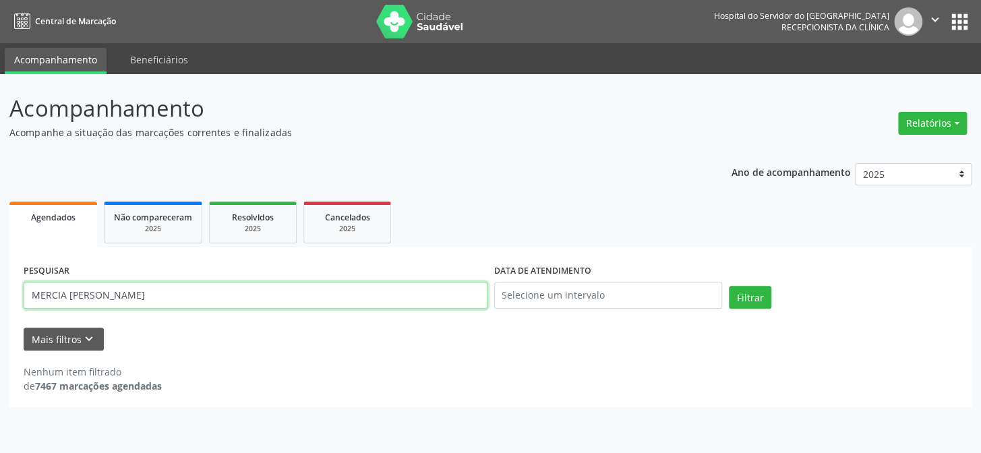
click at [729, 286] on button "Filtrar" at bounding box center [750, 297] width 42 height 23
click at [215, 283] on input "MERCIA [PERSON_NAME]" at bounding box center [256, 295] width 464 height 27
paste input "[PERSON_NAME]"
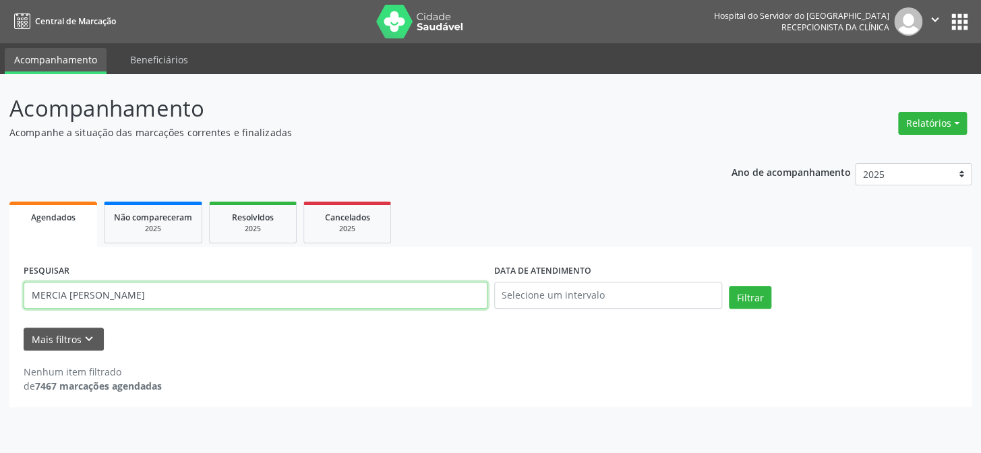
click at [729, 286] on button "Filtrar" at bounding box center [750, 297] width 42 height 23
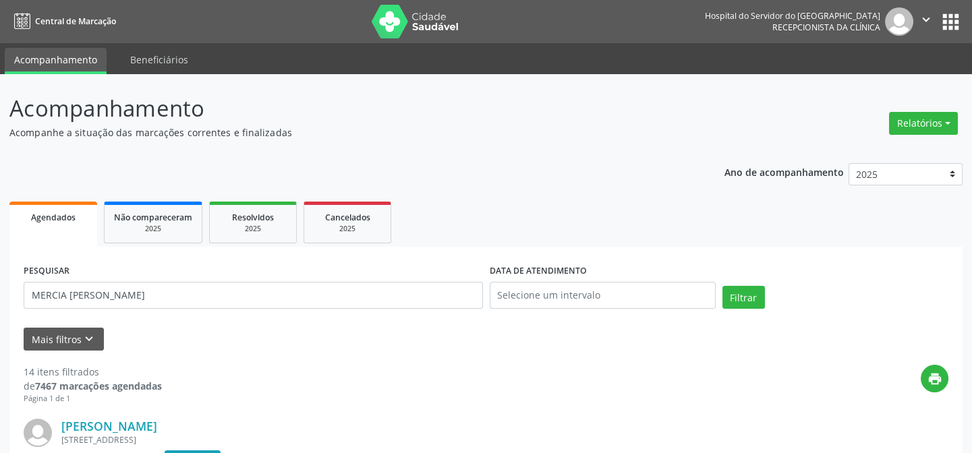
click at [191, 312] on div "PESQUISAR MERCIA [PERSON_NAME]" at bounding box center [253, 289] width 466 height 57
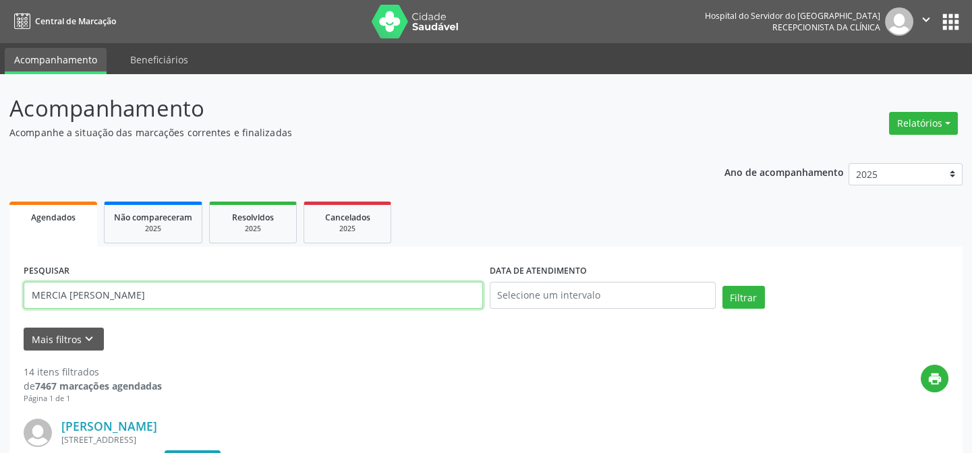
click at [192, 299] on input "MERCIA [PERSON_NAME]" at bounding box center [253, 295] width 459 height 27
click at [722, 286] on button "Filtrar" at bounding box center [743, 297] width 42 height 23
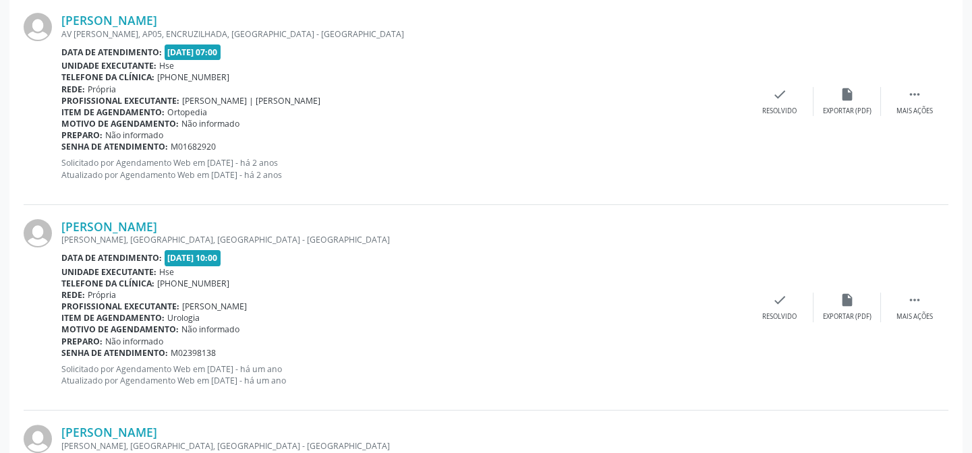
scroll to position [962, 0]
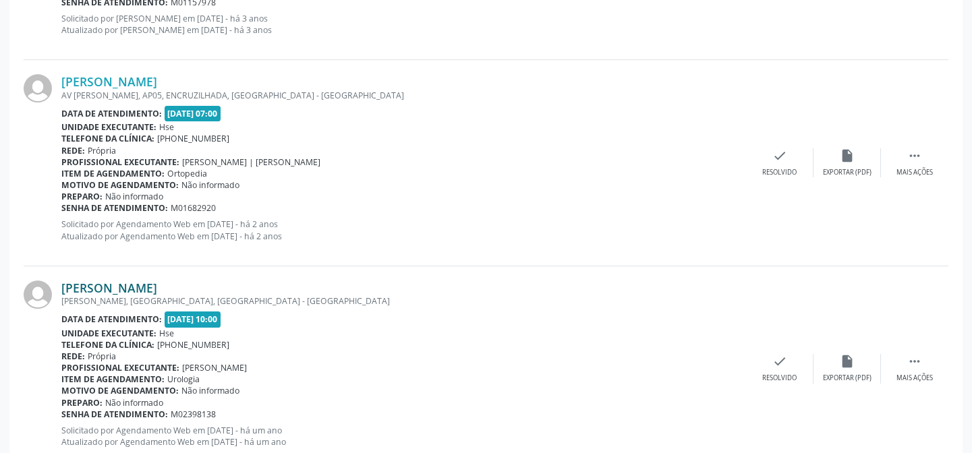
click at [107, 282] on link "[PERSON_NAME]" at bounding box center [109, 288] width 96 height 15
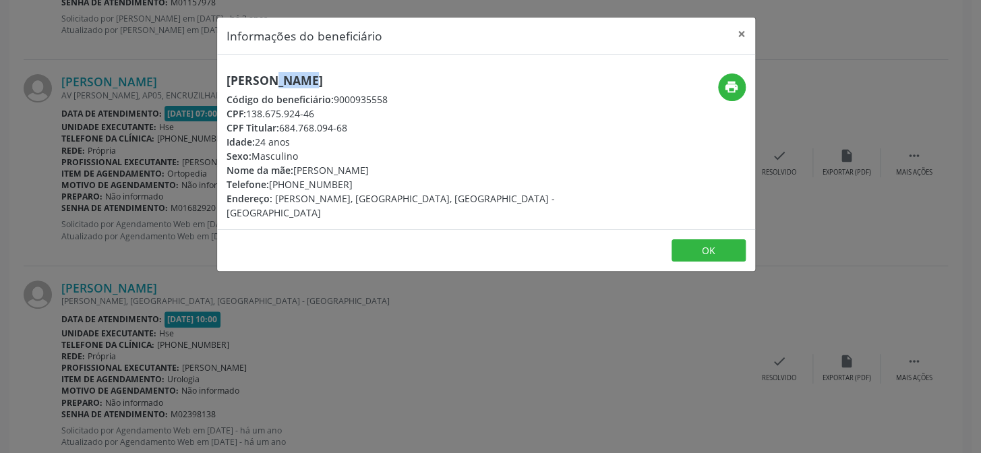
drag, startPoint x: 256, startPoint y: 80, endPoint x: 225, endPoint y: 80, distance: 31.7
click at [225, 80] on div "[PERSON_NAME] Código do beneficiário: 9000935558 CPF: 138.675.924-46 CPF Titula…" at bounding box center [396, 147] width 359 height 146
copy h5 "[PERSON_NAME]"
click at [105, 248] on div "Informações do beneficiário × [PERSON_NAME] Código do beneficiário: 9000935558 …" at bounding box center [490, 226] width 981 height 453
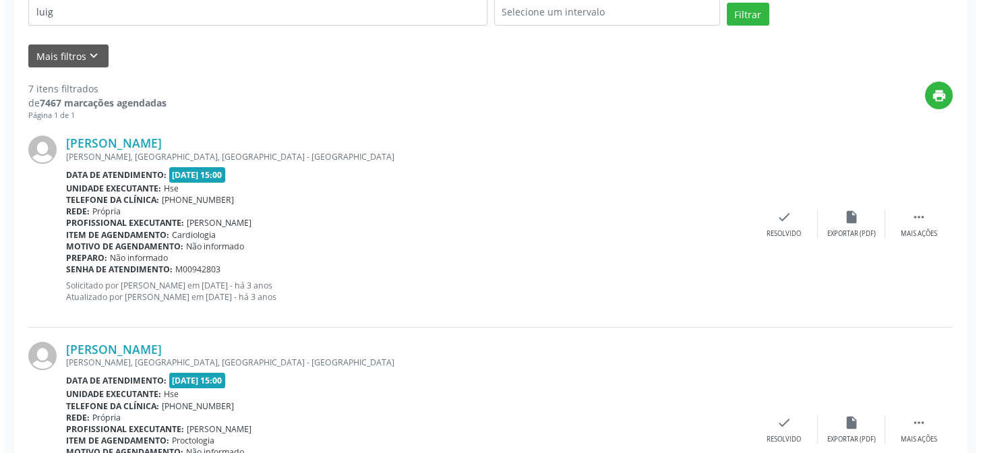
scroll to position [0, 0]
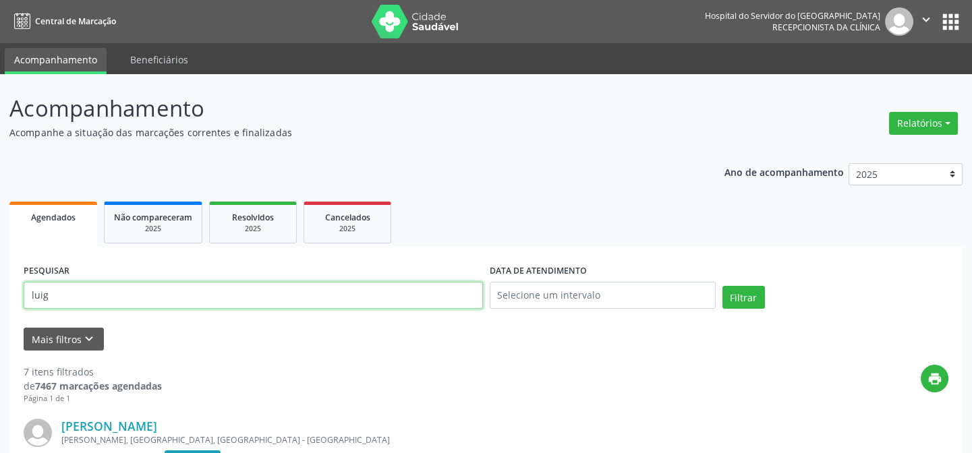
click at [175, 295] on input "luig" at bounding box center [253, 295] width 459 height 27
type input "[PERSON_NAME]"
click at [722, 286] on button "Filtrar" at bounding box center [743, 297] width 42 height 23
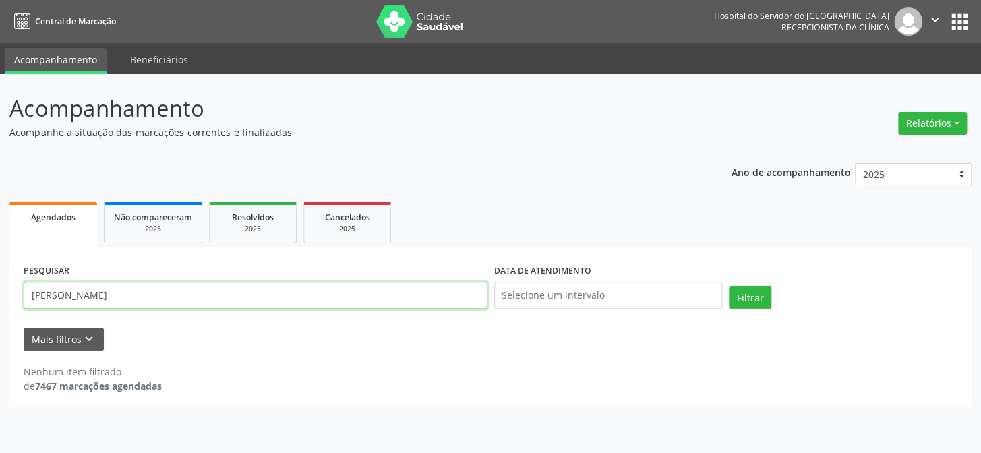
click at [175, 295] on input "[PERSON_NAME]" at bounding box center [256, 295] width 464 height 27
click at [137, 229] on div "2025" at bounding box center [153, 229] width 78 height 10
click at [335, 291] on input "305.880.144-00" at bounding box center [256, 295] width 464 height 27
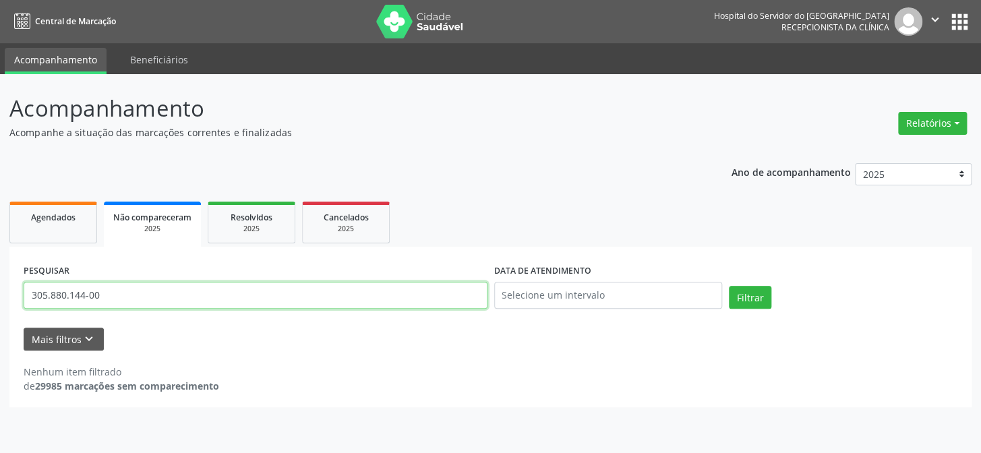
click at [335, 291] on input "305.880.144-00" at bounding box center [256, 295] width 464 height 27
paste input "[PERSON_NAME]"
type input "[PERSON_NAME]"
click at [729, 286] on button "Filtrar" at bounding box center [750, 297] width 42 height 23
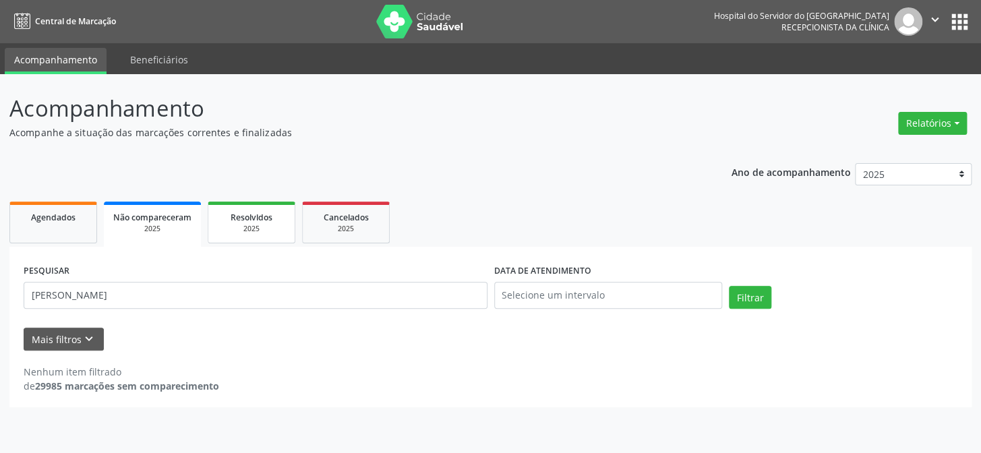
click at [271, 221] on span "Resolvidos" at bounding box center [252, 217] width 42 height 11
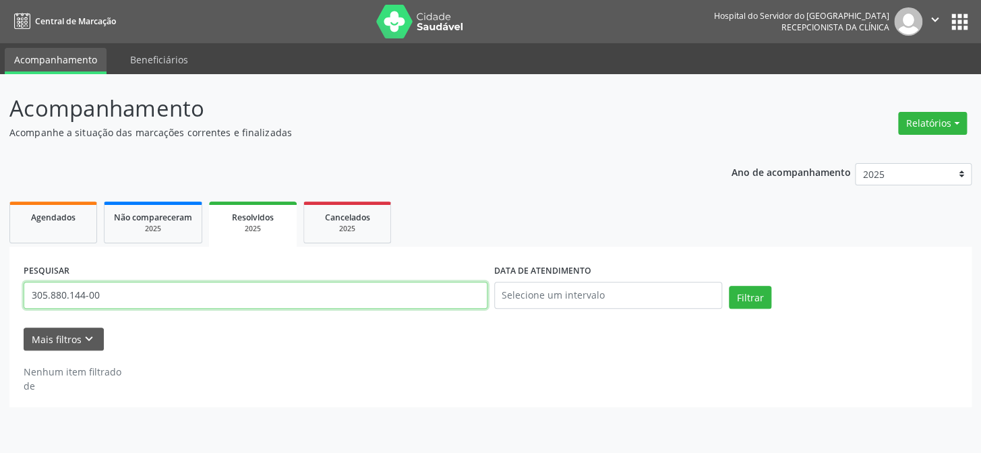
click at [344, 294] on input "305.880.144-00" at bounding box center [256, 295] width 464 height 27
paste input "[PERSON_NAME]"
click at [729, 286] on button "Filtrar" at bounding box center [750, 297] width 42 height 23
click at [47, 289] on input "[PERSON_NAME]" at bounding box center [256, 295] width 464 height 27
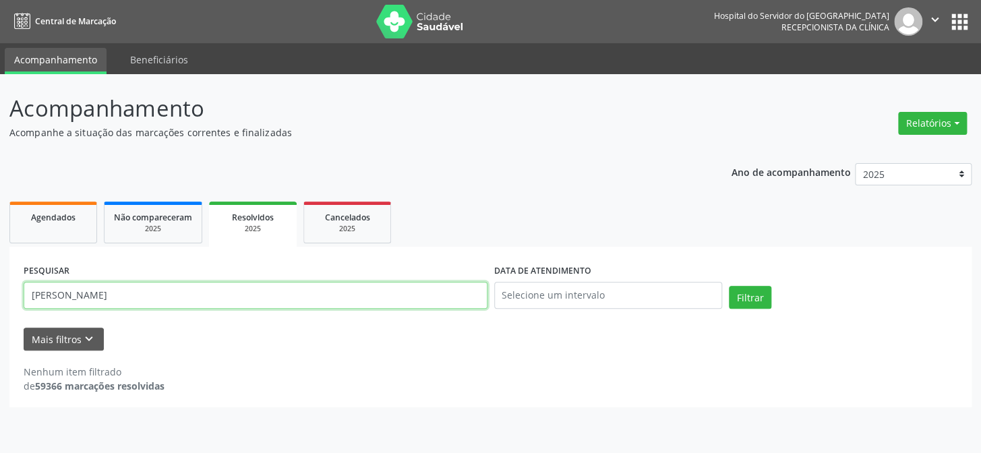
type input "[PERSON_NAME]"
click at [729, 286] on button "Filtrar" at bounding box center [750, 297] width 42 height 23
click at [58, 299] on input "[PERSON_NAME]" at bounding box center [256, 295] width 464 height 27
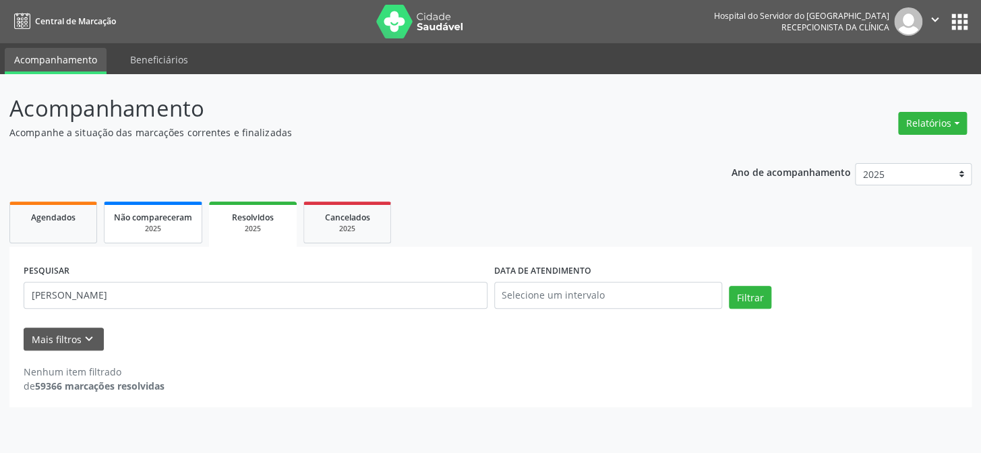
click at [135, 239] on link "Não compareceram 2025" at bounding box center [153, 223] width 98 height 42
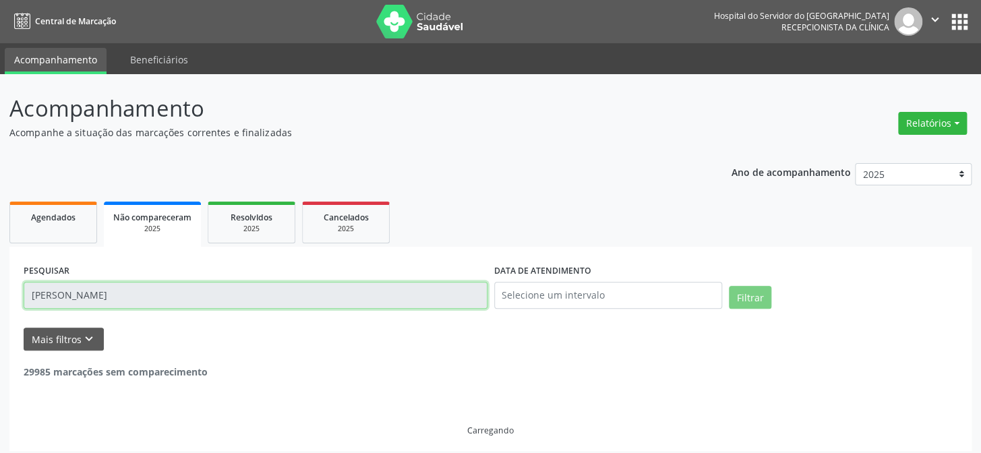
click at [195, 296] on input "[PERSON_NAME]" at bounding box center [256, 295] width 464 height 27
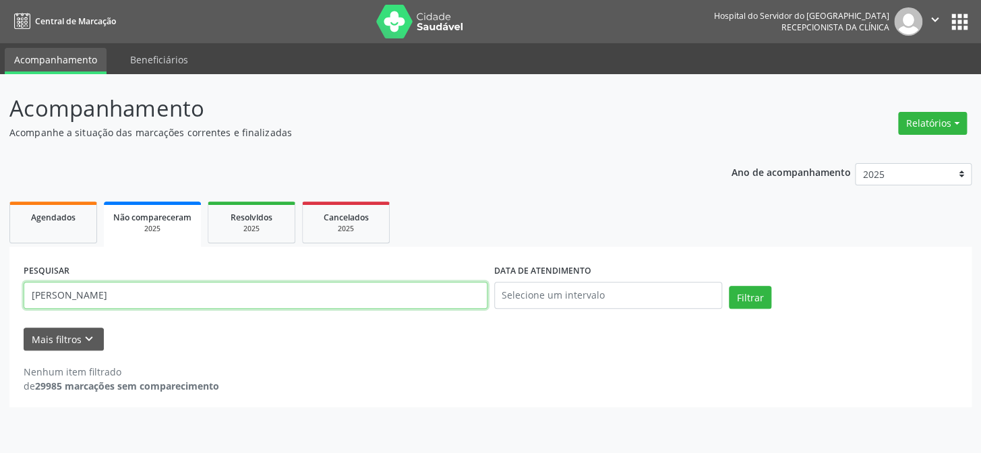
click at [195, 296] on input "[PERSON_NAME]" at bounding box center [256, 295] width 464 height 27
paste input "e"
click at [729, 286] on button "Filtrar" at bounding box center [750, 297] width 42 height 23
click at [42, 295] on input "[PERSON_NAME]" at bounding box center [256, 295] width 464 height 27
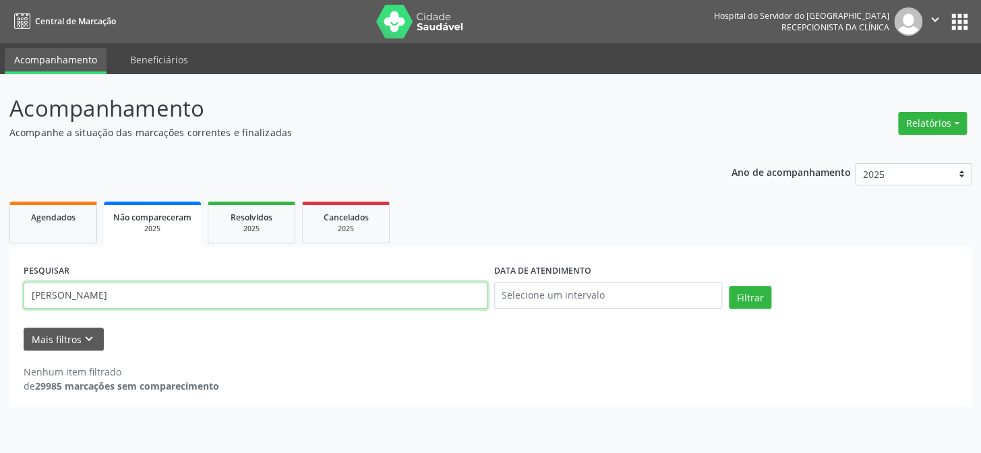
type input "[PERSON_NAME]"
click at [729, 286] on button "Filtrar" at bounding box center [750, 297] width 42 height 23
click at [54, 290] on input "[PERSON_NAME]" at bounding box center [256, 295] width 464 height 27
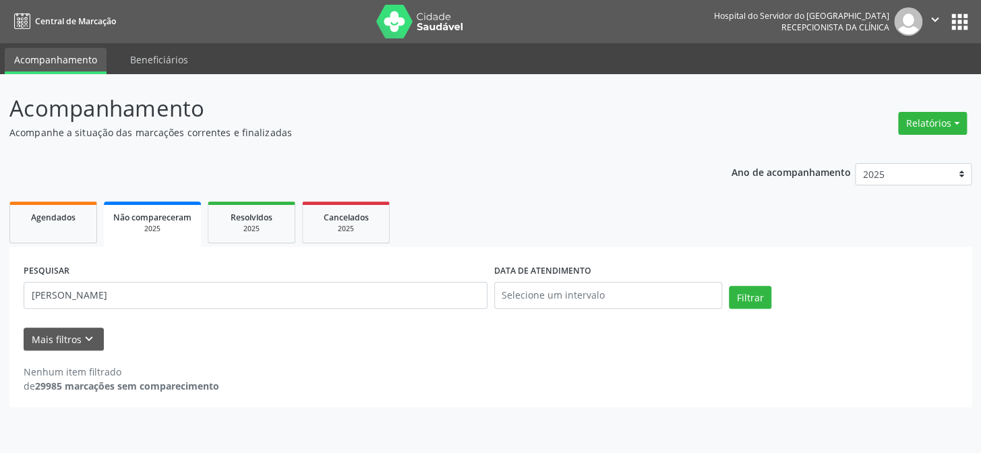
click at [61, 190] on div "Ano de acompanhamento 2025 2024 2023 2022 2021 Agendados Não compareceram 2025 …" at bounding box center [490, 281] width 962 height 254
click at [65, 218] on span "Agendados" at bounding box center [53, 217] width 45 height 11
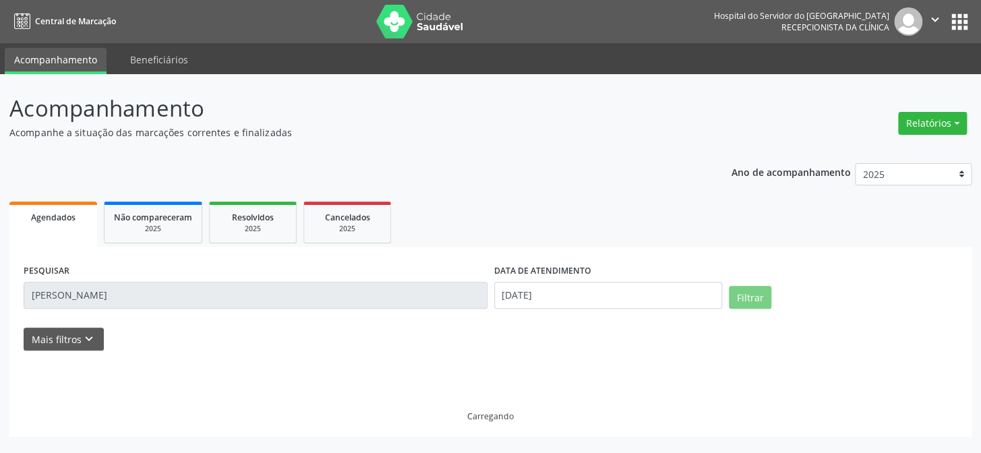
click at [104, 293] on input "[PERSON_NAME]" at bounding box center [256, 295] width 464 height 27
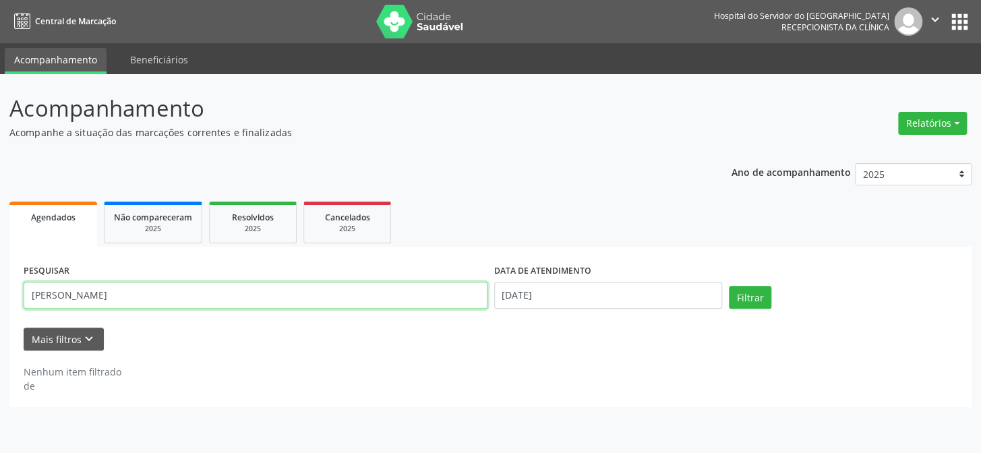
click at [104, 293] on input "[PERSON_NAME]" at bounding box center [256, 295] width 464 height 27
